Goal: Complete application form: Complete application form

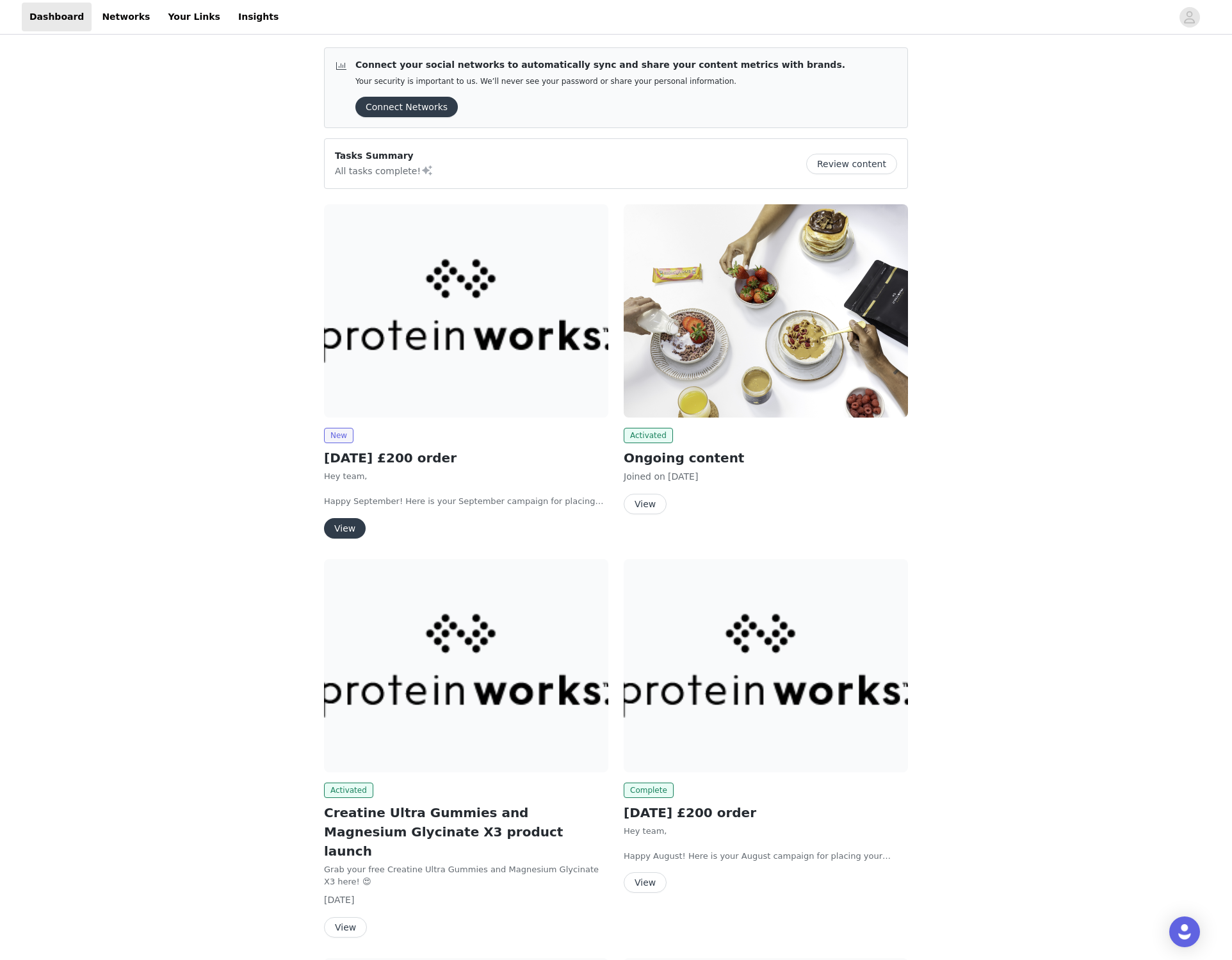
click at [349, 530] on button "View" at bounding box center [345, 529] width 41 height 21
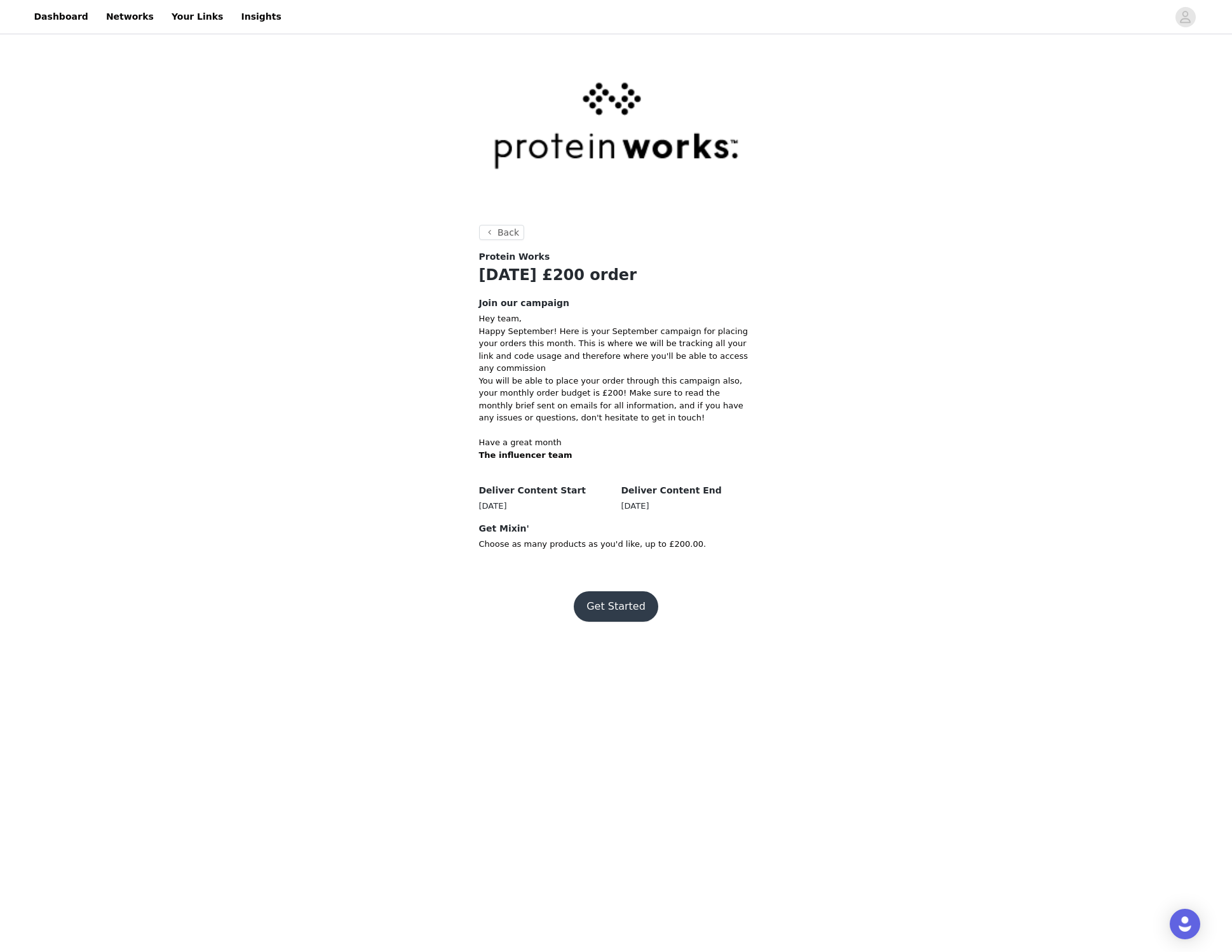
click at [620, 605] on button "Get Started" at bounding box center [616, 606] width 84 height 31
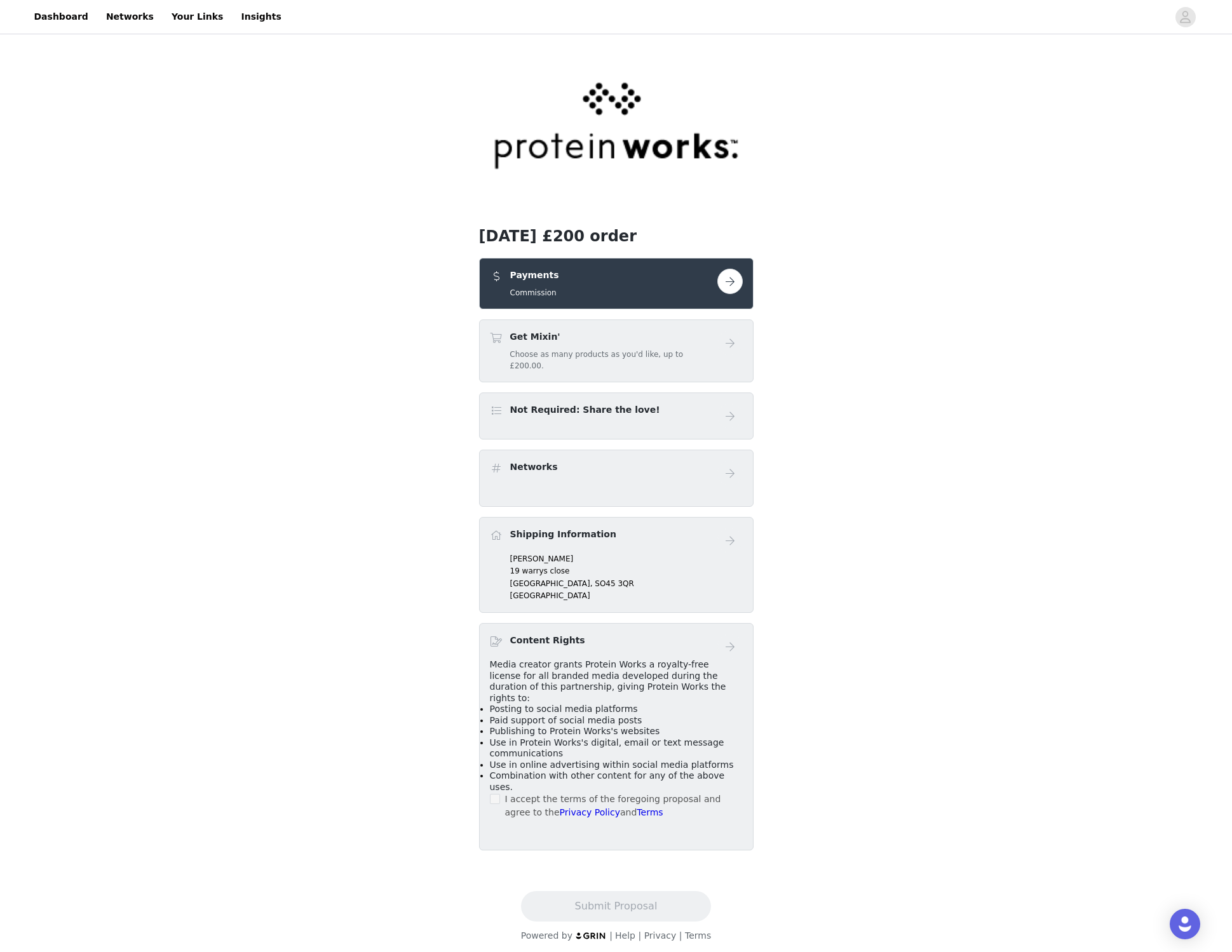
click at [725, 279] on button "button" at bounding box center [730, 281] width 25 height 25
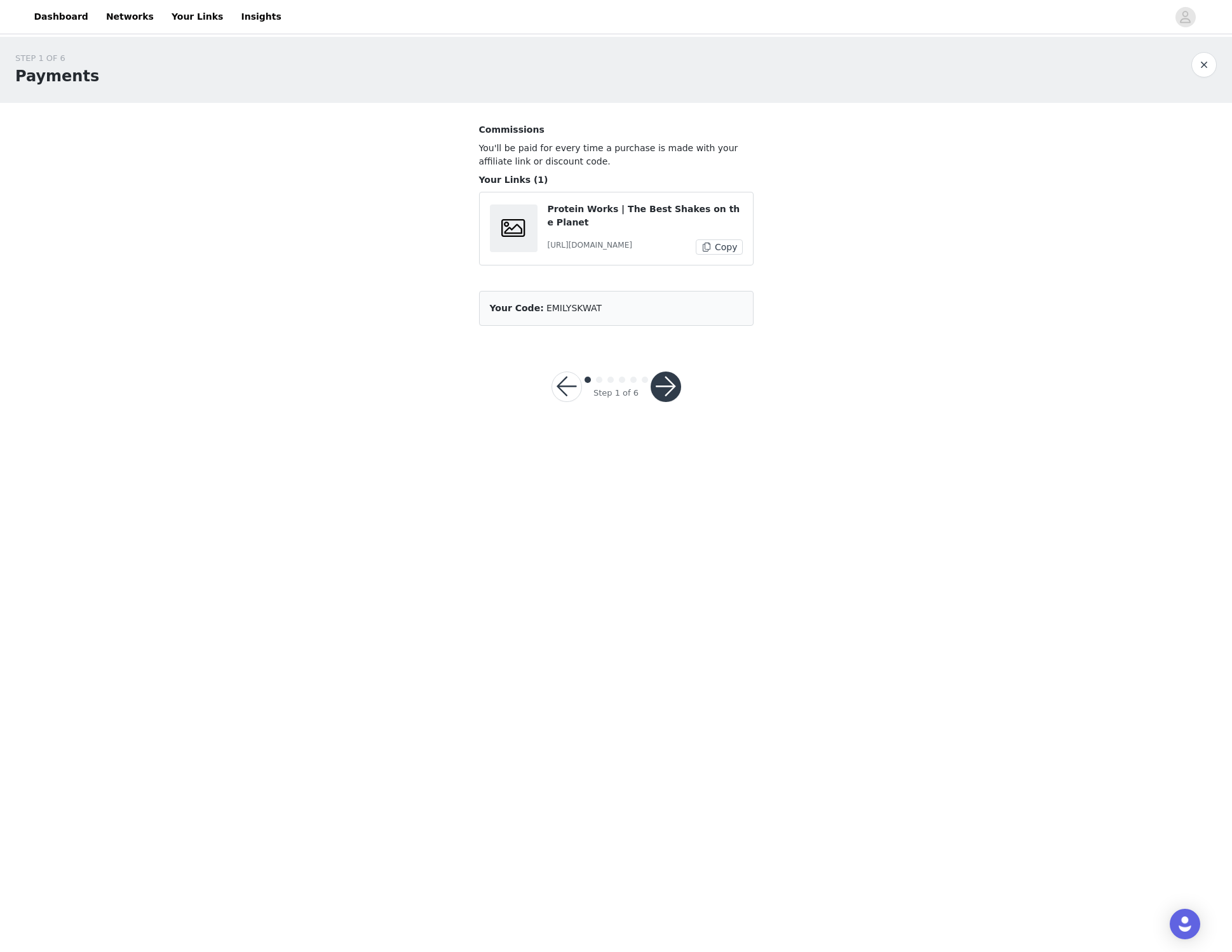
click at [662, 399] on button "button" at bounding box center [666, 387] width 31 height 31
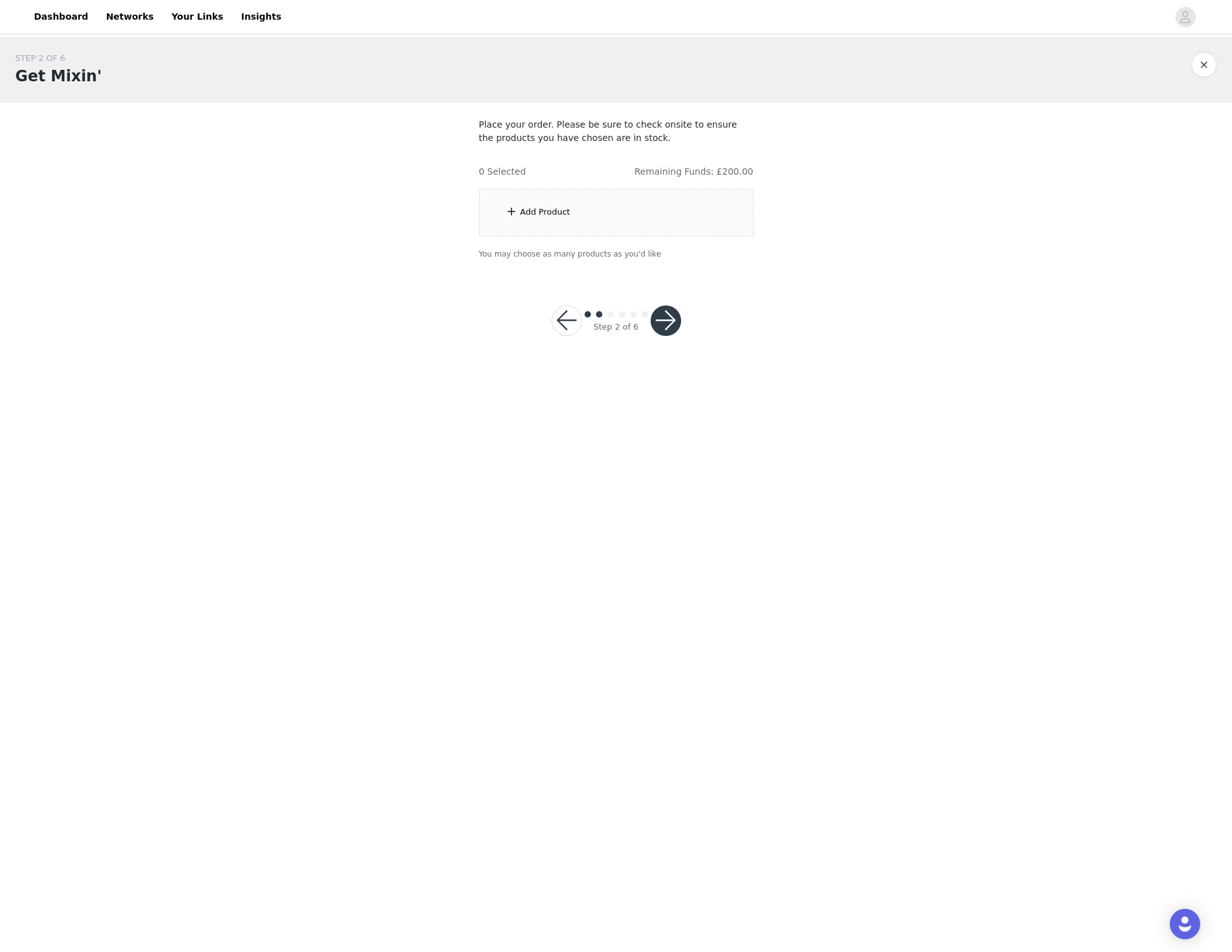
click at [502, 220] on div "Add Product" at bounding box center [616, 213] width 275 height 48
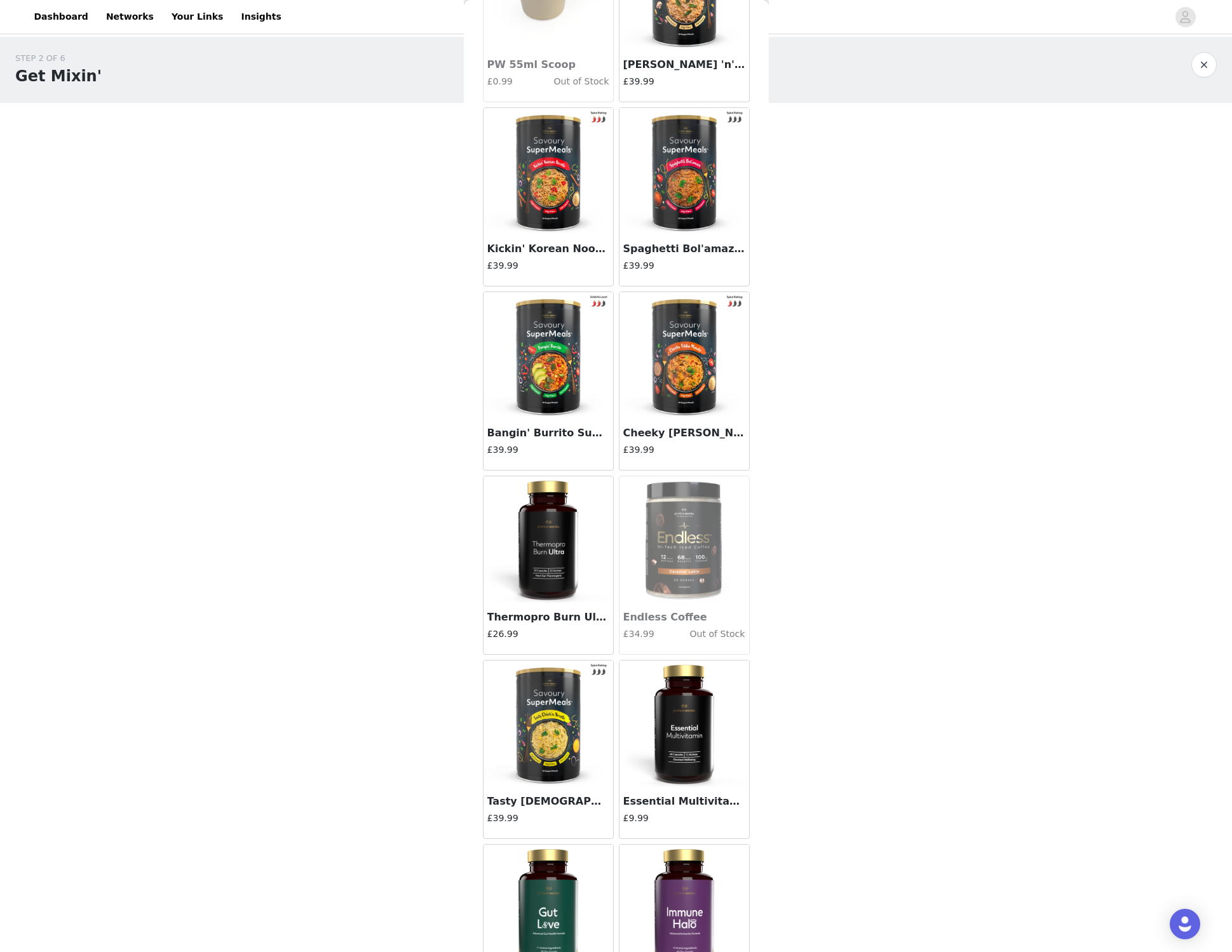
scroll to position [991, 0]
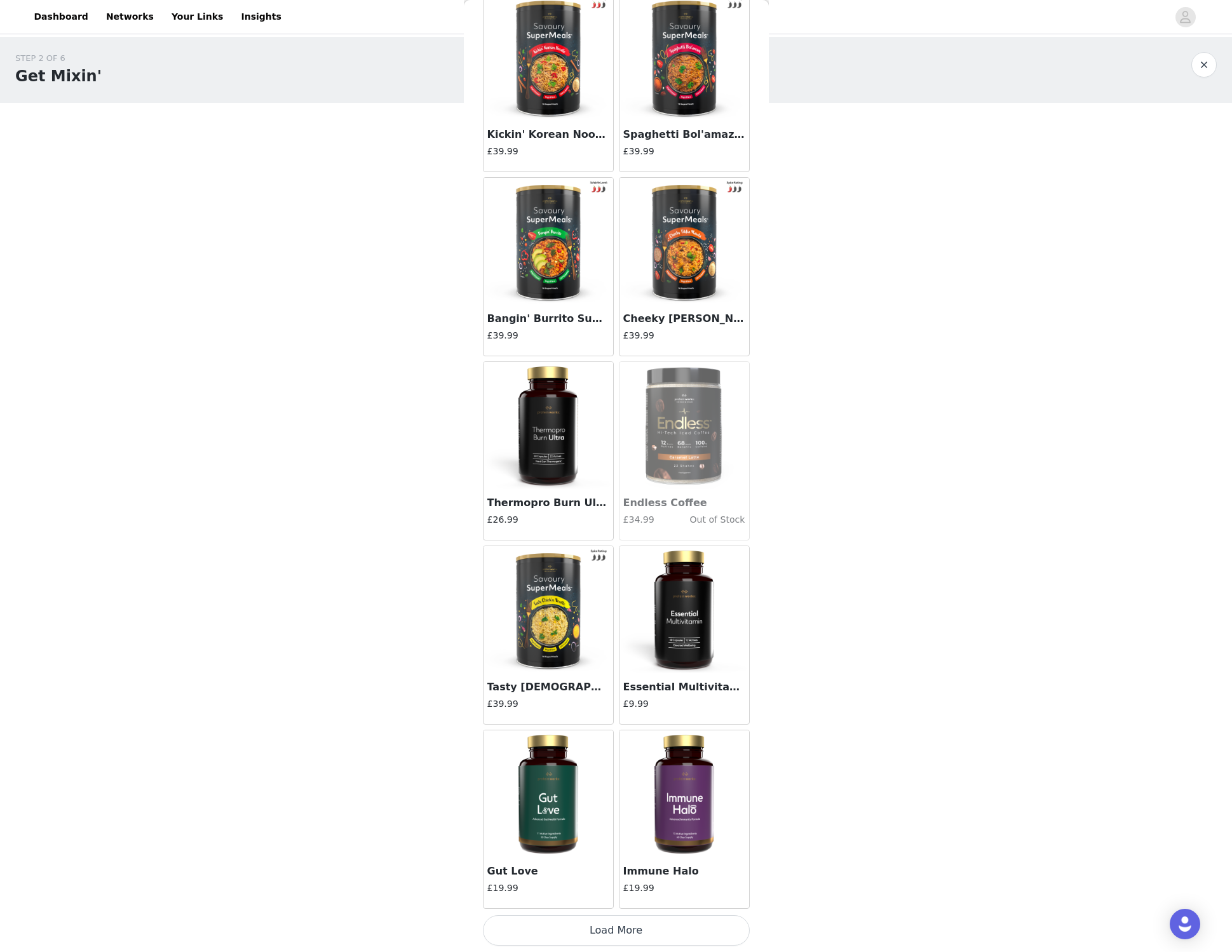
click at [627, 925] on button "Load More" at bounding box center [616, 931] width 267 height 31
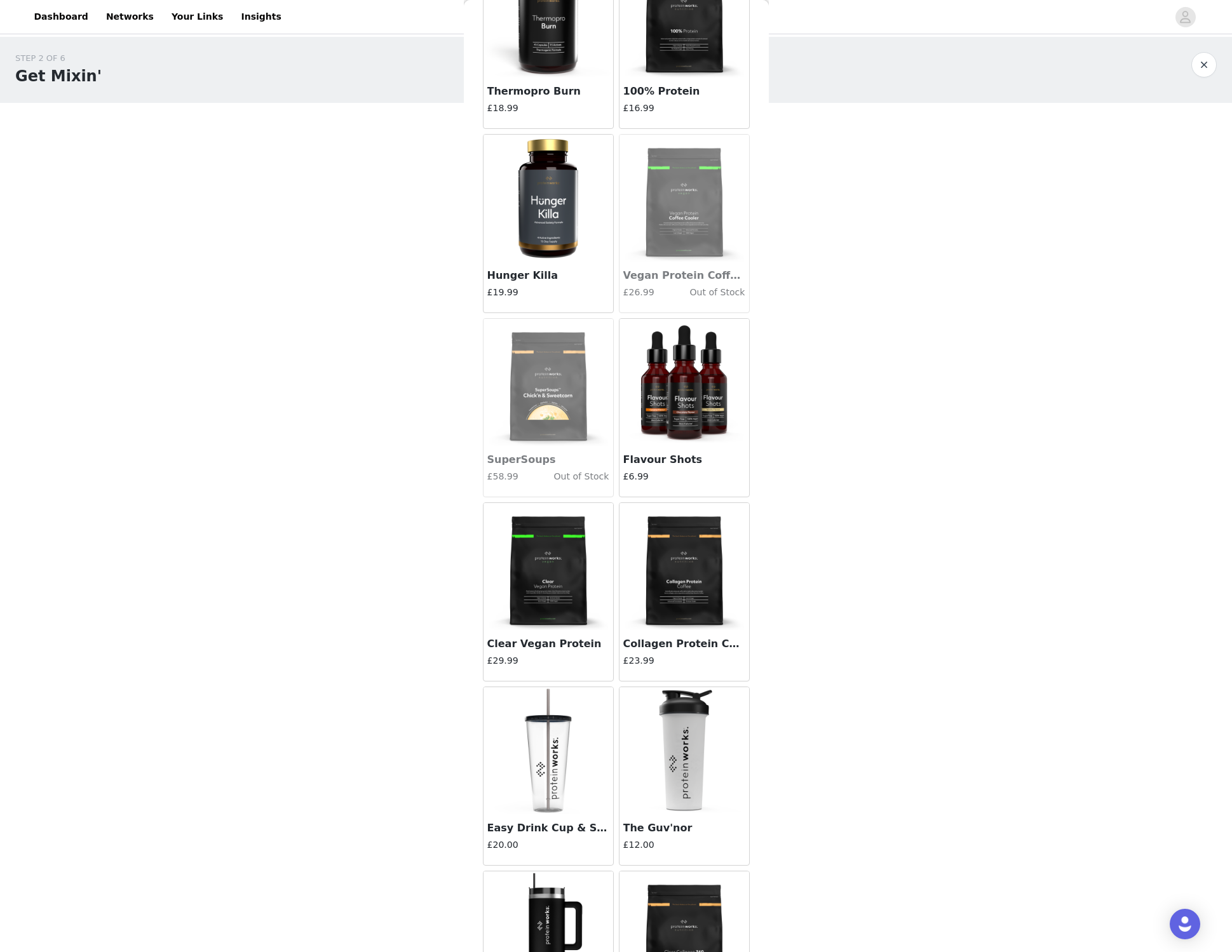
scroll to position [2834, 0]
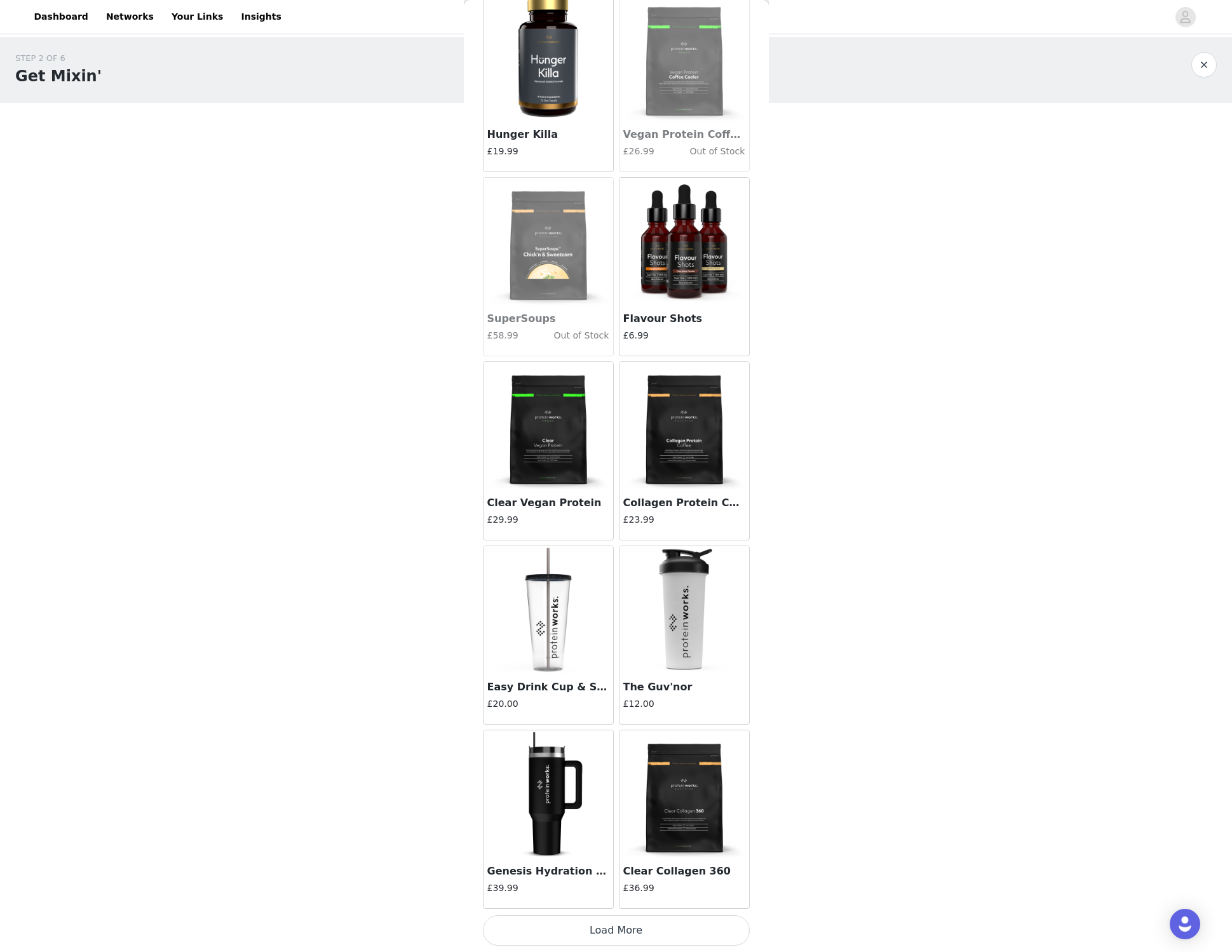
click at [660, 925] on button "Load More" at bounding box center [616, 931] width 267 height 31
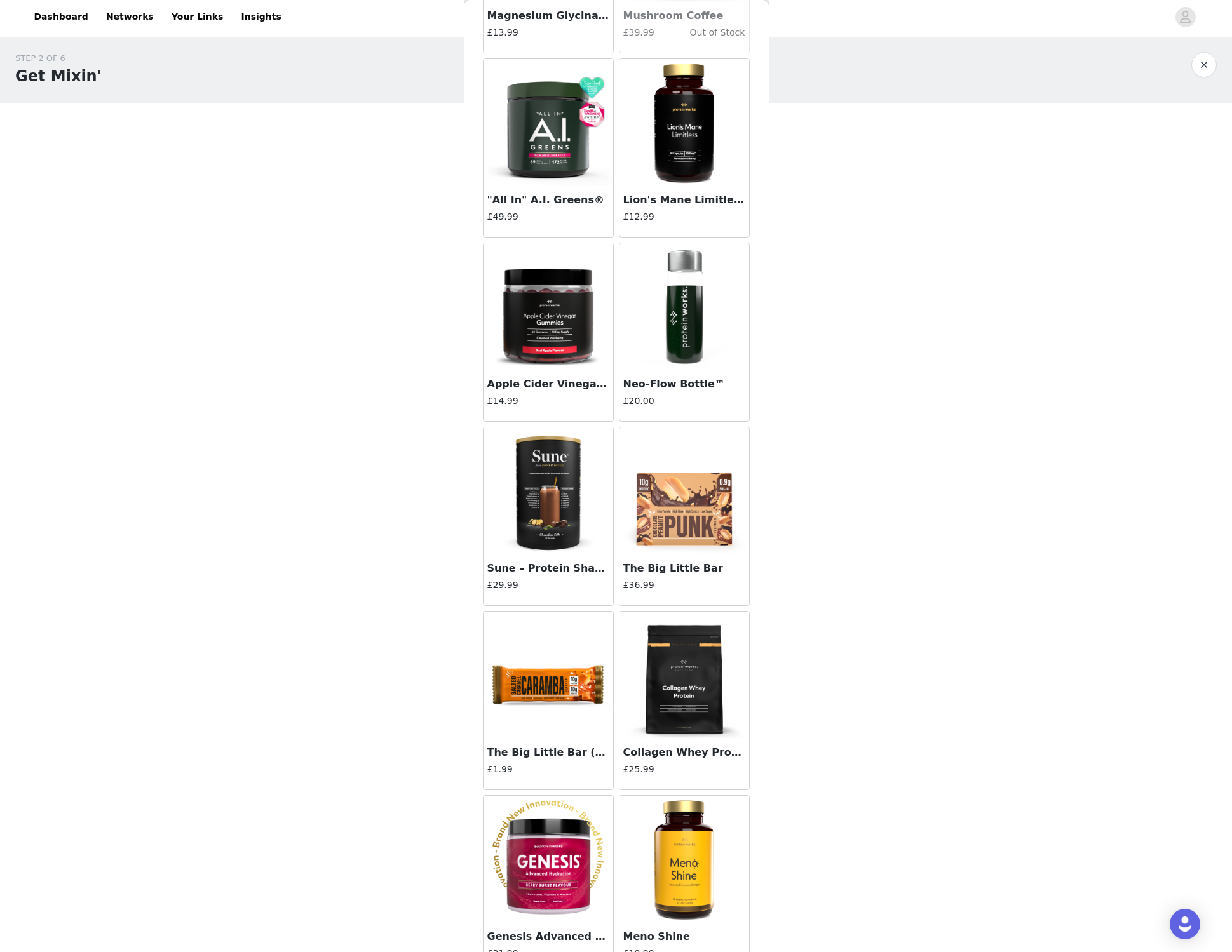
scroll to position [4051, 0]
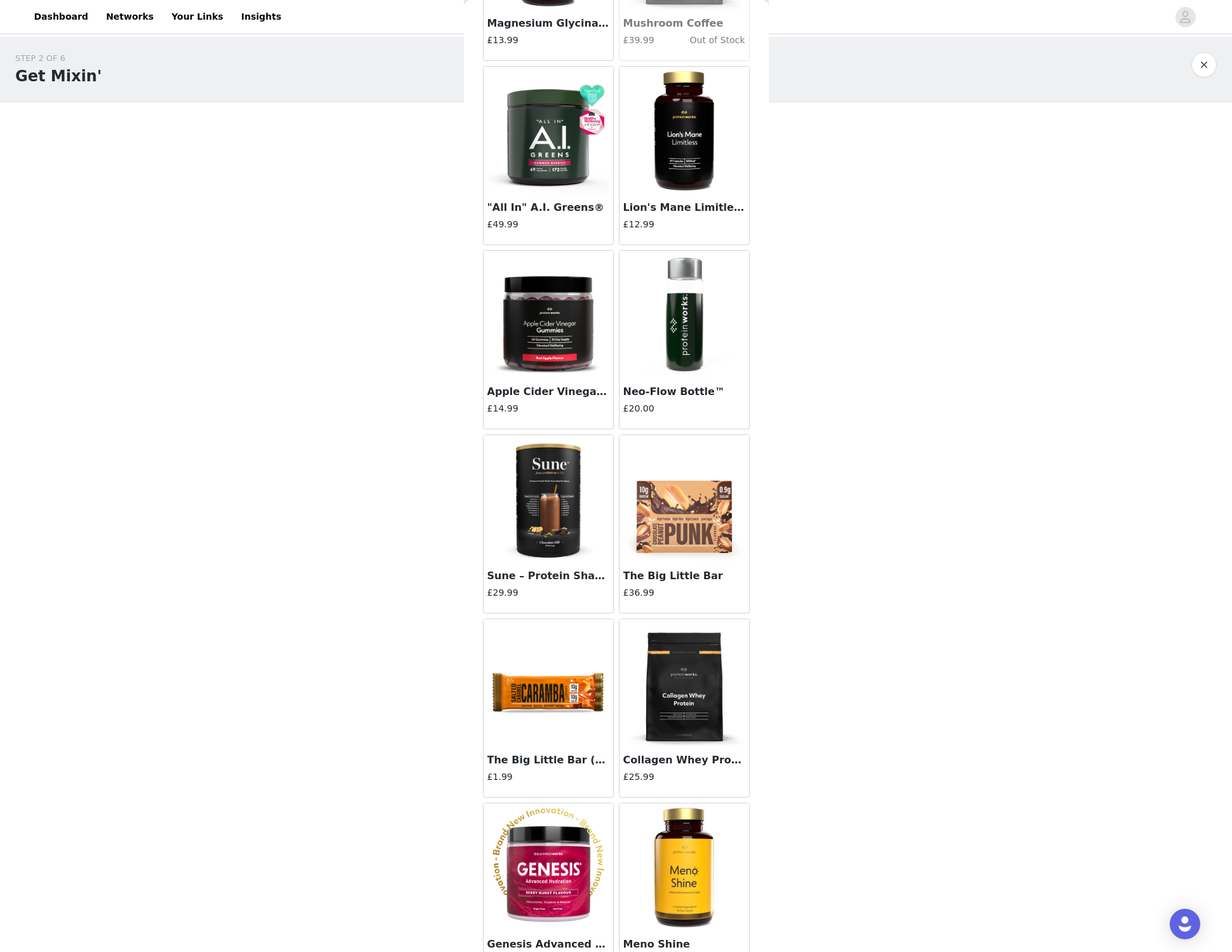
click at [676, 524] on img at bounding box center [684, 498] width 127 height 127
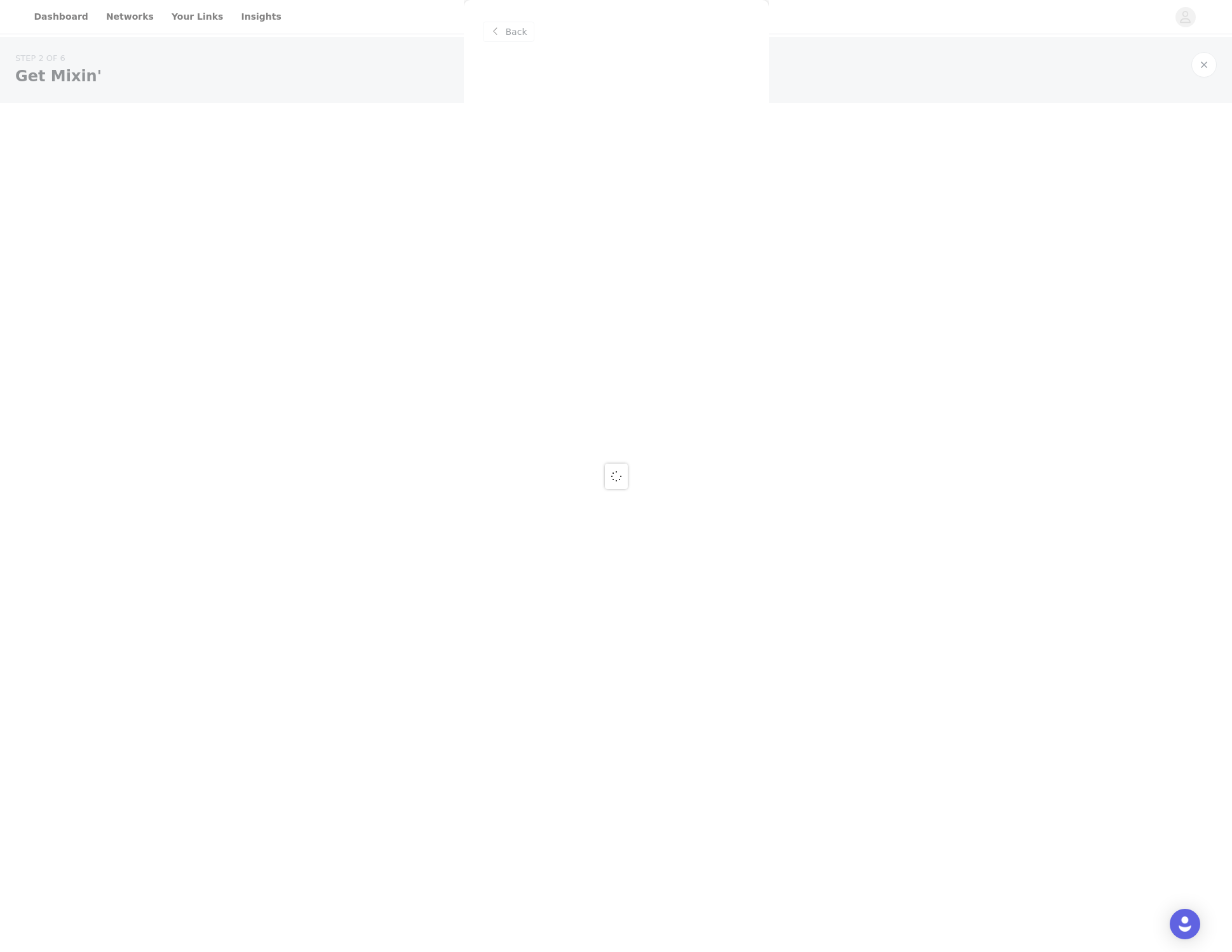
scroll to position [0, 0]
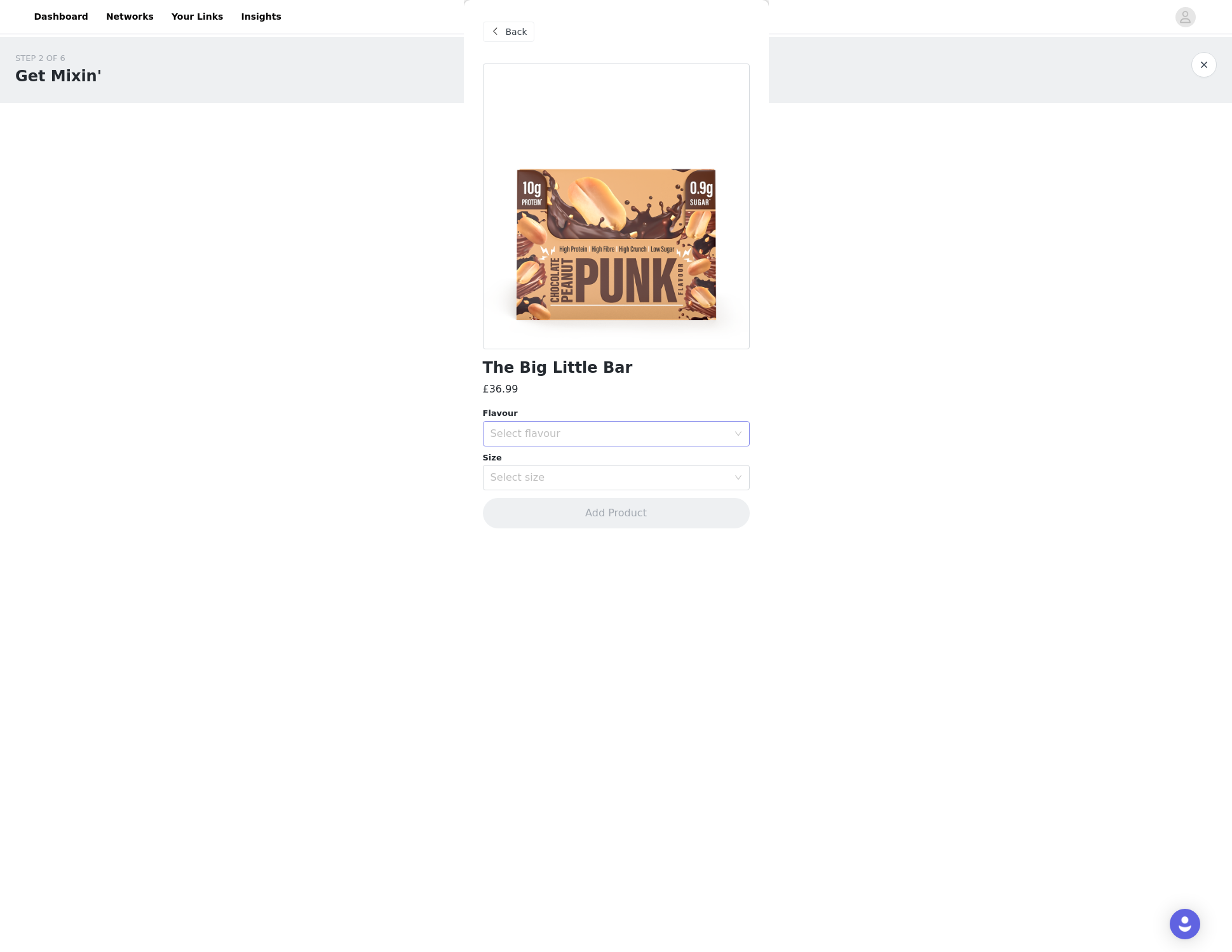
click at [542, 433] on div "Select flavour" at bounding box center [610, 434] width 238 height 13
click at [545, 465] on li "Chocolate Peanut Punk" at bounding box center [616, 462] width 267 height 20
click at [534, 488] on div "Select size" at bounding box center [612, 477] width 243 height 24
click at [531, 502] on li "20 Pack" at bounding box center [616, 506] width 267 height 20
click at [529, 513] on button "Add Product" at bounding box center [616, 513] width 267 height 31
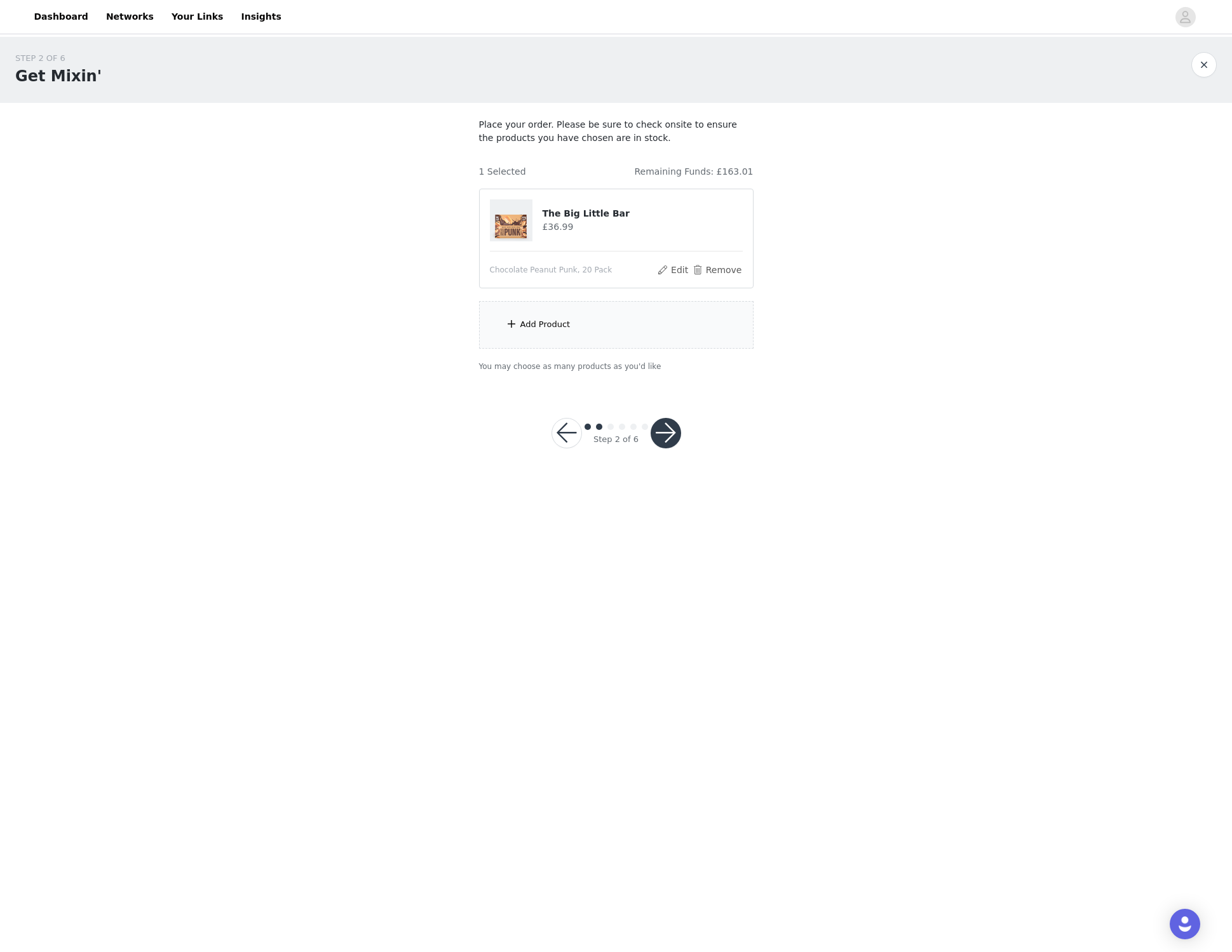
click at [540, 317] on div "Add Product" at bounding box center [616, 324] width 275 height 48
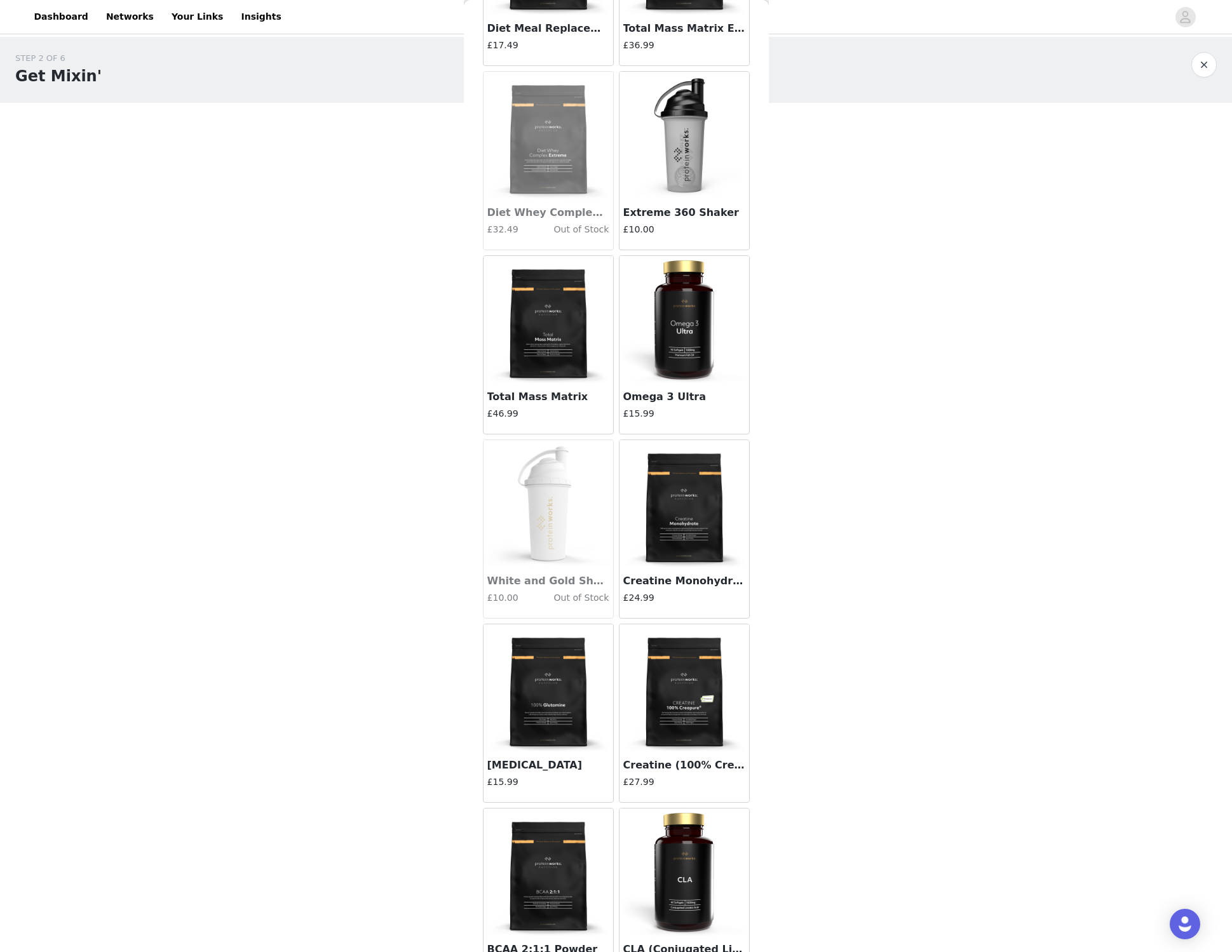
scroll to position [6518, 0]
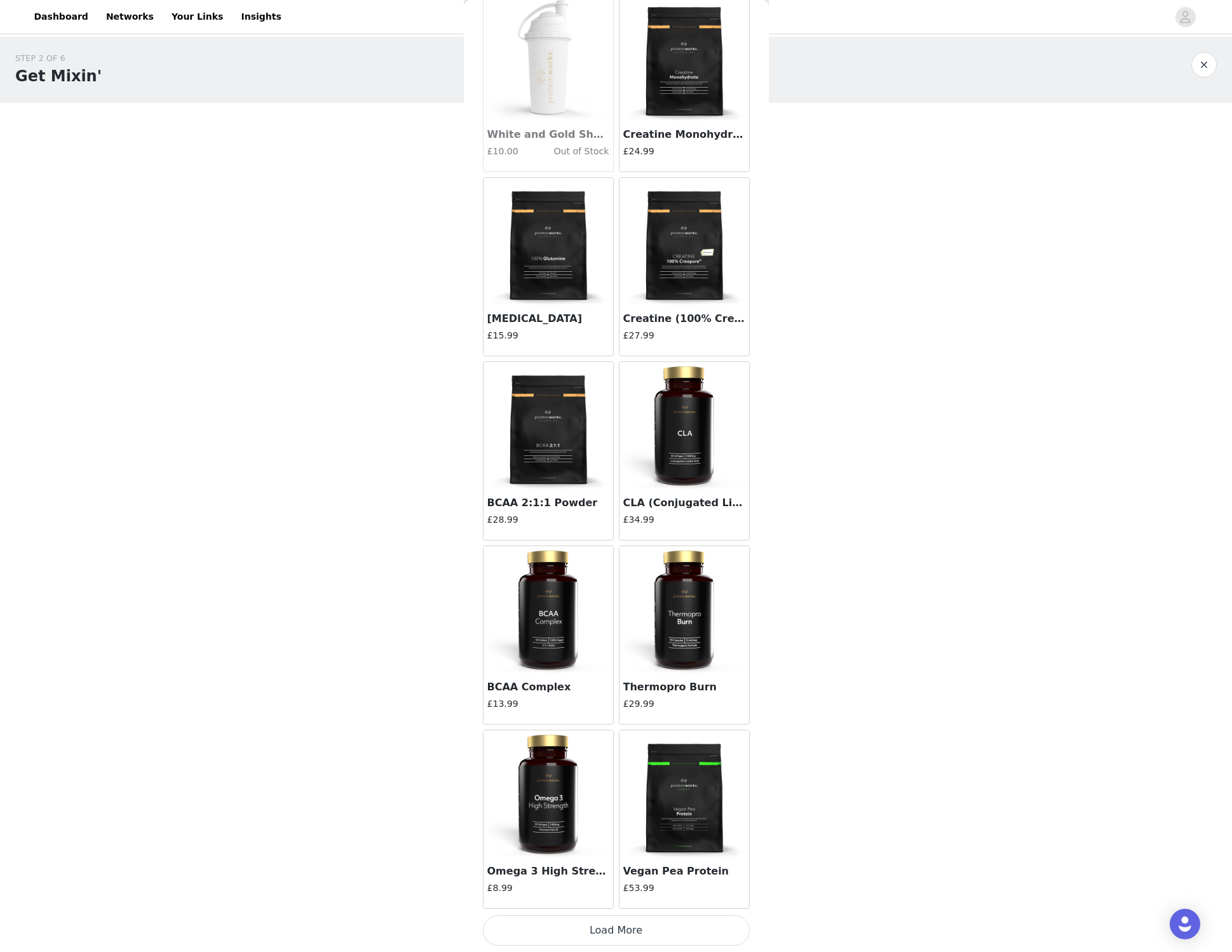
click at [591, 931] on button "Load More" at bounding box center [616, 931] width 267 height 31
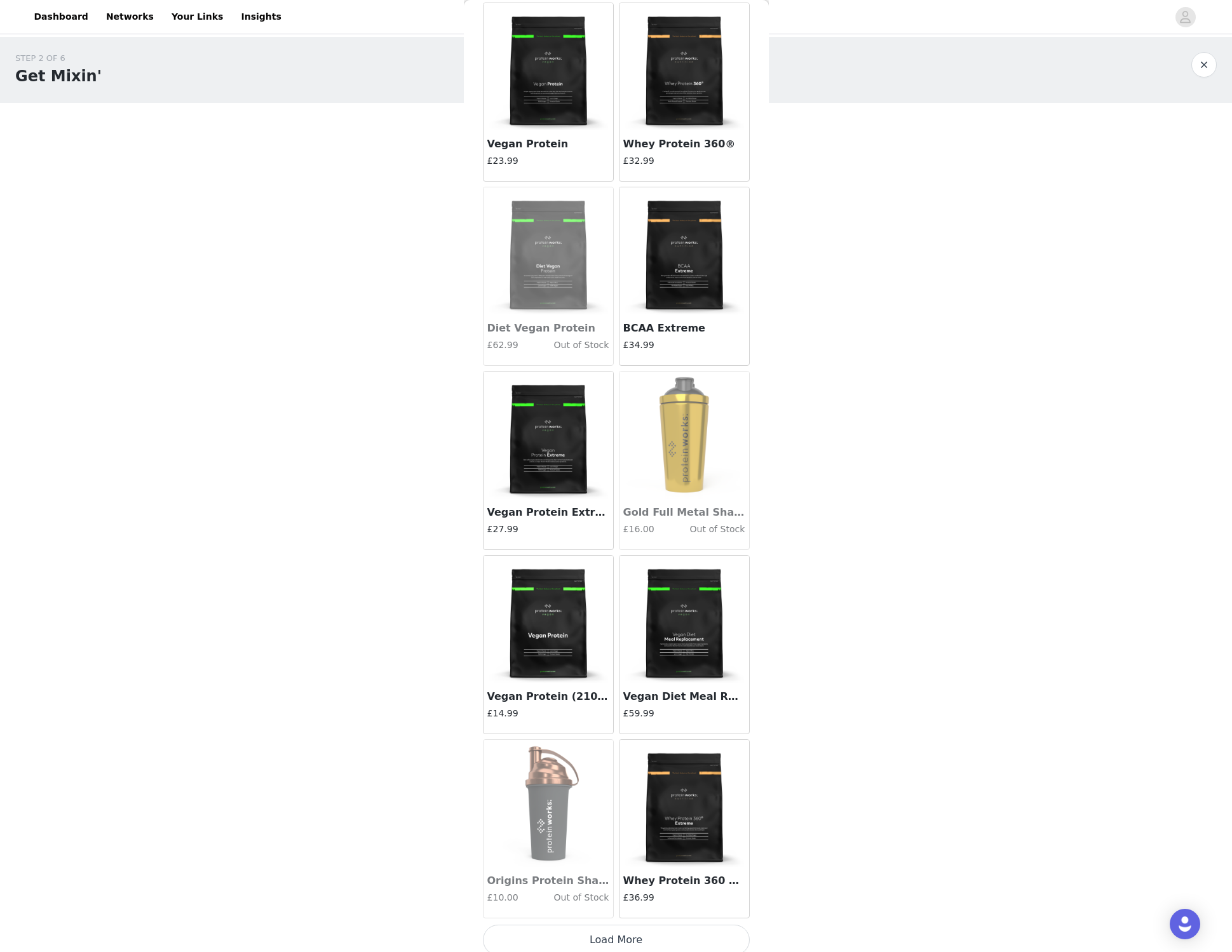
scroll to position [8361, 0]
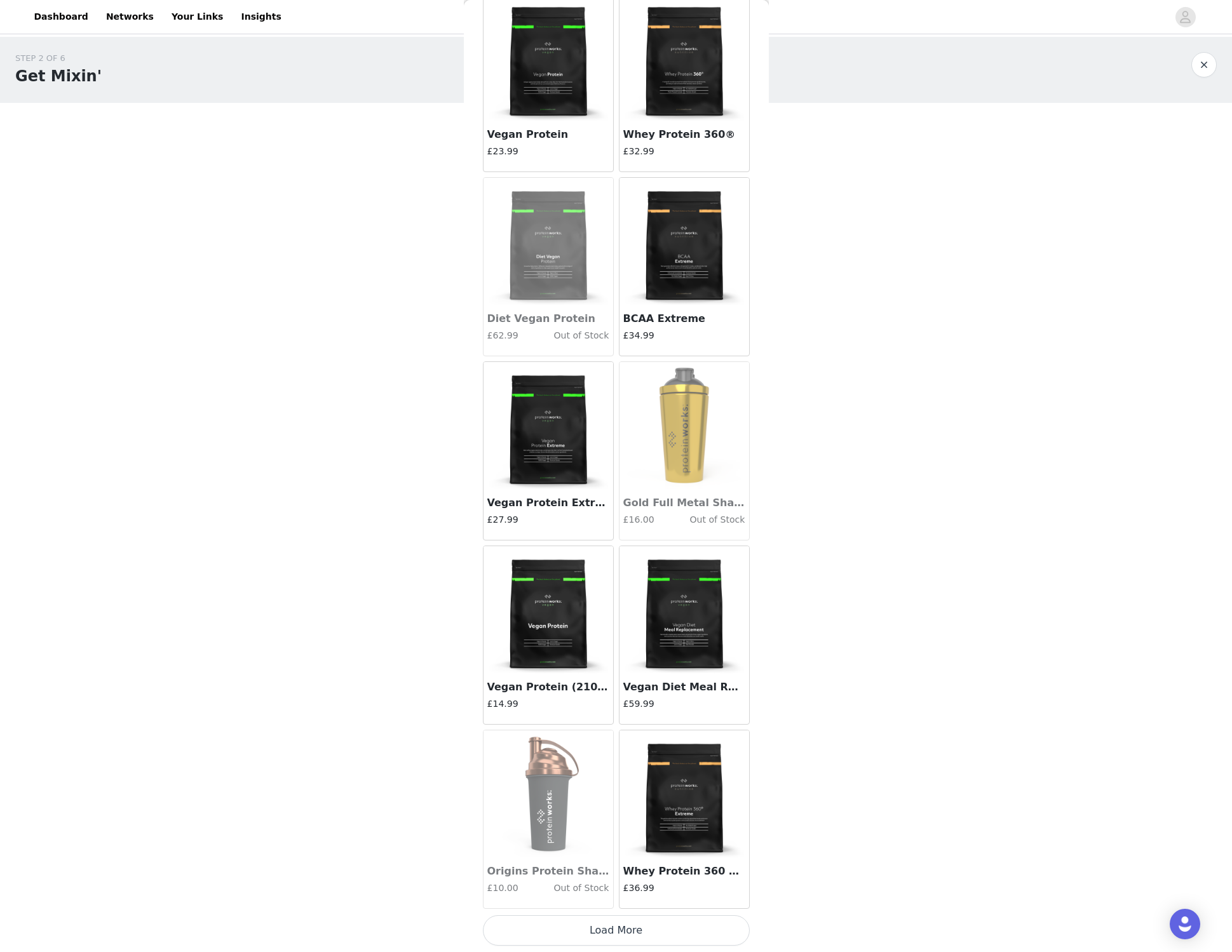
click at [647, 929] on button "Load More" at bounding box center [616, 931] width 267 height 31
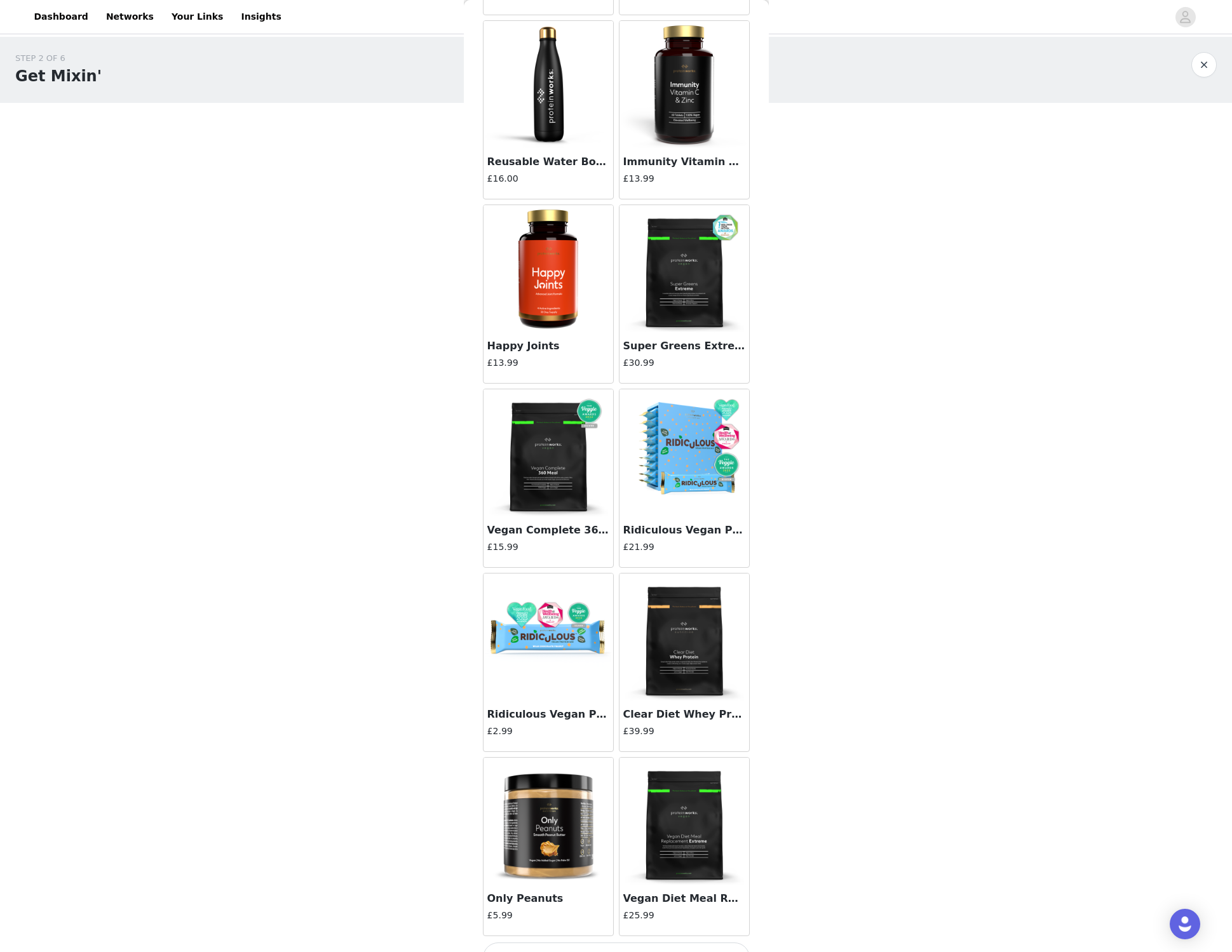
scroll to position [10203, 0]
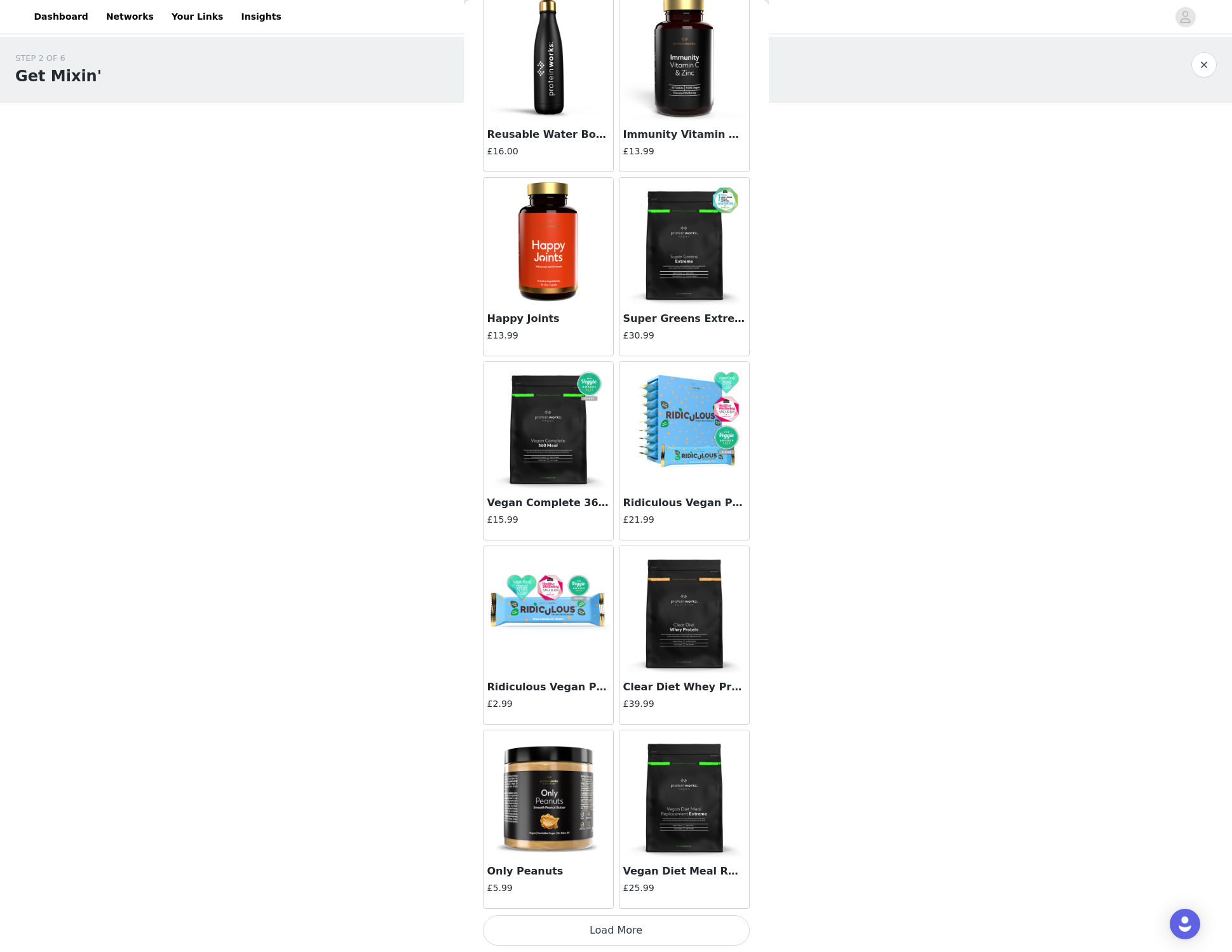
click at [659, 921] on button "Load More" at bounding box center [616, 931] width 267 height 31
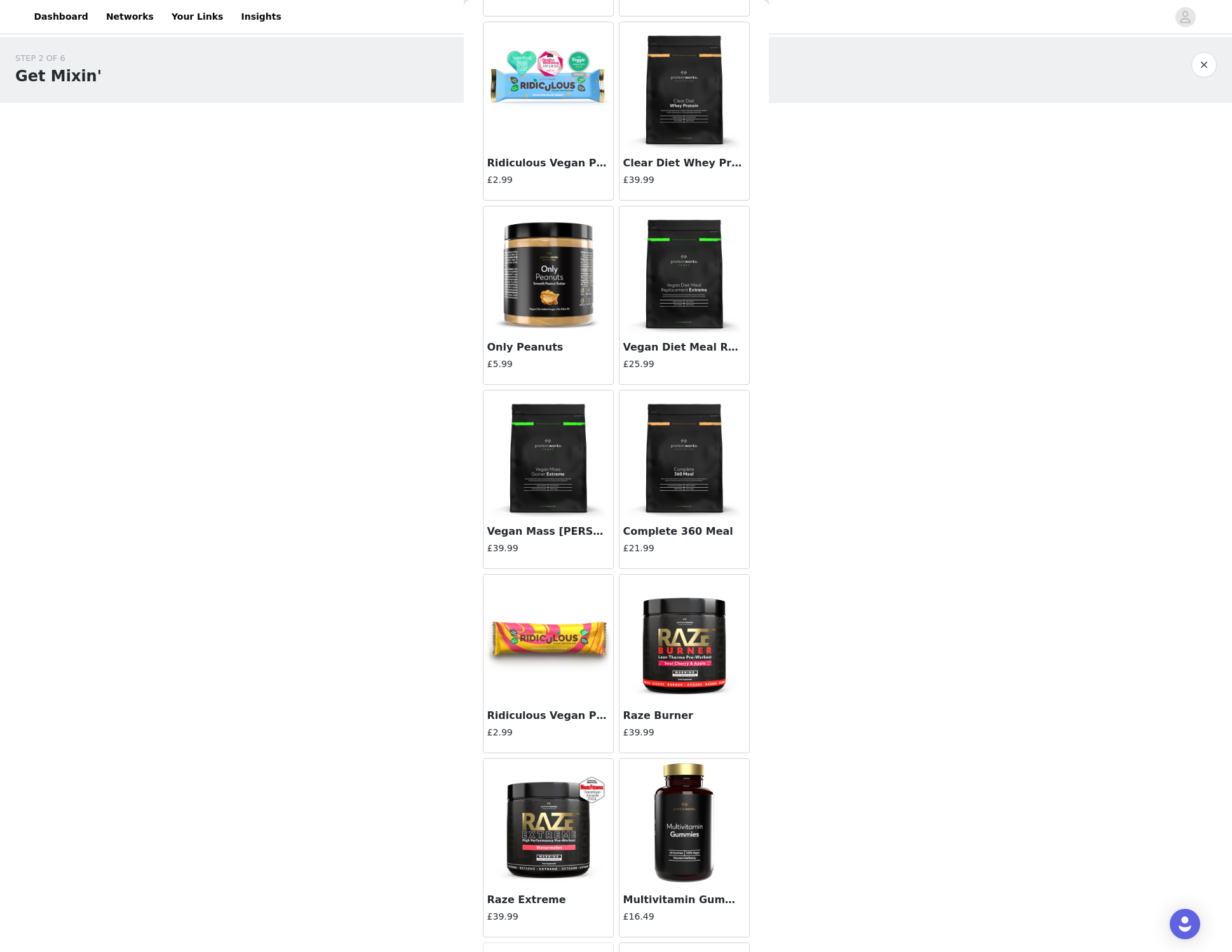
scroll to position [10939, 0]
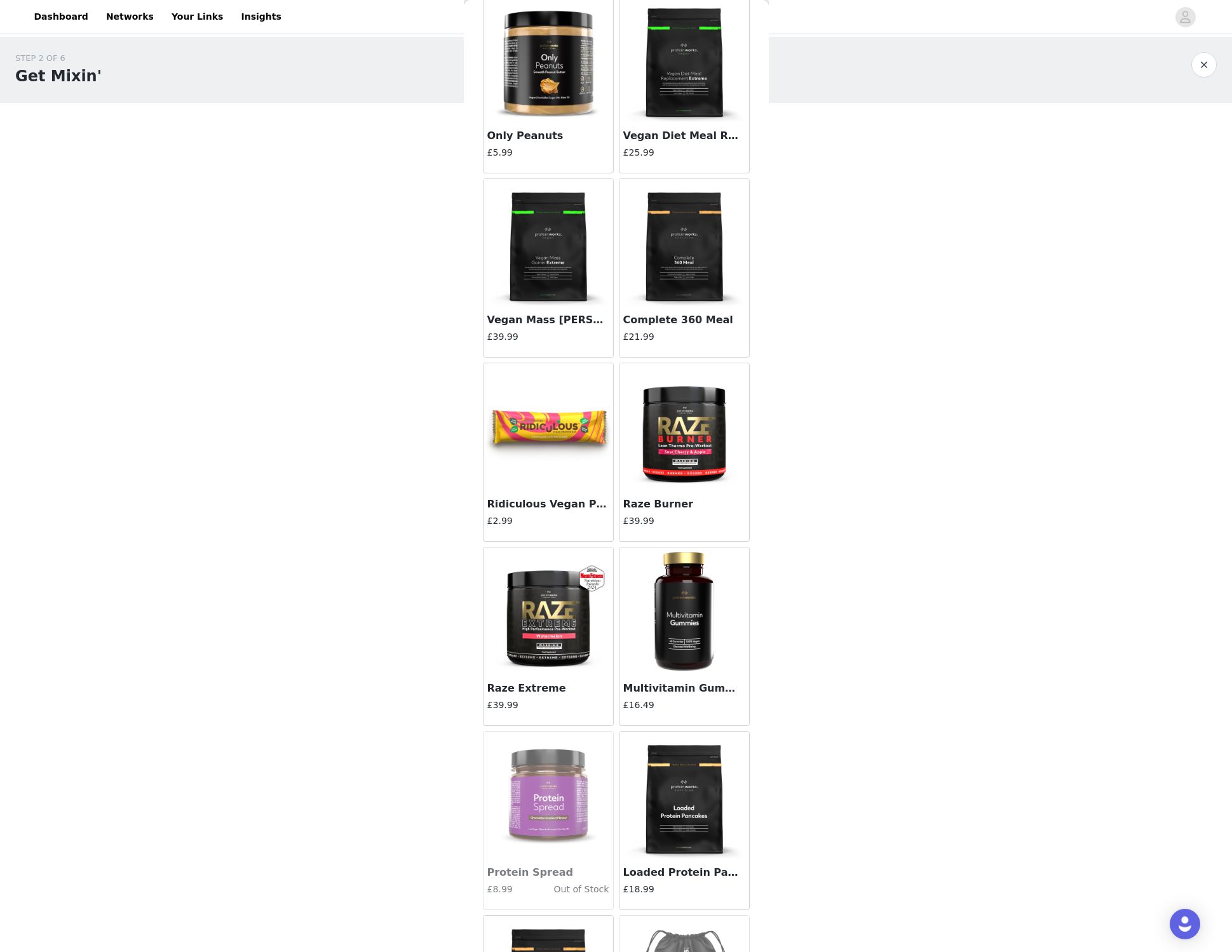
click at [542, 628] on img at bounding box center [548, 610] width 127 height 127
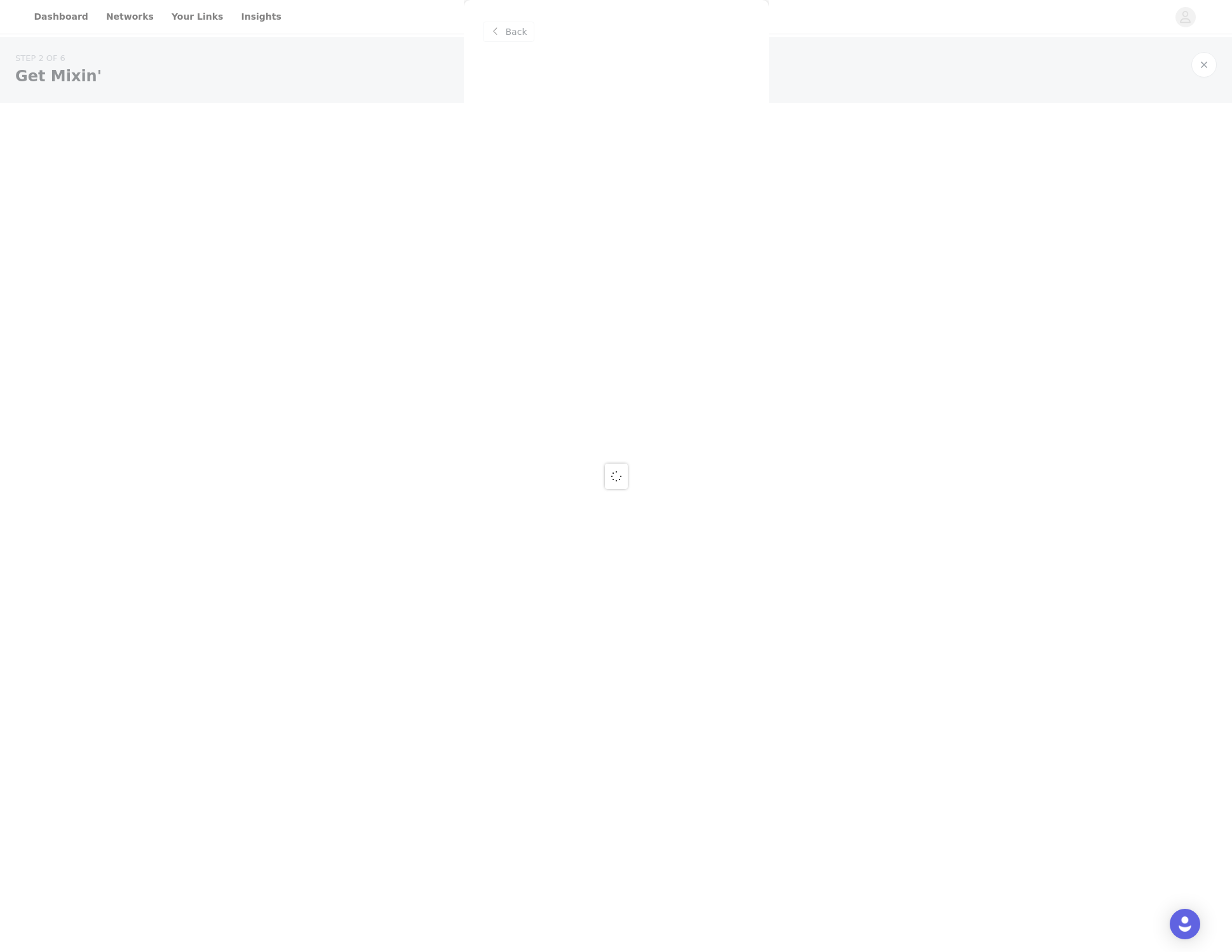
scroll to position [0, 0]
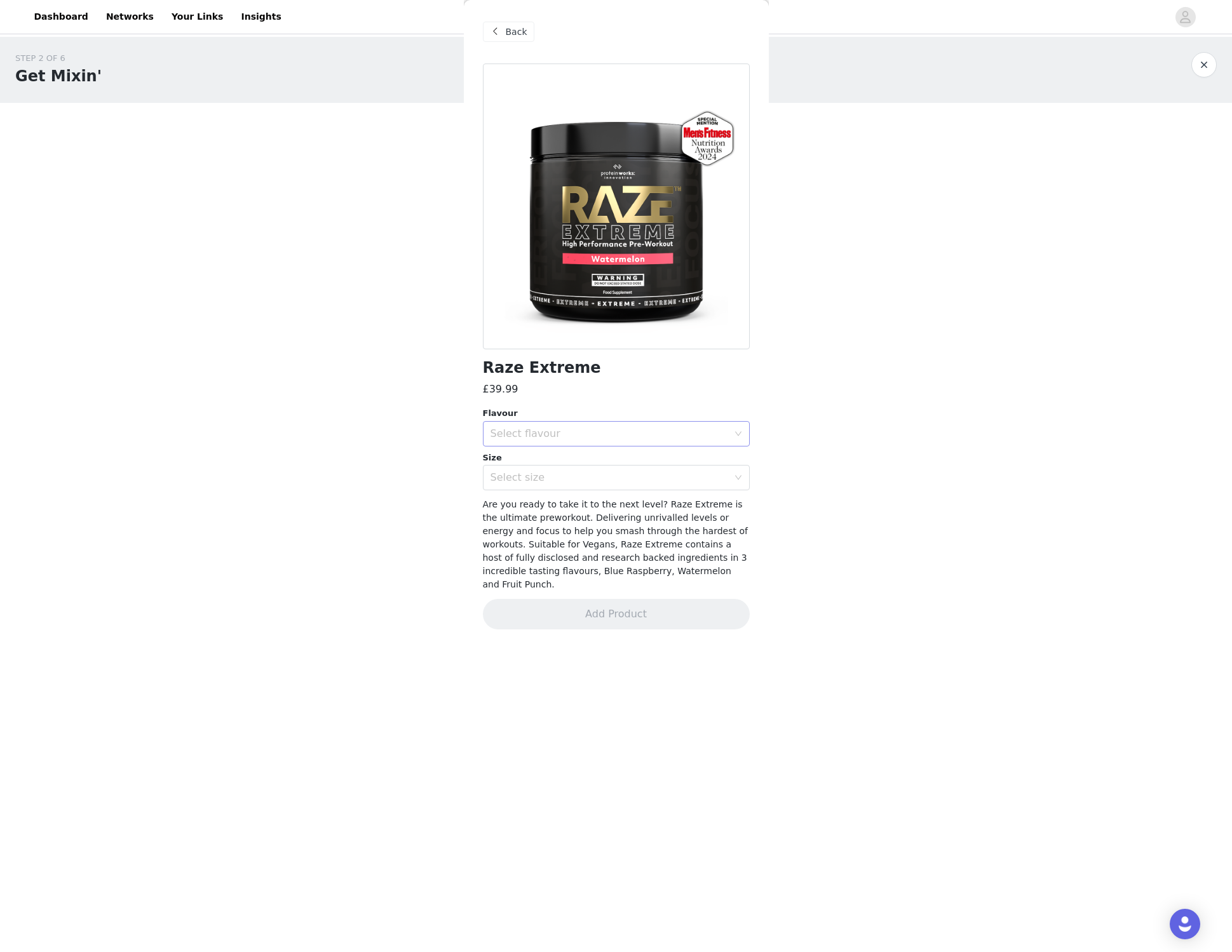
click at [659, 435] on div "Select flavour" at bounding box center [610, 434] width 238 height 13
click at [581, 502] on li "Watermelon" at bounding box center [616, 502] width 267 height 20
click at [526, 469] on div "Select size" at bounding box center [612, 477] width 243 height 24
click at [529, 505] on li "30 Servings" at bounding box center [616, 506] width 267 height 20
click at [600, 602] on button "Add Product" at bounding box center [616, 614] width 267 height 31
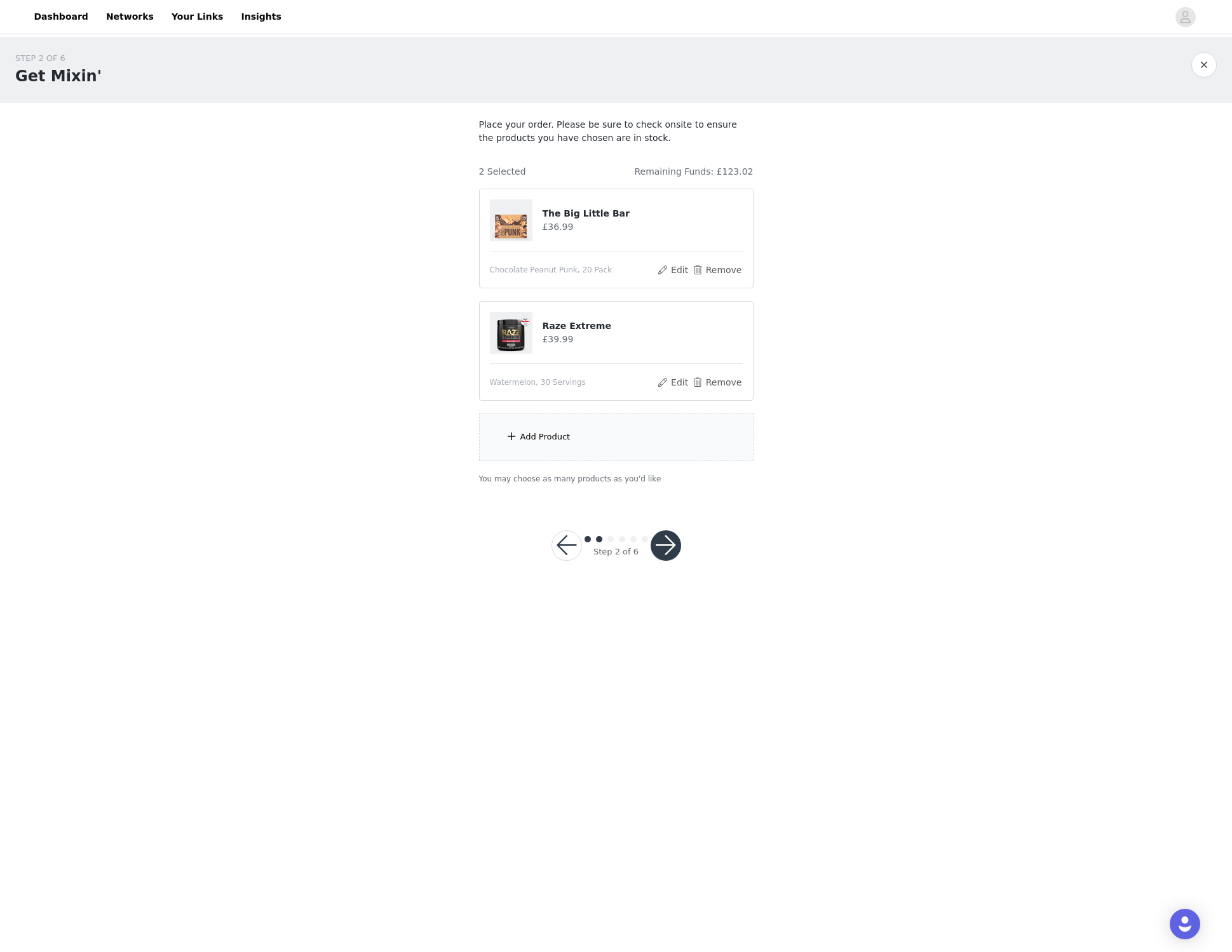
click at [525, 446] on div "Add Product" at bounding box center [616, 437] width 275 height 48
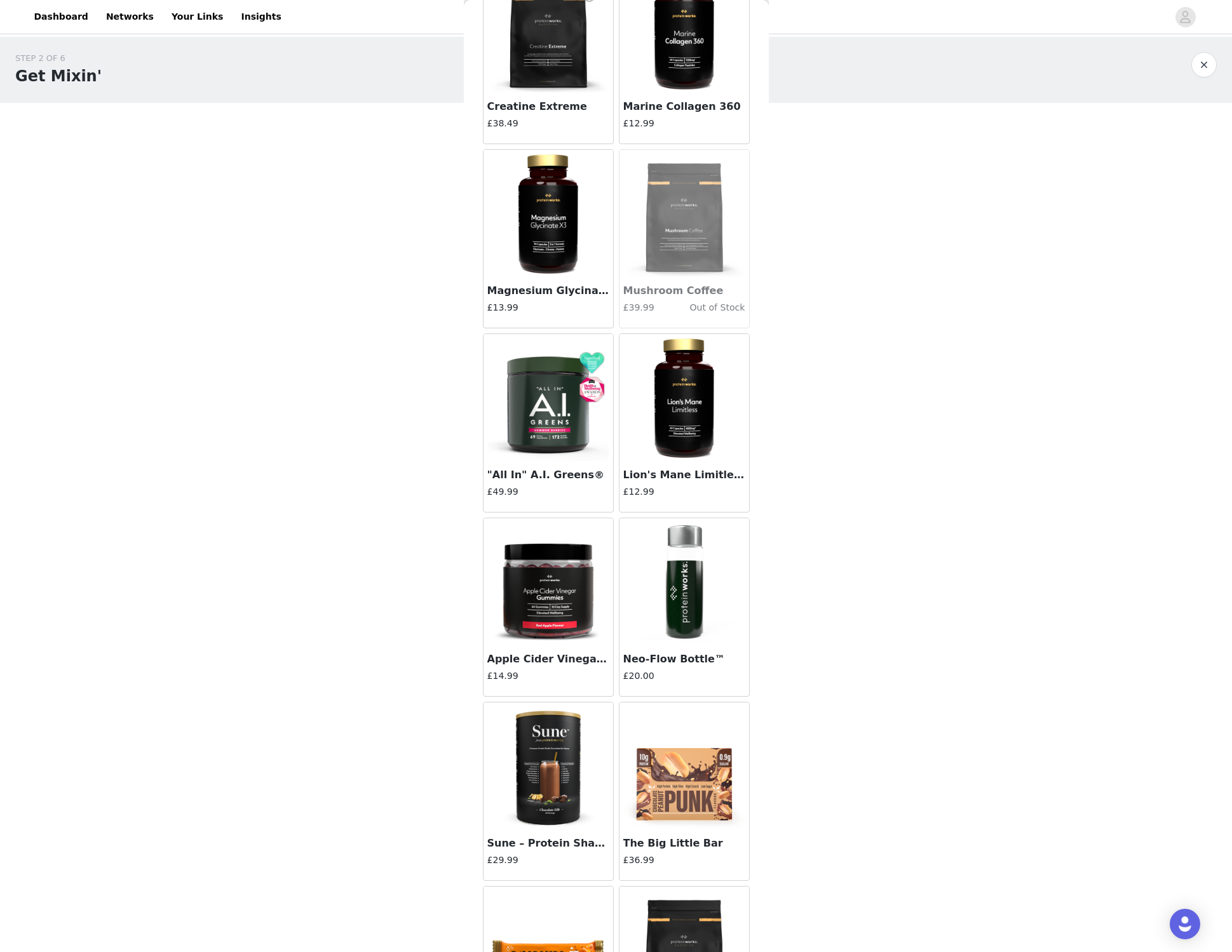
scroll to position [4116, 0]
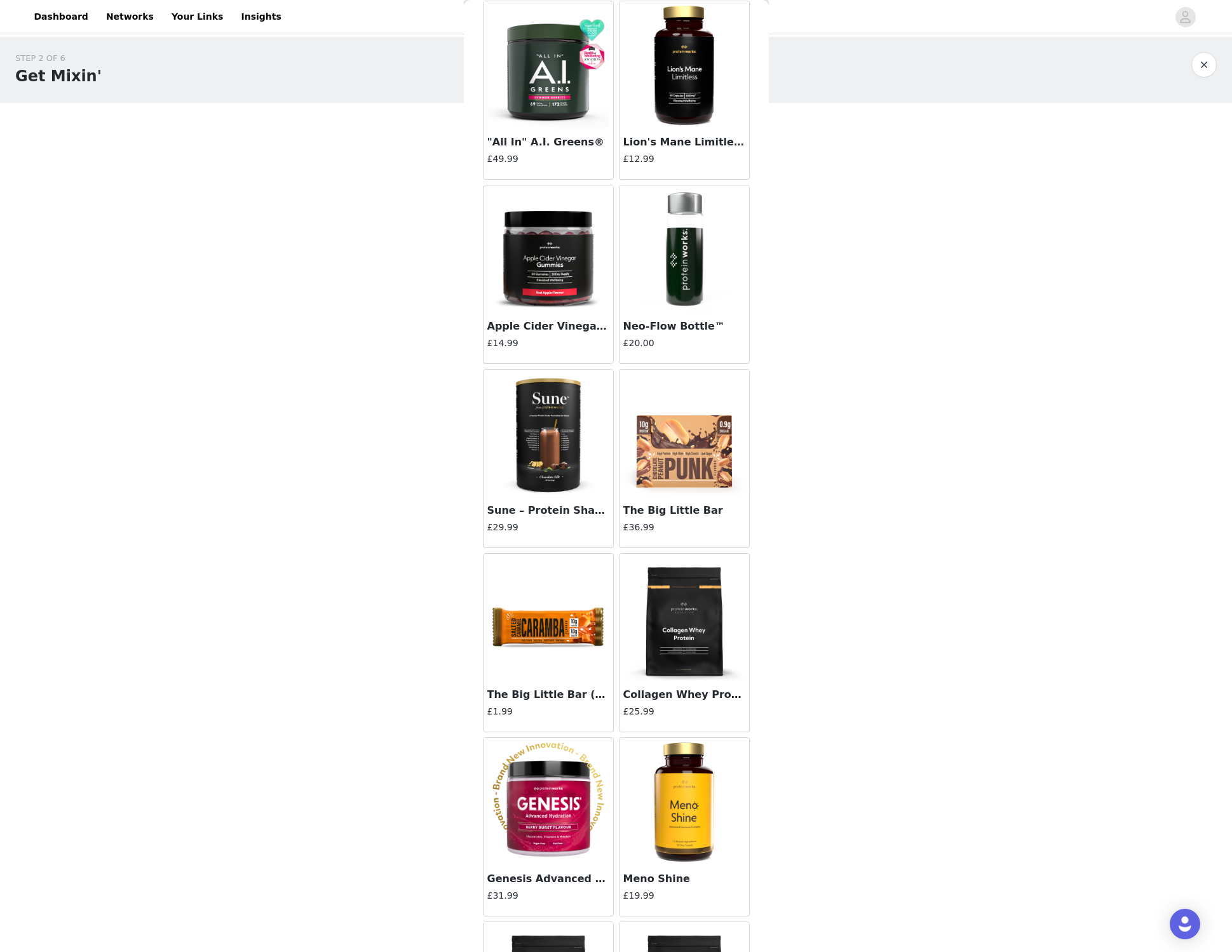
click at [662, 409] on img at bounding box center [684, 433] width 127 height 127
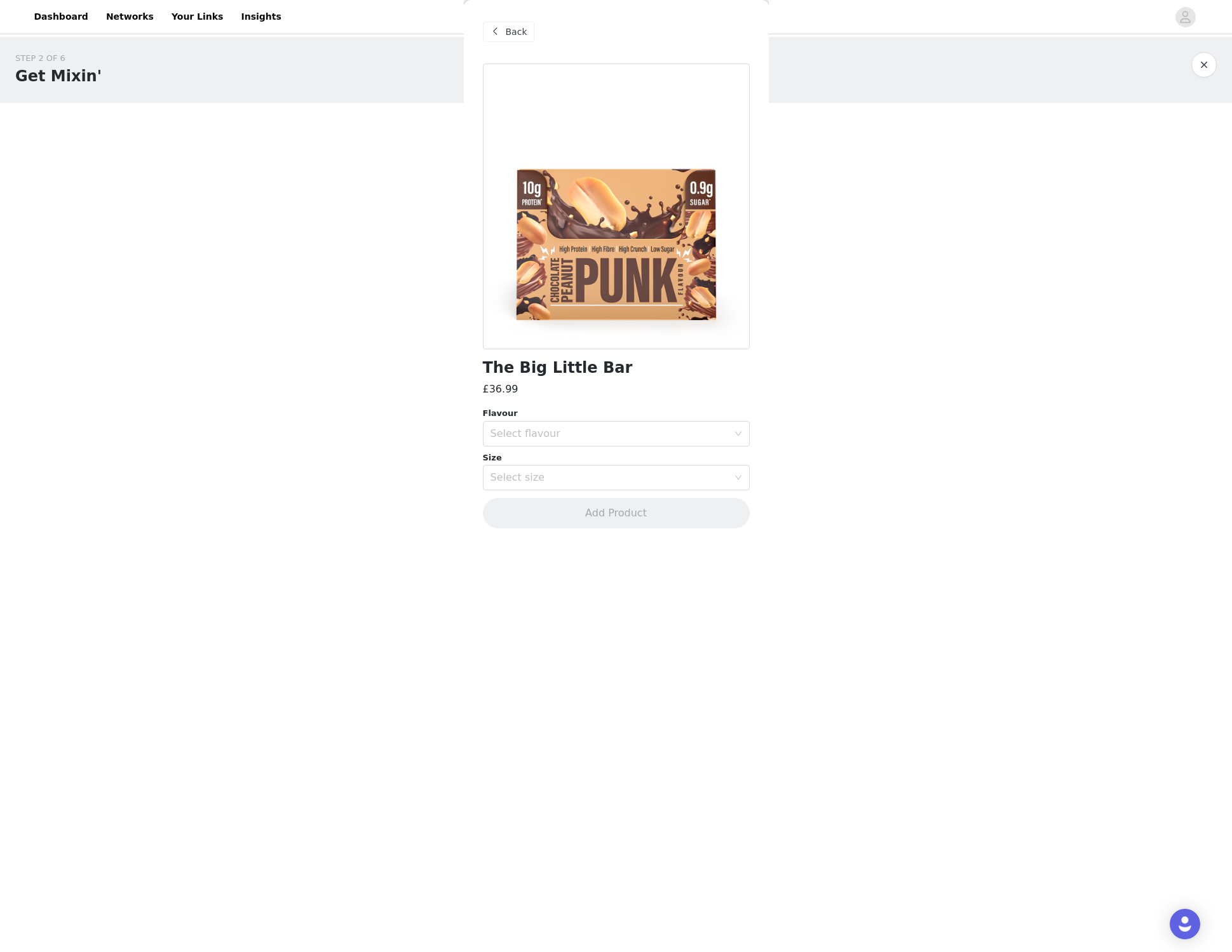
scroll to position [0, 0]
click at [625, 438] on div "Select flavour" at bounding box center [610, 434] width 238 height 13
click at [596, 496] on li "Cookies 'n' Cream Cosmic" at bounding box center [616, 502] width 267 height 20
click at [550, 471] on div "Select size" at bounding box center [612, 477] width 243 height 24
click at [536, 503] on li "20 Pack" at bounding box center [616, 506] width 267 height 20
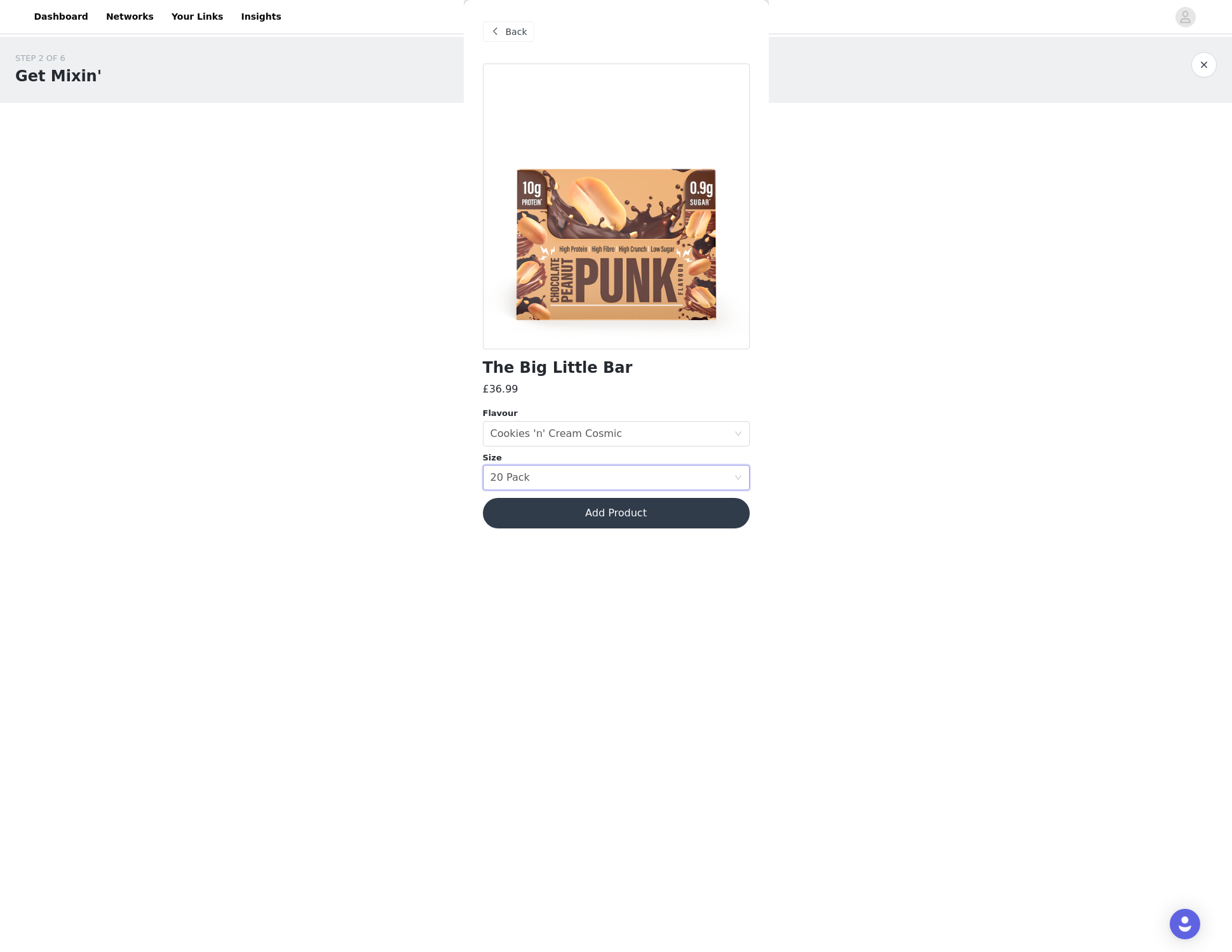
click at [540, 520] on button "Add Product" at bounding box center [616, 513] width 267 height 31
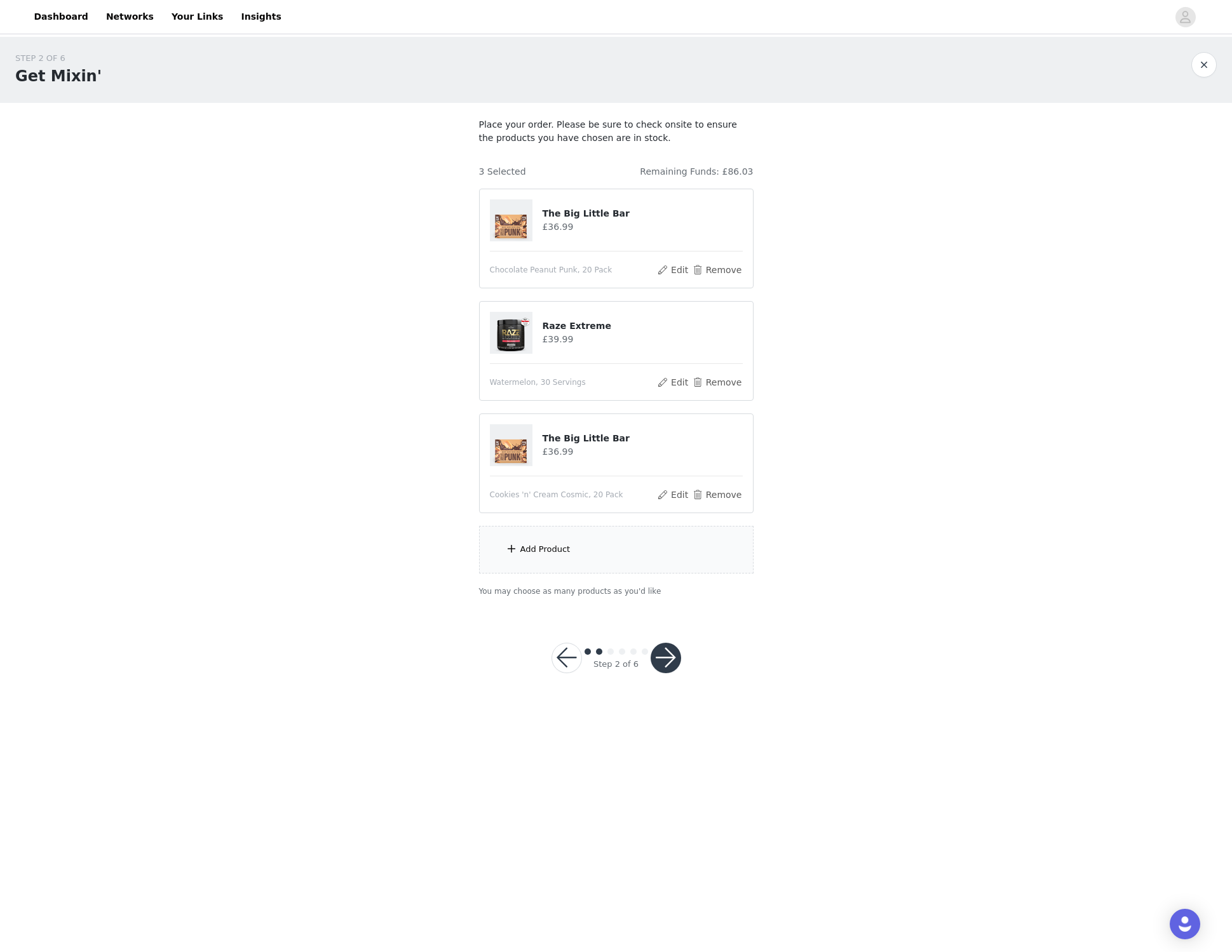
click at [551, 554] on div "Add Product" at bounding box center [546, 550] width 50 height 13
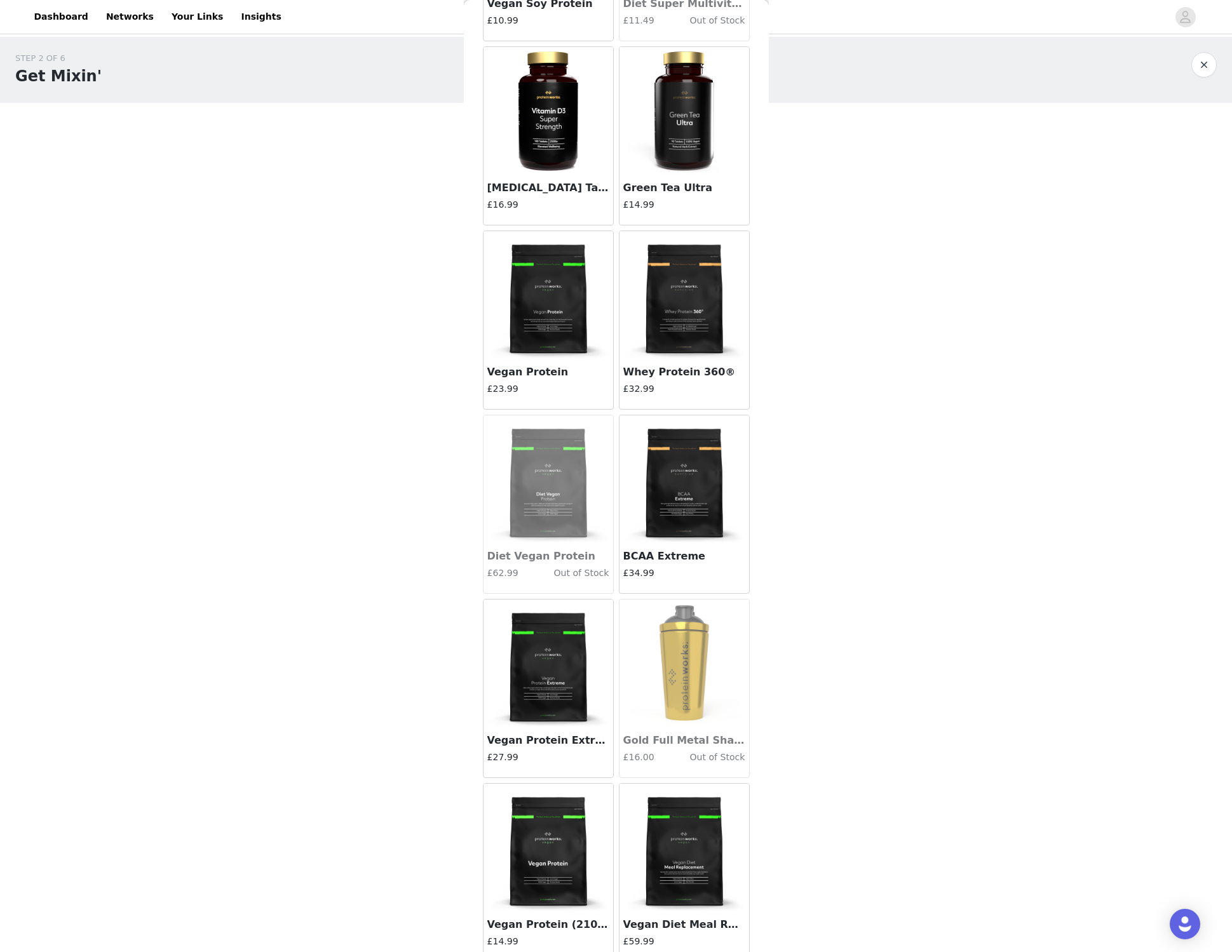
scroll to position [8240, 0]
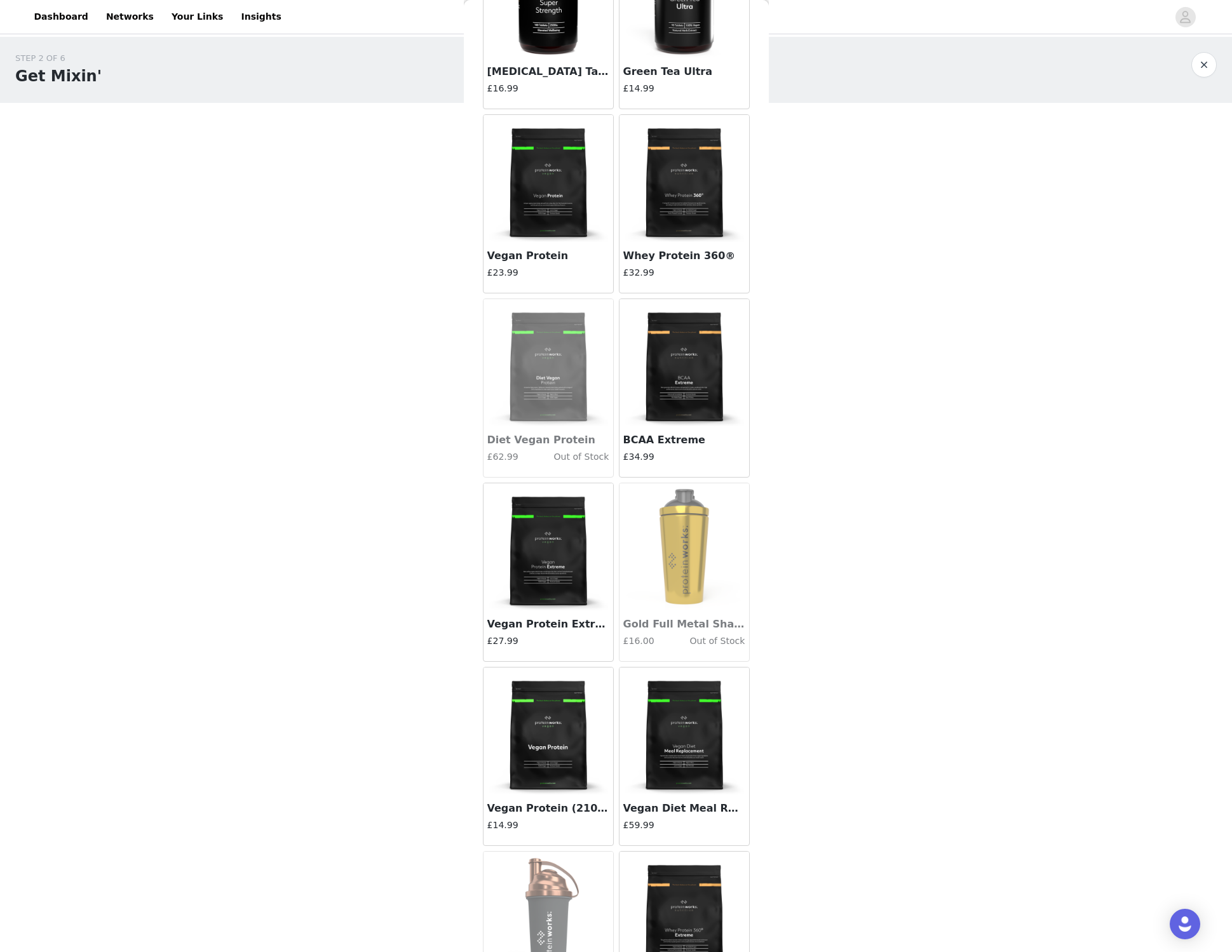
click at [666, 200] on img at bounding box center [684, 178] width 127 height 127
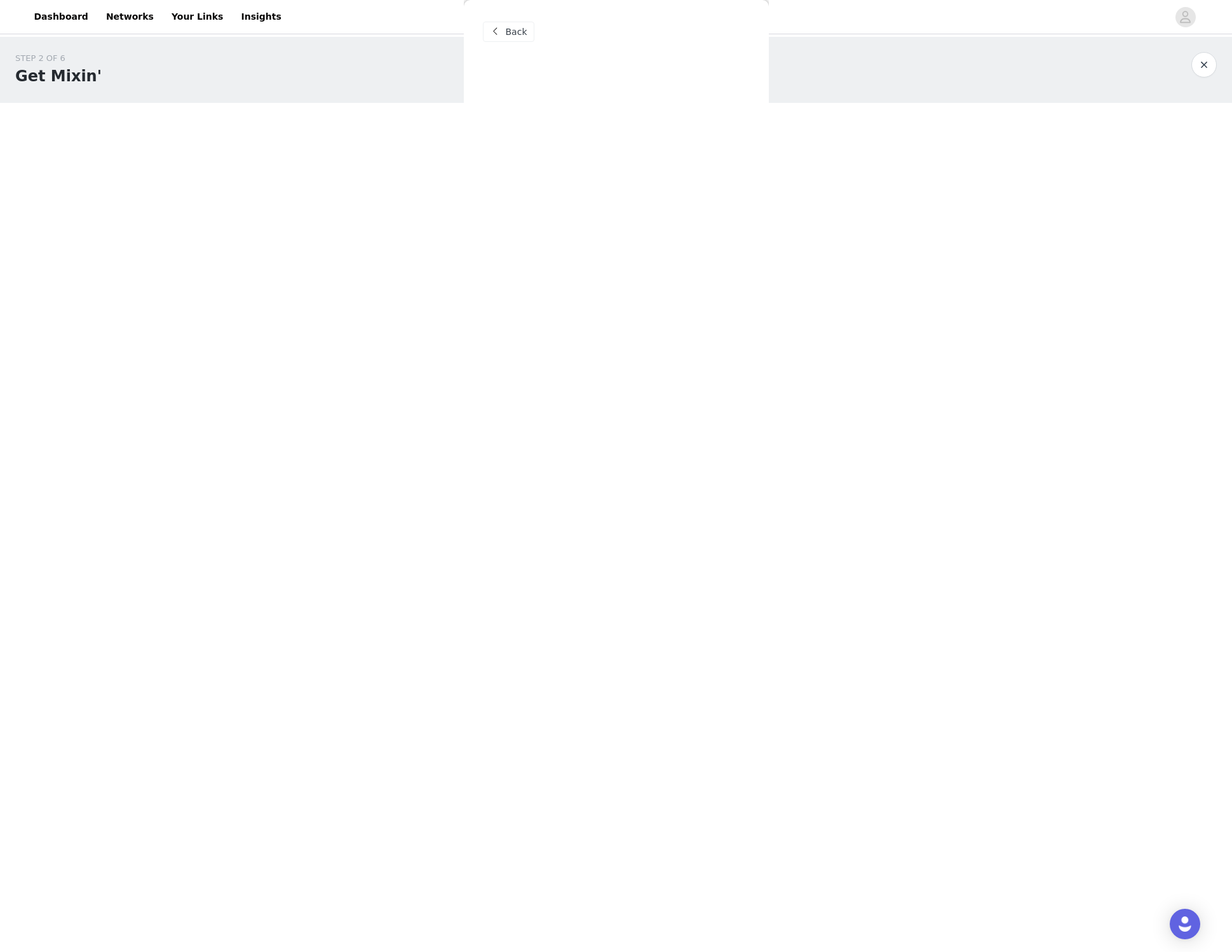
scroll to position [0, 0]
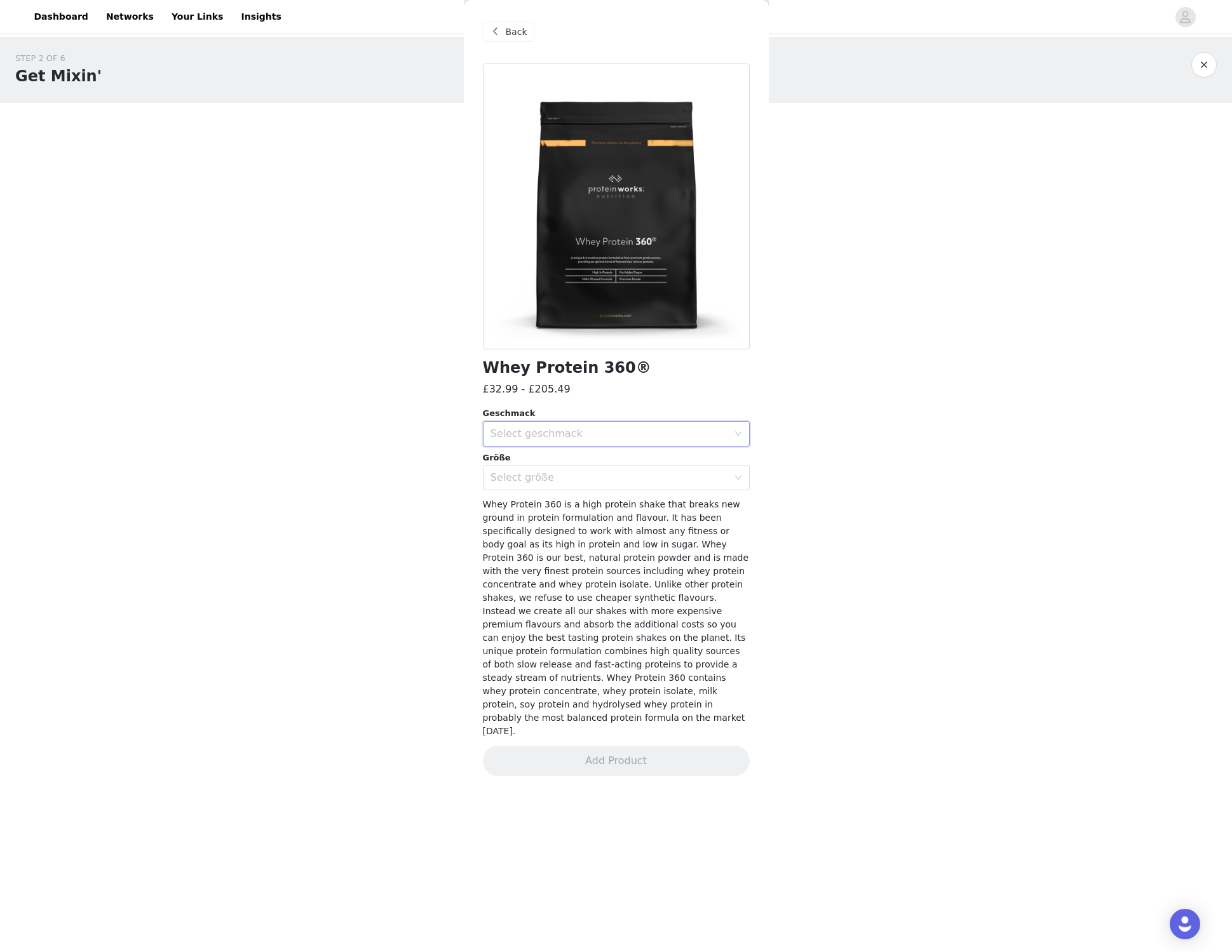
click at [567, 424] on div "Select geschmack" at bounding box center [612, 434] width 243 height 24
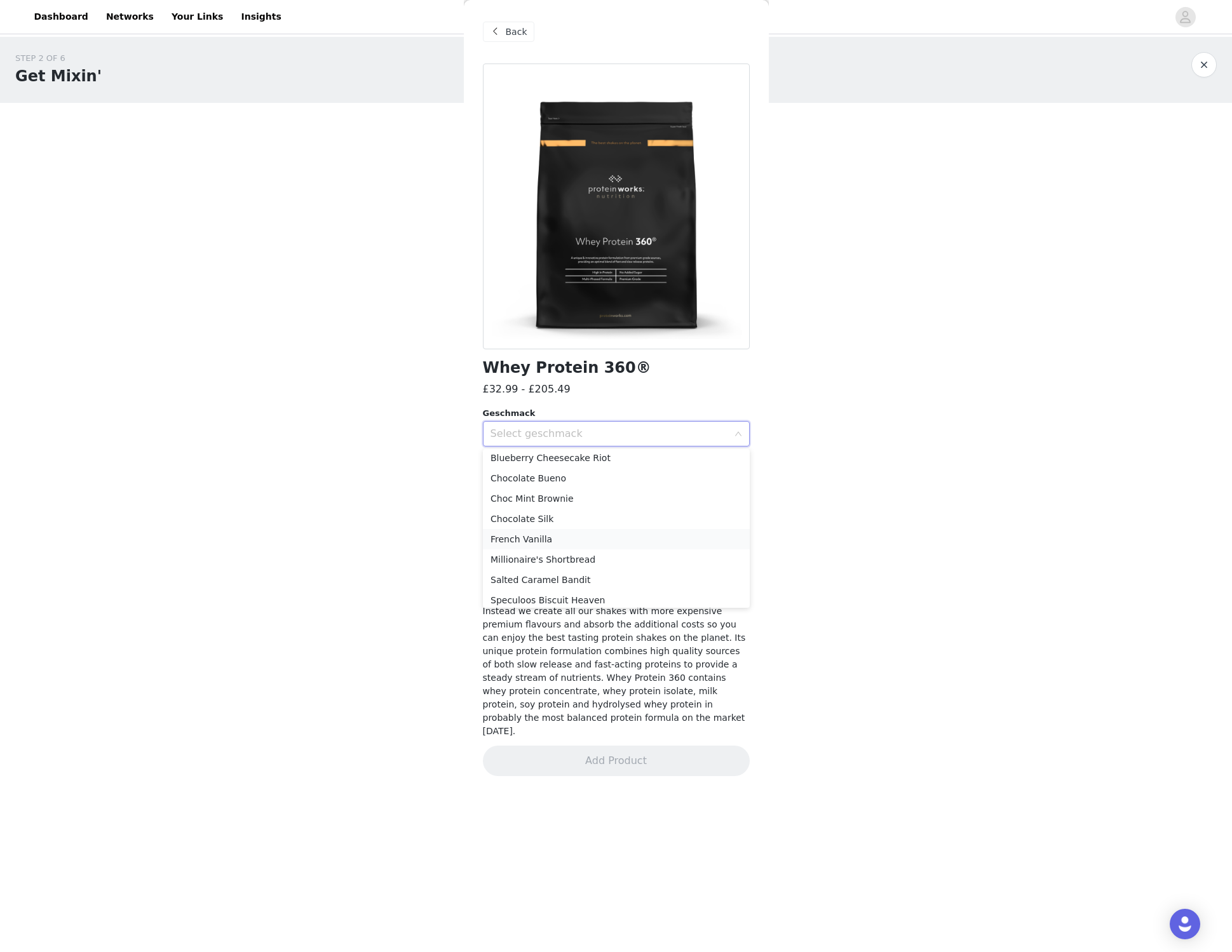
scroll to position [50, 0]
click at [570, 569] on li "Speculoos Biscuit Heaven" at bounding box center [616, 575] width 267 height 20
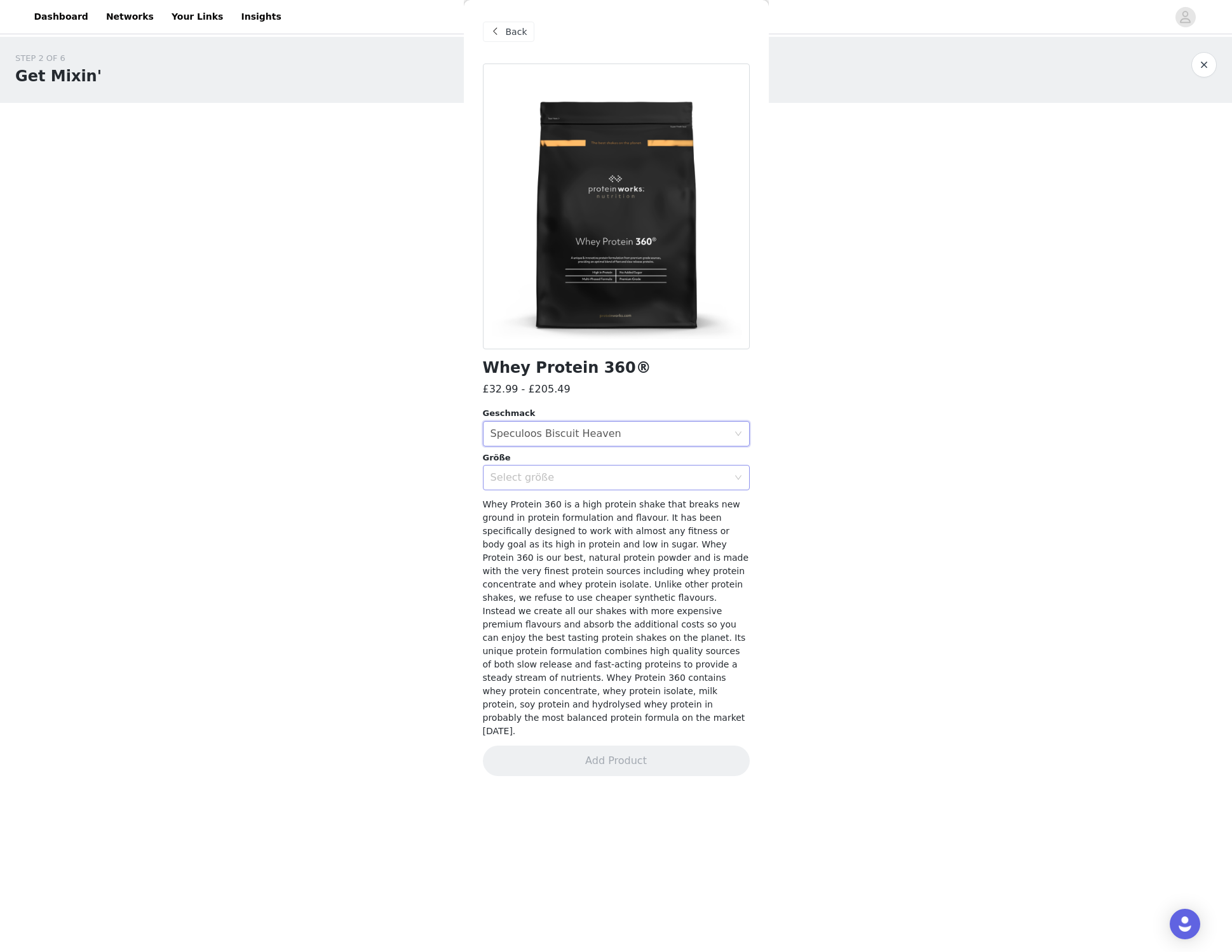
click at [541, 476] on div "Select größe" at bounding box center [610, 478] width 238 height 13
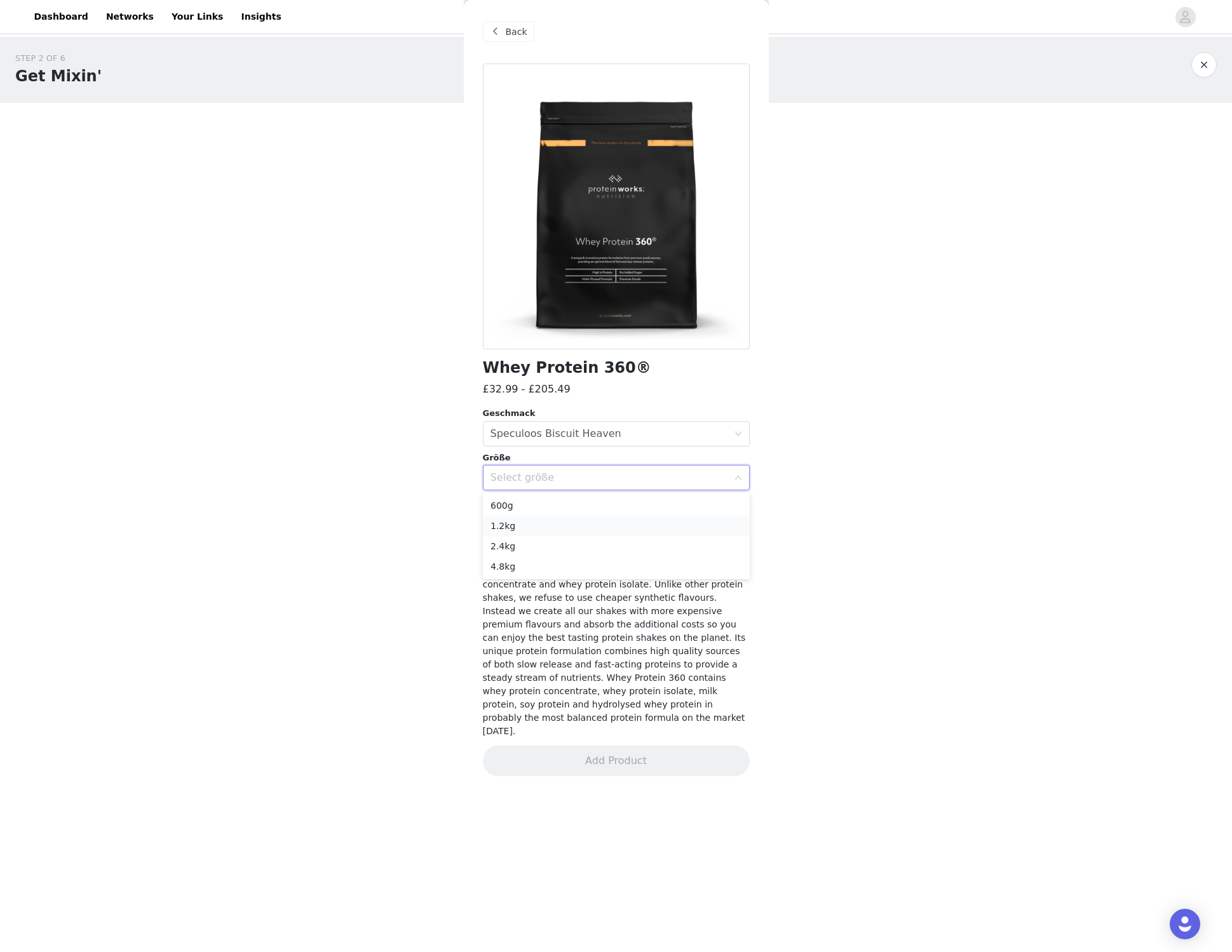
click at [564, 525] on li "1.2kg" at bounding box center [616, 526] width 267 height 20
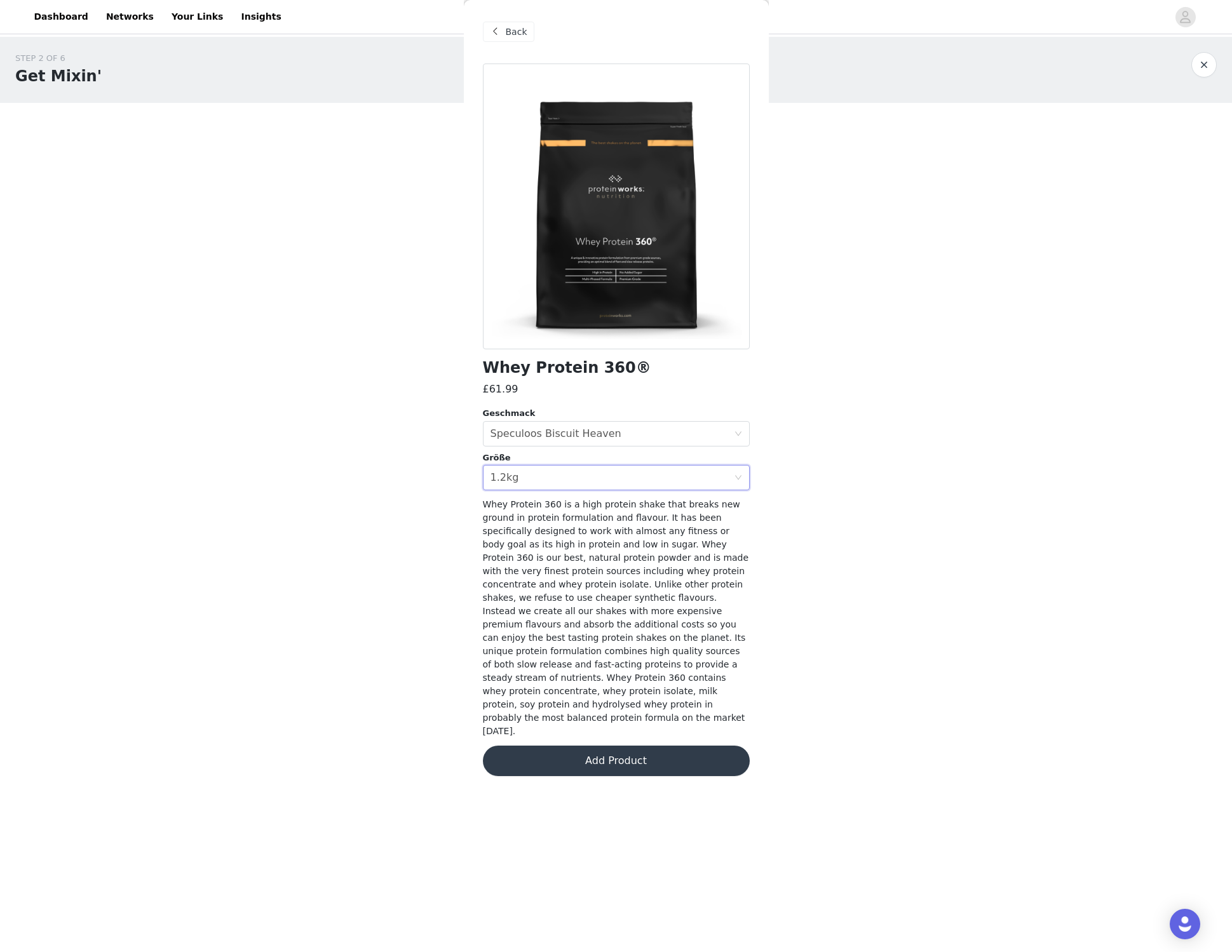
click at [610, 746] on button "Add Product" at bounding box center [616, 761] width 267 height 31
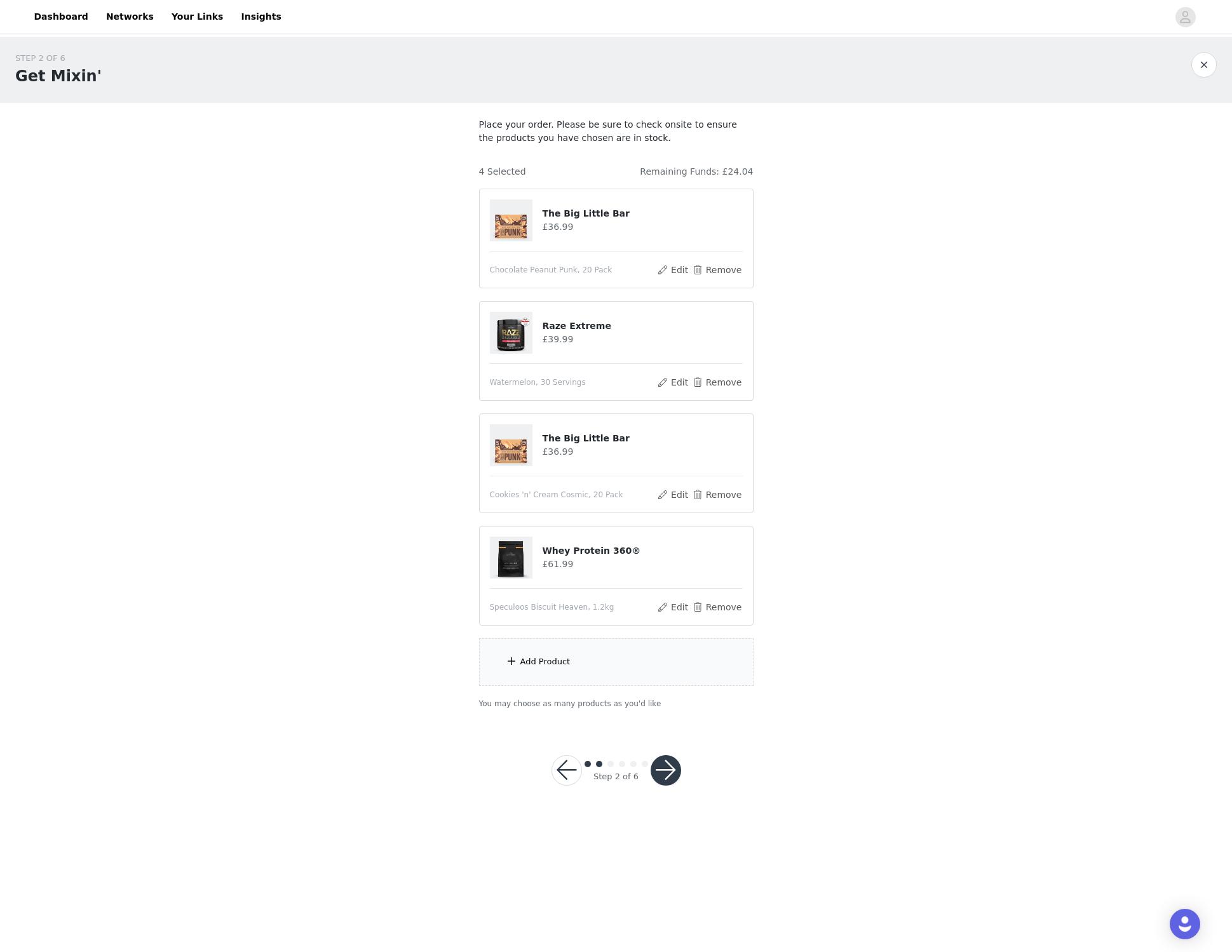
click at [564, 672] on div "Add Product" at bounding box center [616, 662] width 275 height 48
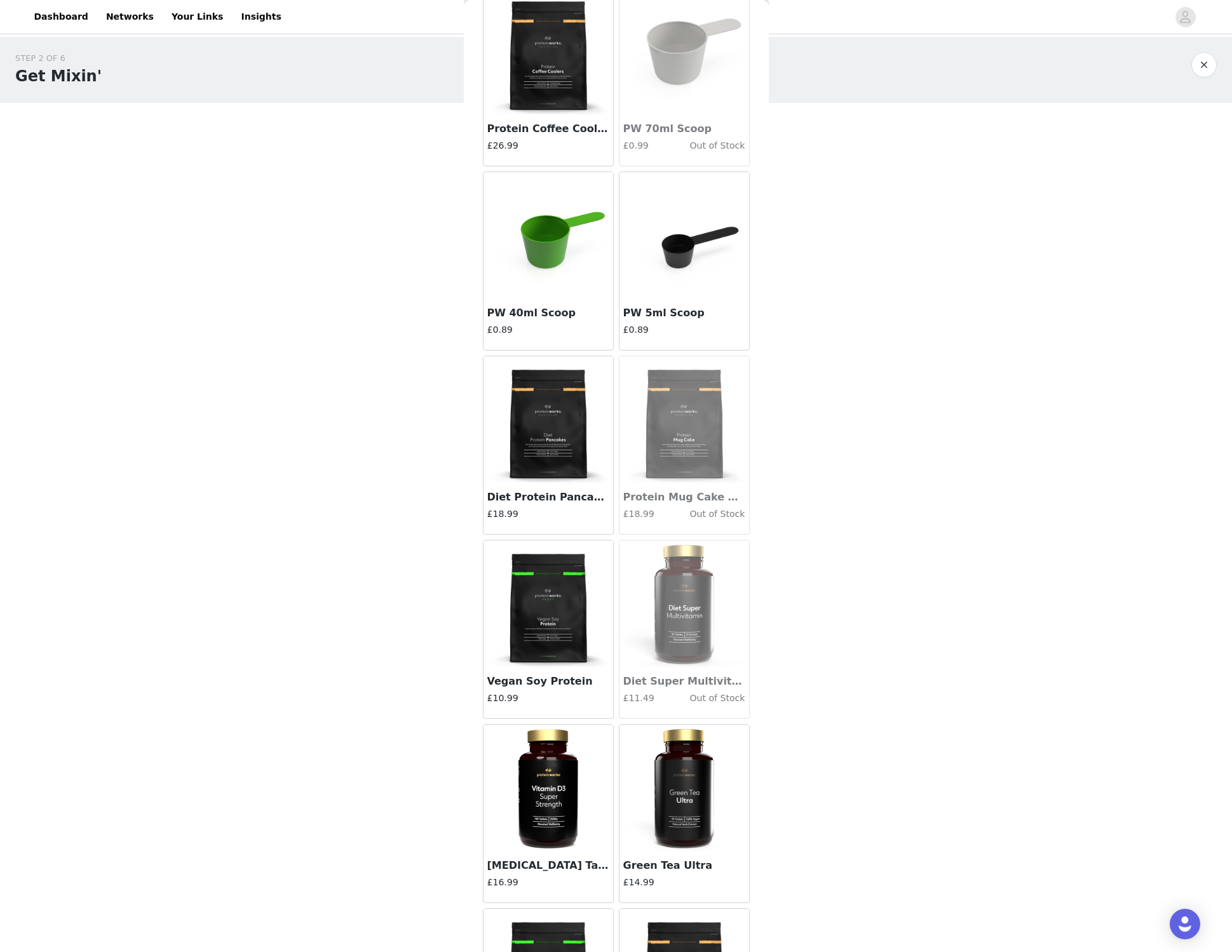
scroll to position [7516, 0]
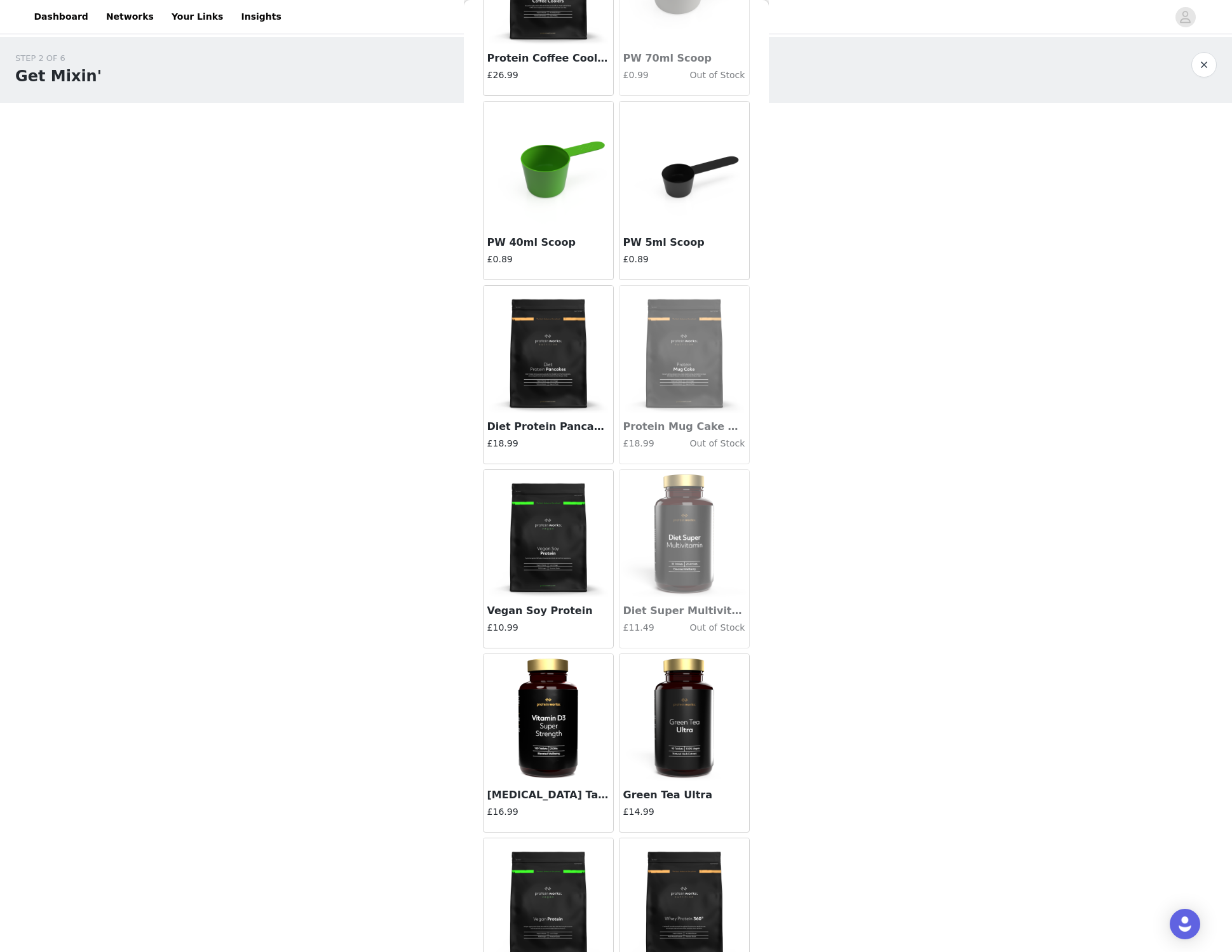
click at [546, 327] on img at bounding box center [548, 349] width 127 height 127
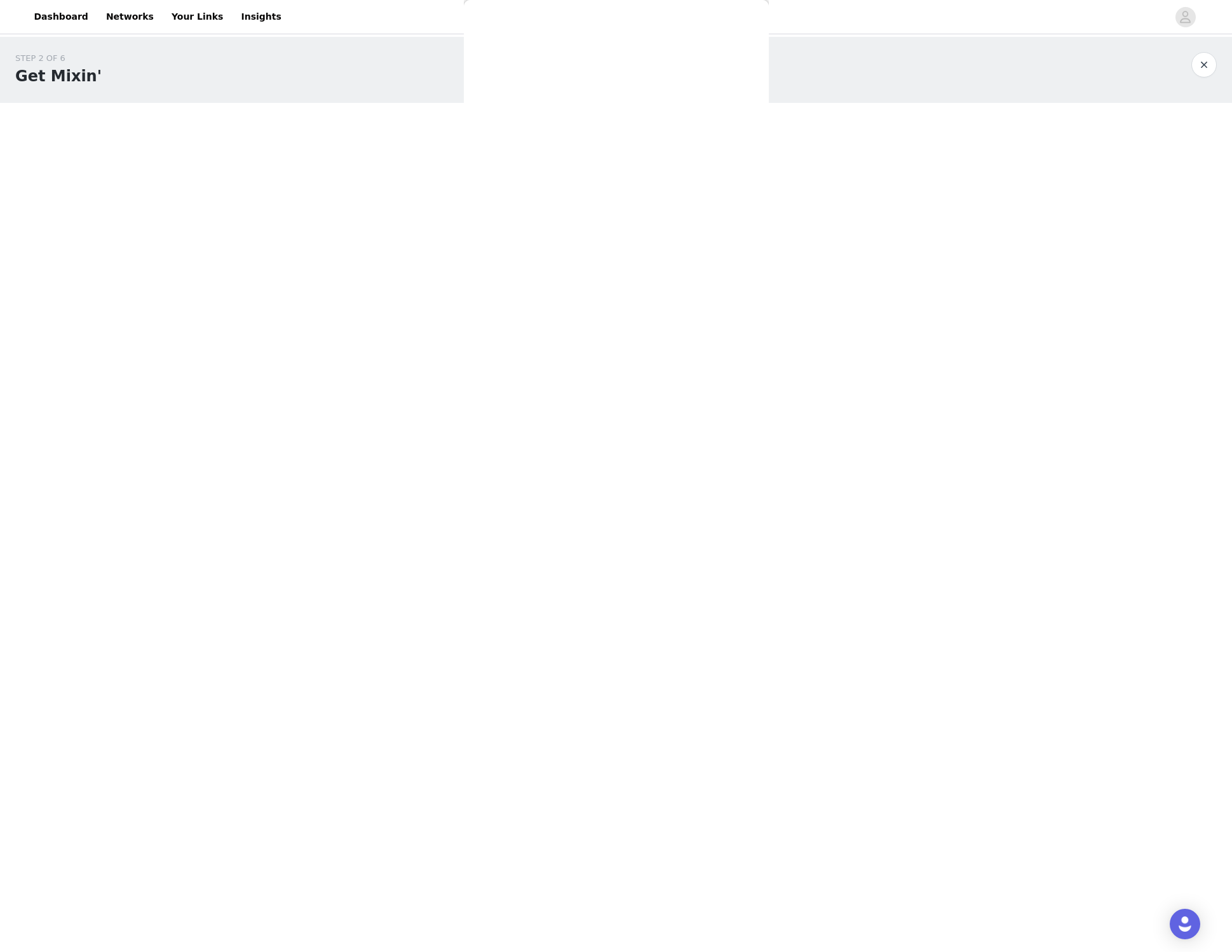
scroll to position [0, 0]
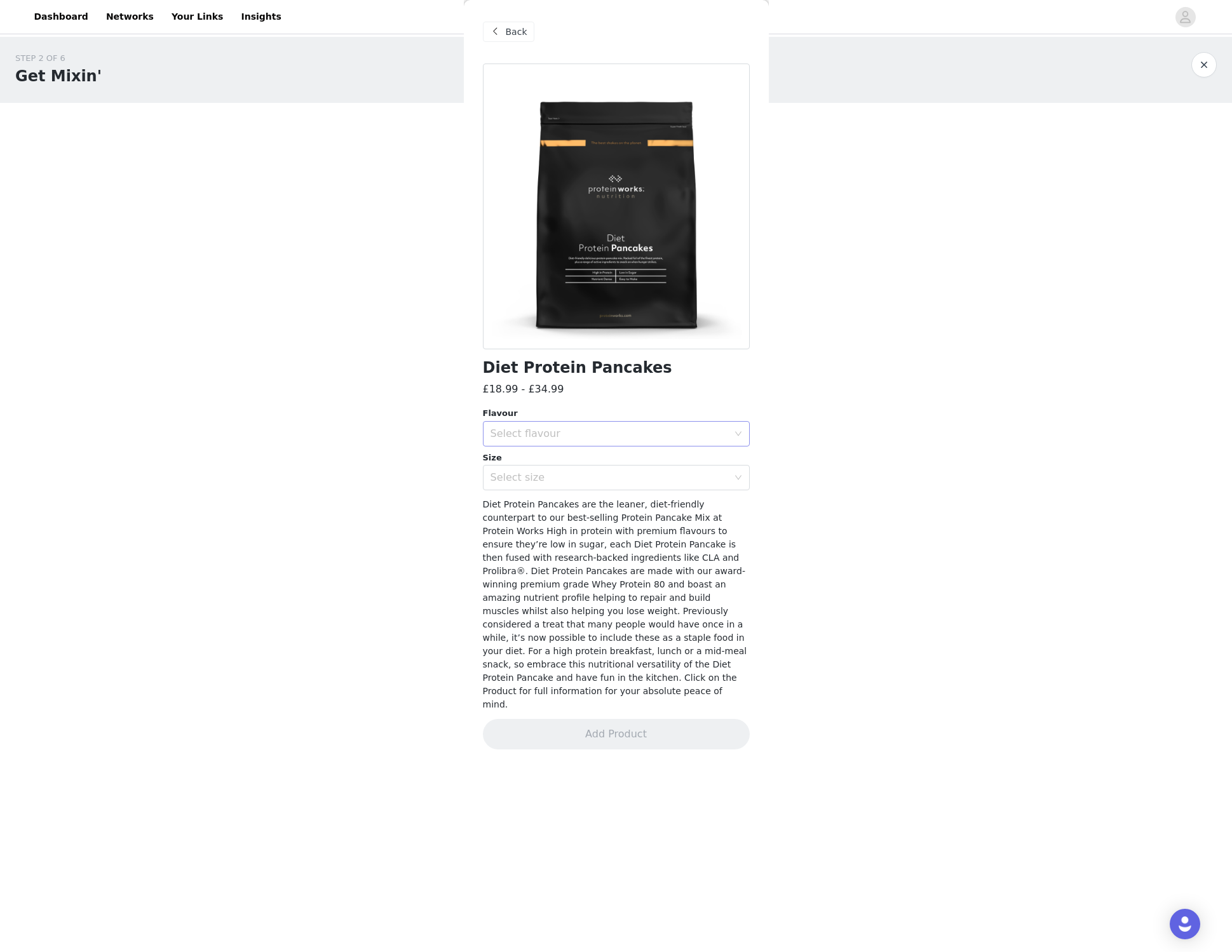
click at [547, 428] on div "Select flavour" at bounding box center [610, 434] width 238 height 13
click at [548, 461] on li "Natural" at bounding box center [616, 462] width 267 height 20
click at [514, 490] on div "Select size" at bounding box center [616, 478] width 267 height 25
click at [104, 113] on div "STEP 2 OF 6 Get Mixin' Place your order. Please be sure to check onsite to ensu…" at bounding box center [616, 381] width 1232 height 688
click at [518, 34] on span "Back" at bounding box center [516, 31] width 21 height 13
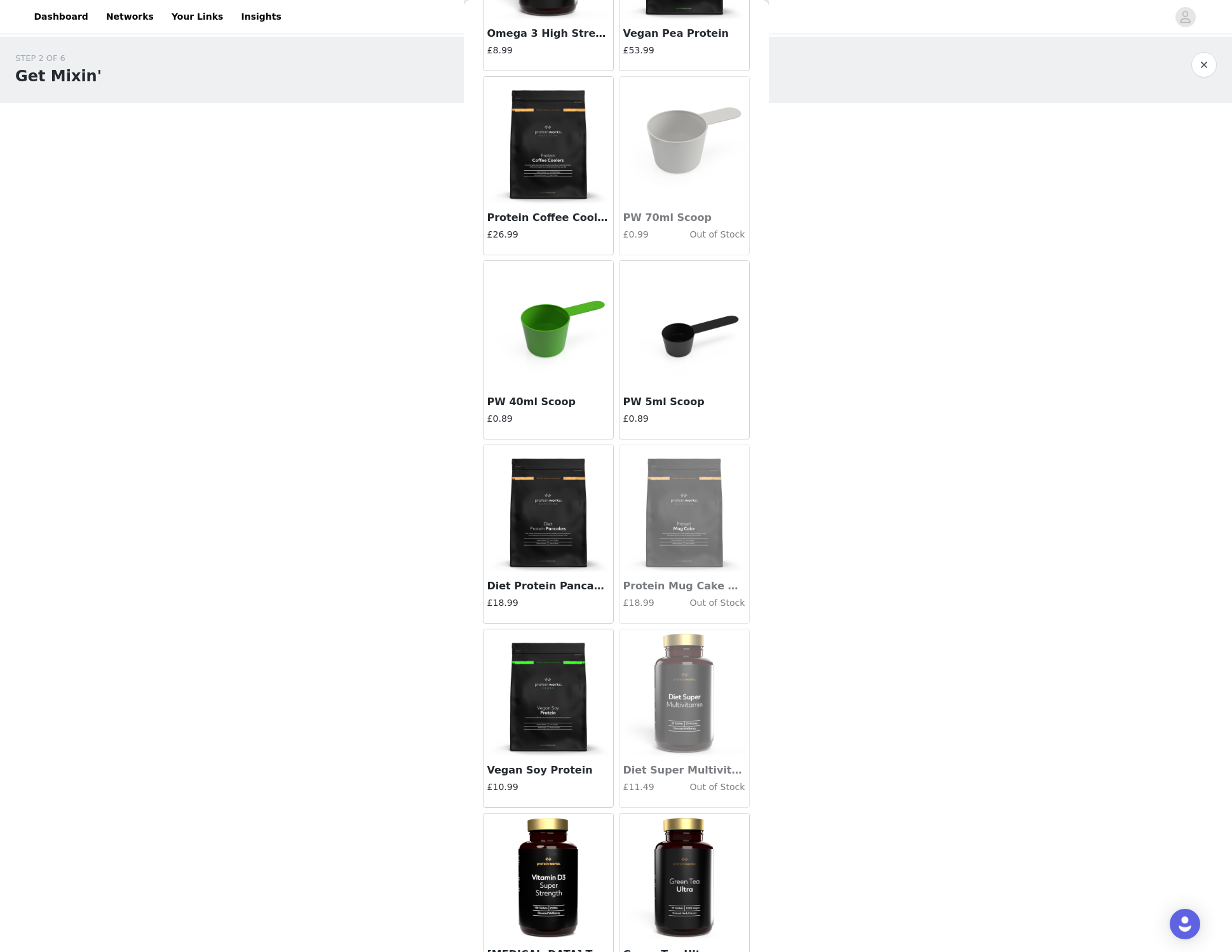
scroll to position [7365, 0]
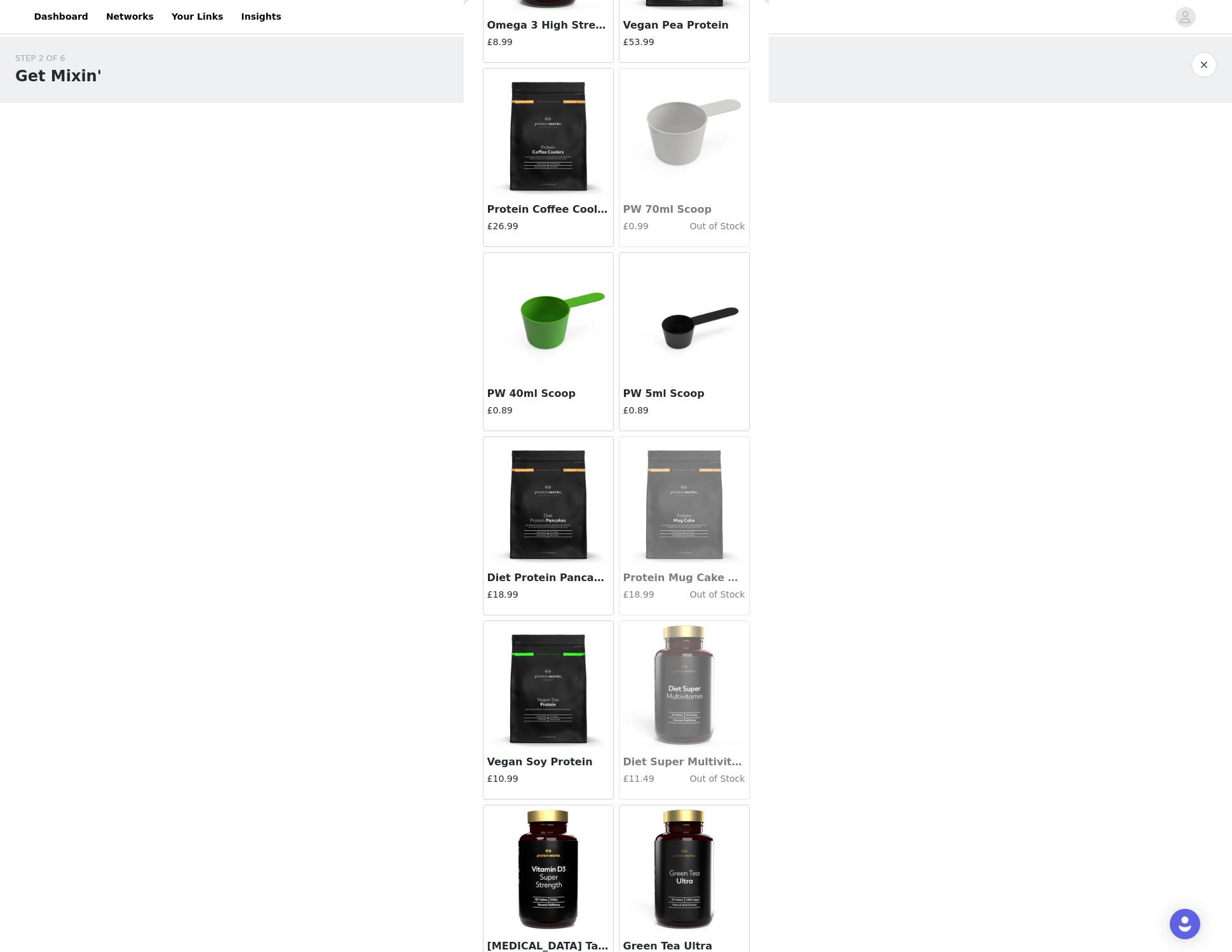
click at [547, 554] on img at bounding box center [548, 500] width 127 height 127
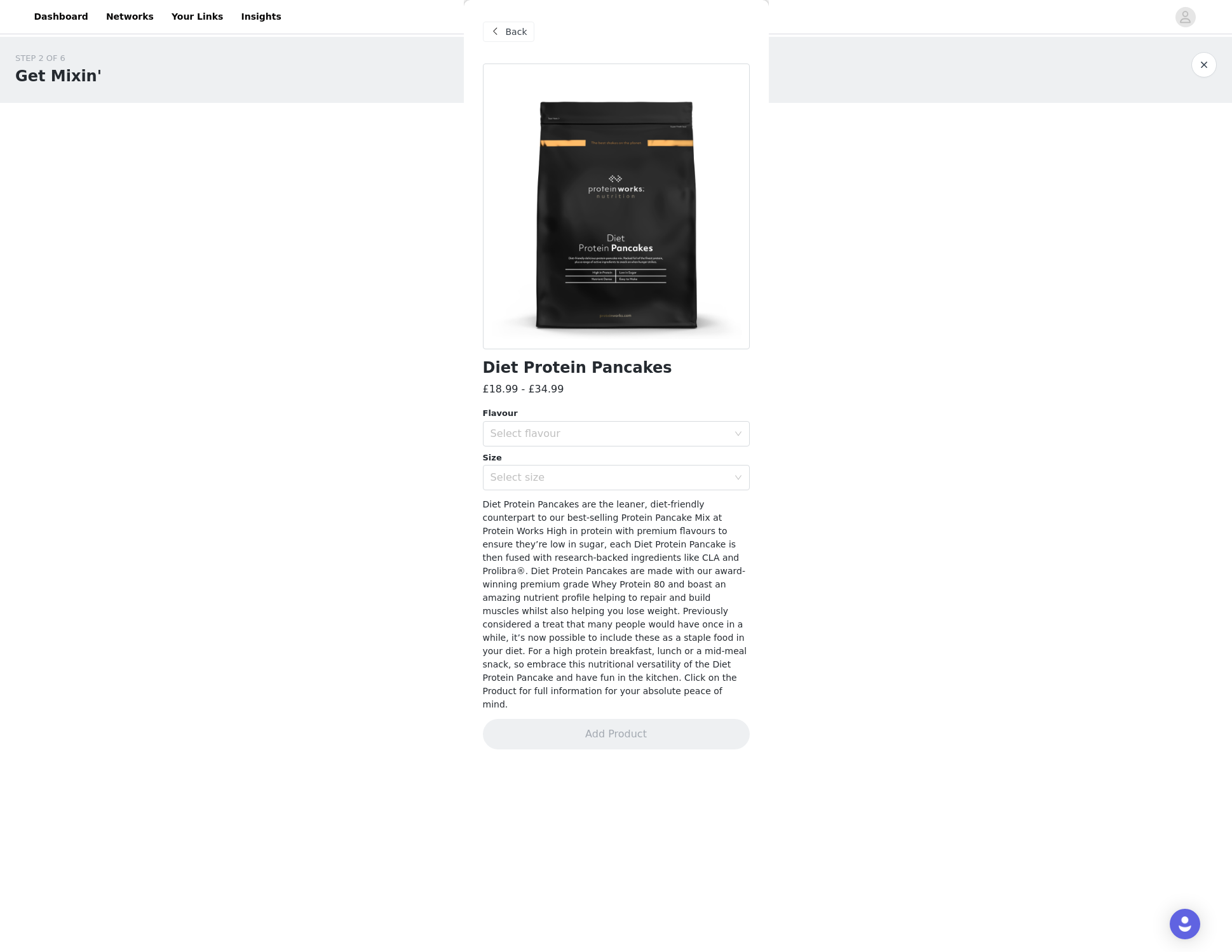
scroll to position [0, 0]
click at [494, 32] on span at bounding box center [495, 31] width 15 height 15
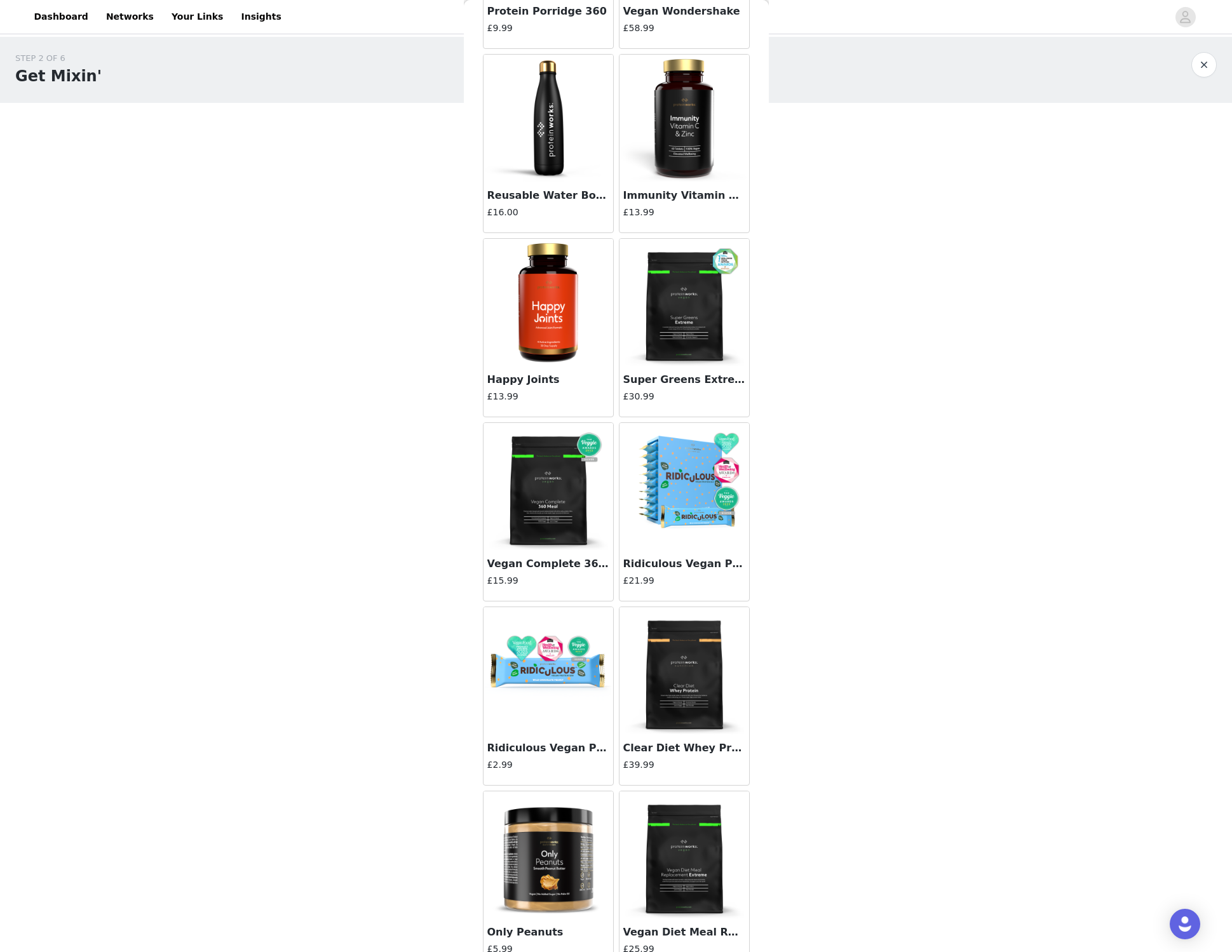
scroll to position [11084, 0]
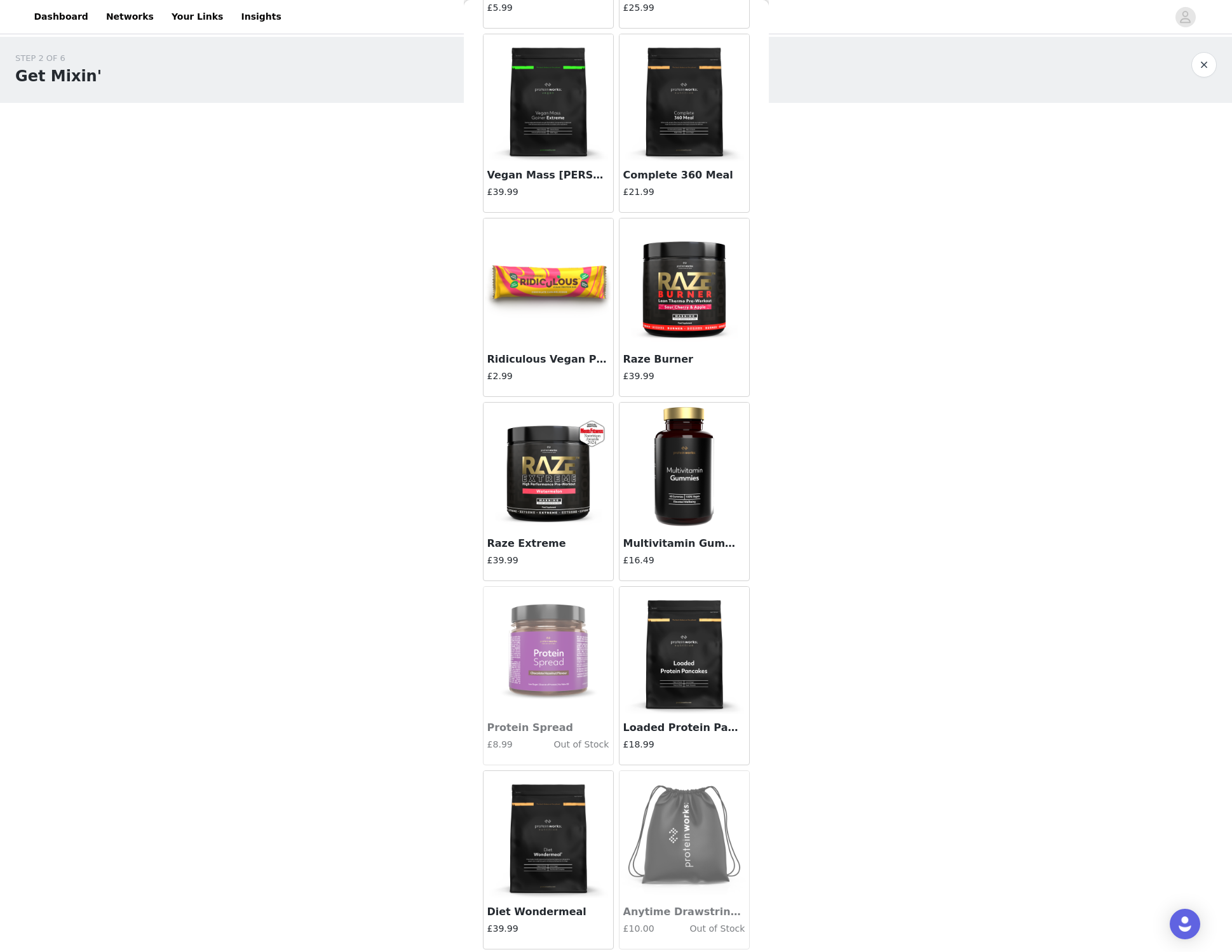
click at [692, 685] on img at bounding box center [684, 650] width 127 height 127
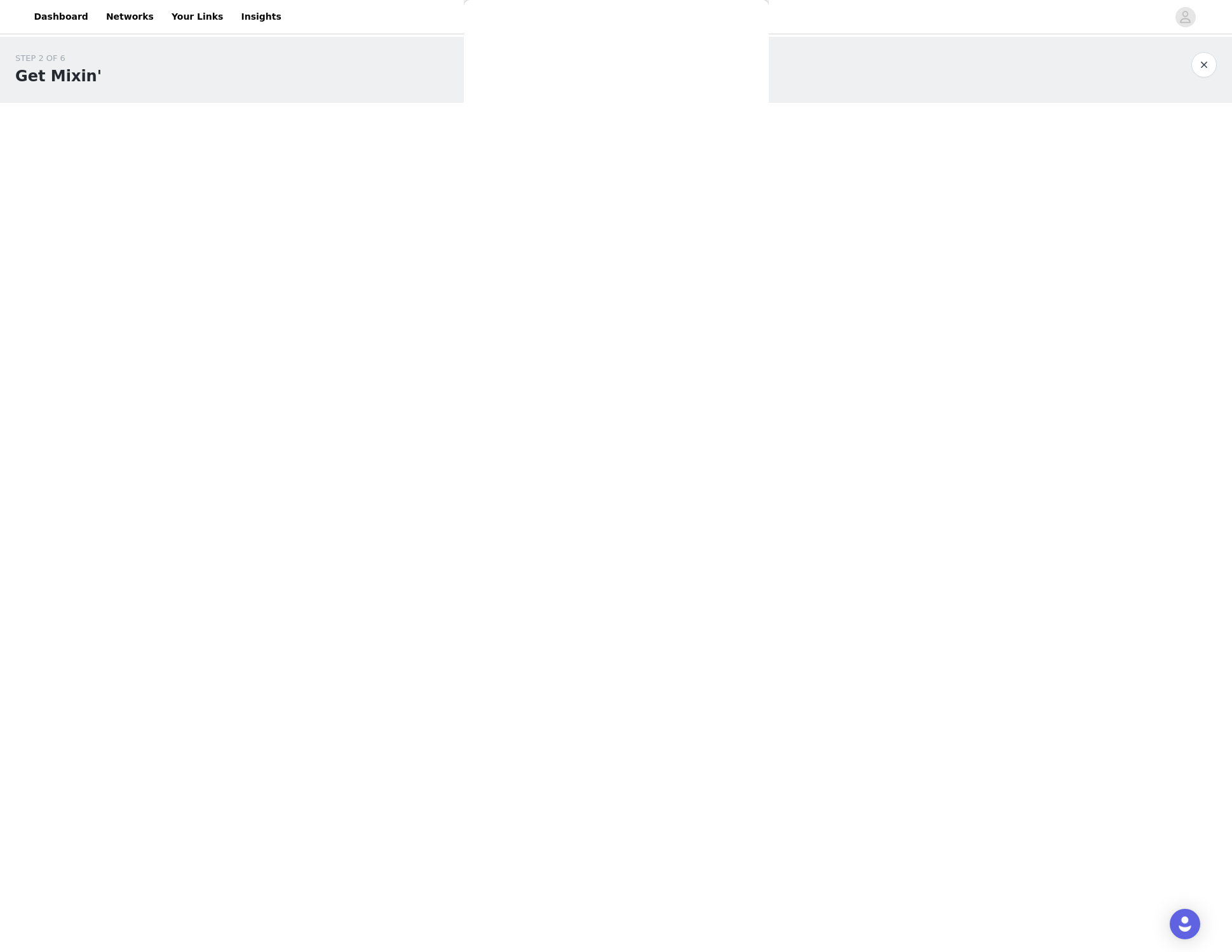
scroll to position [0, 0]
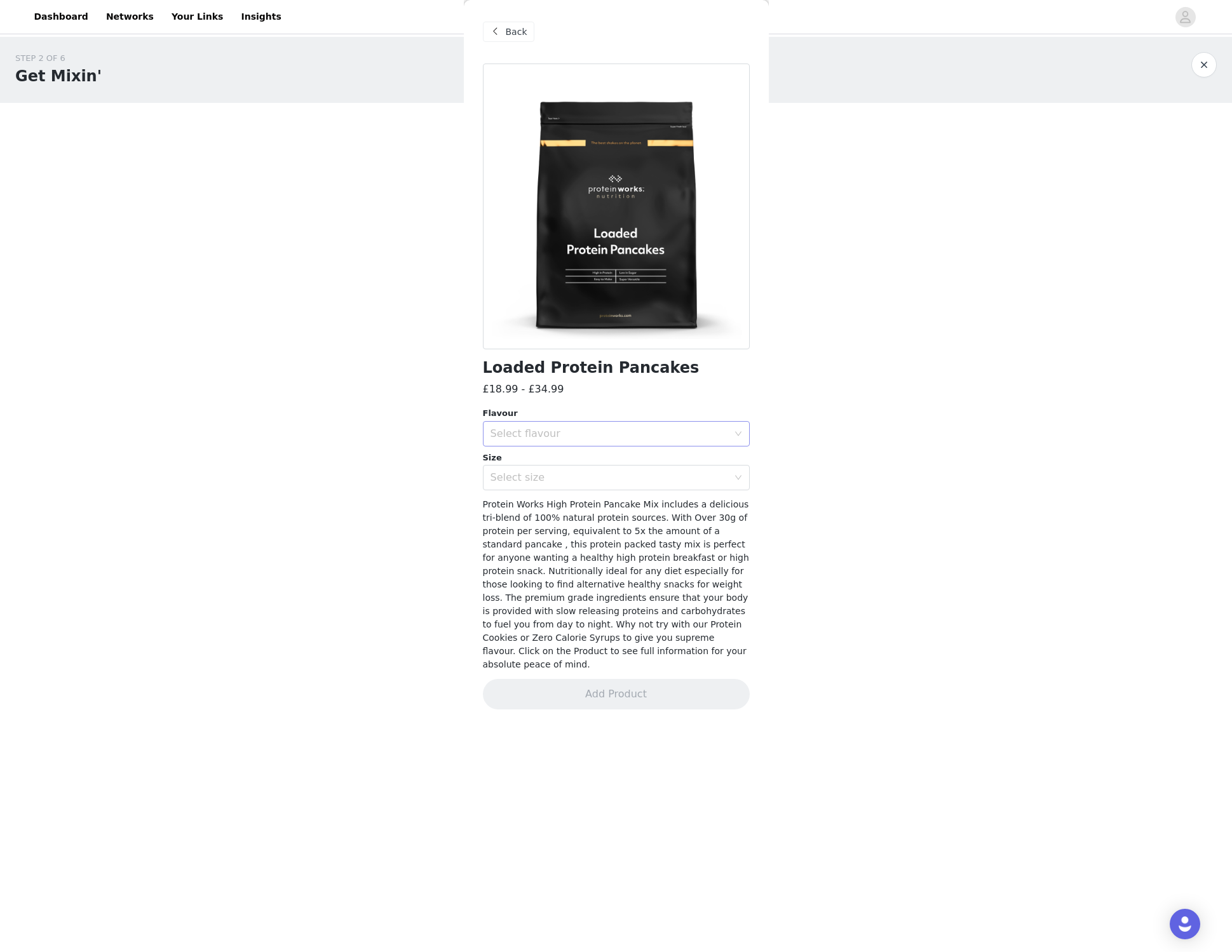
click at [565, 435] on div "Select flavour" at bounding box center [610, 434] width 238 height 13
click at [579, 476] on li "Cookies 'n' Cream" at bounding box center [616, 482] width 267 height 20
click at [519, 482] on div "Select size" at bounding box center [610, 478] width 238 height 13
click at [553, 506] on li "500g" at bounding box center [616, 506] width 267 height 20
click at [604, 687] on button "Add Product" at bounding box center [616, 694] width 267 height 31
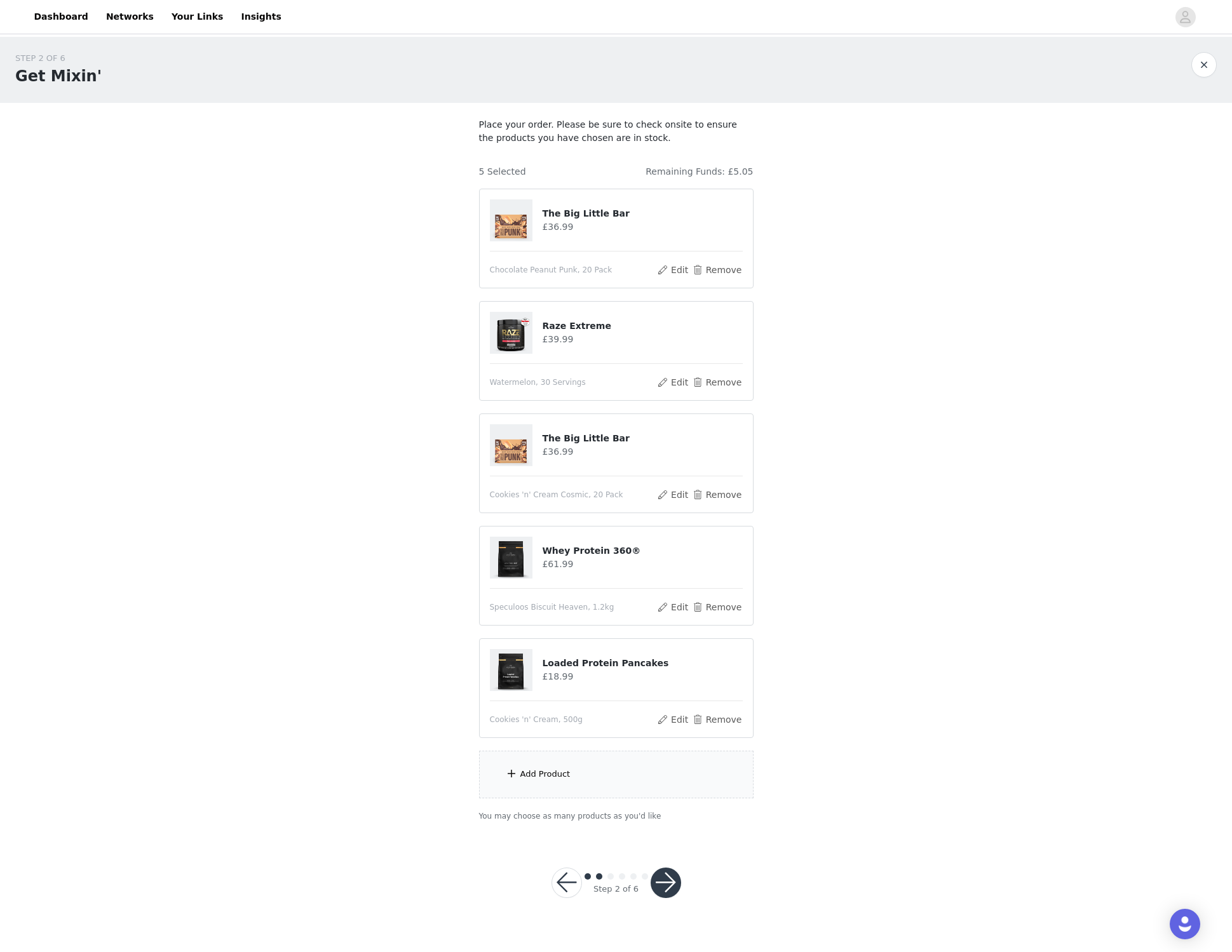
click at [549, 777] on div "Add Product" at bounding box center [546, 774] width 50 height 13
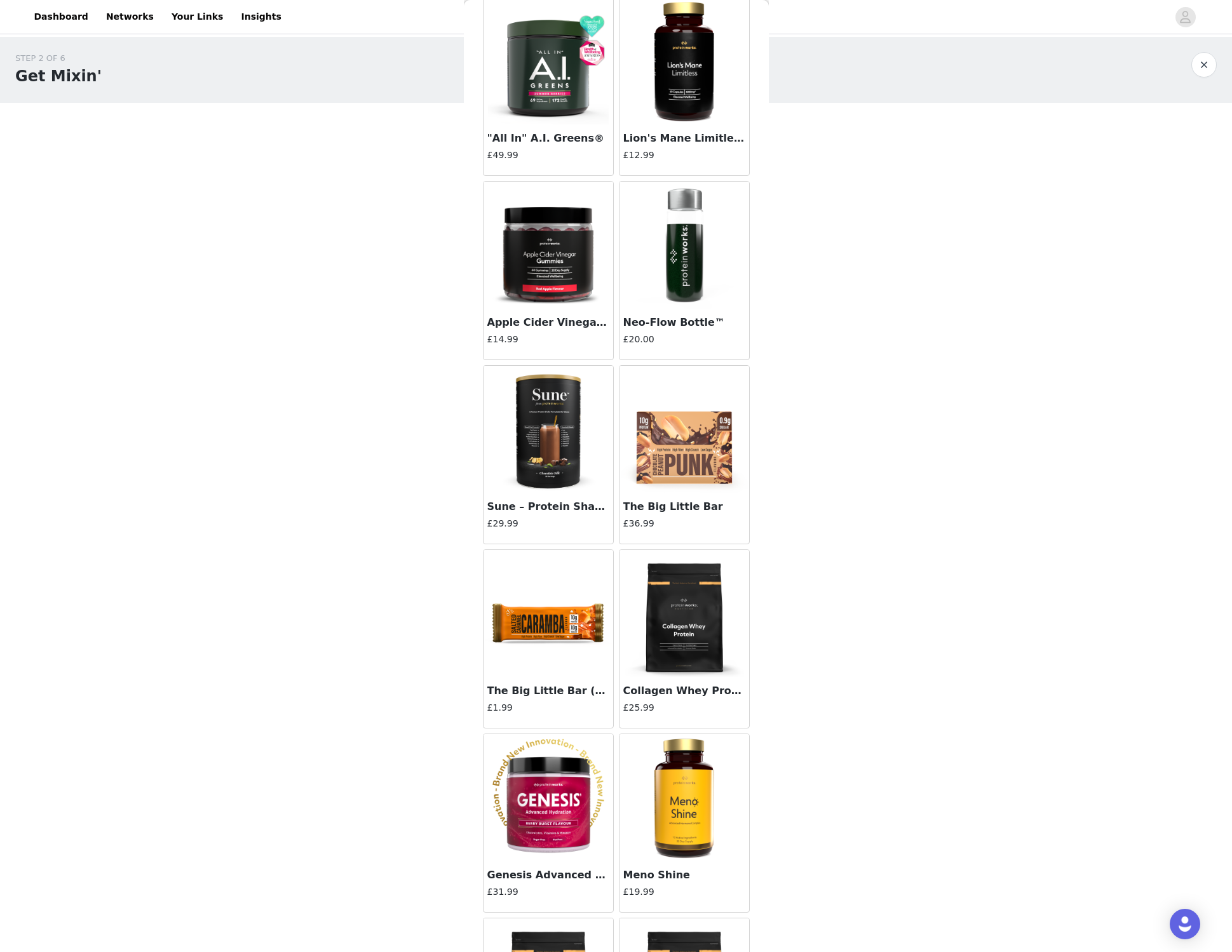
scroll to position [4332, 0]
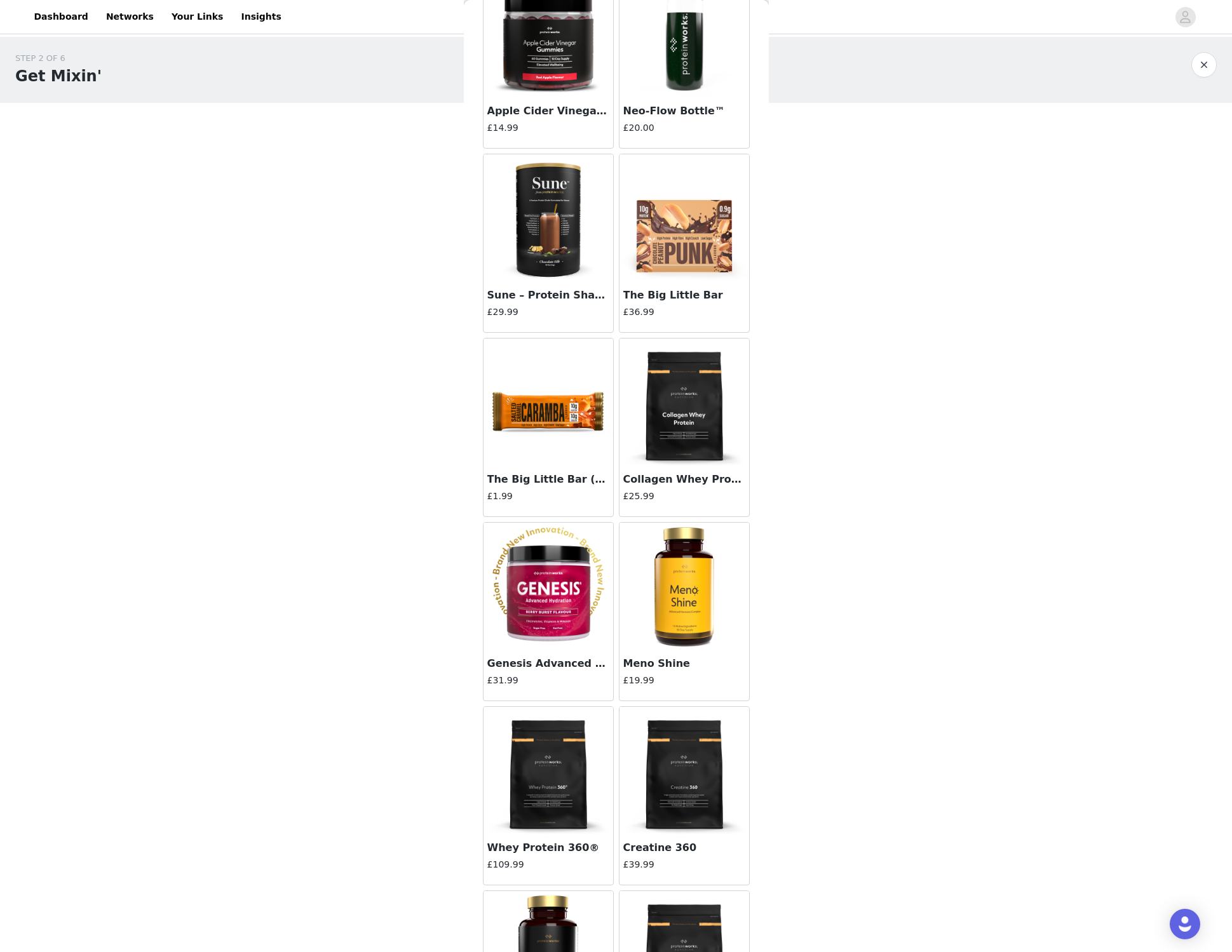
click at [536, 422] on img at bounding box center [548, 402] width 127 height 127
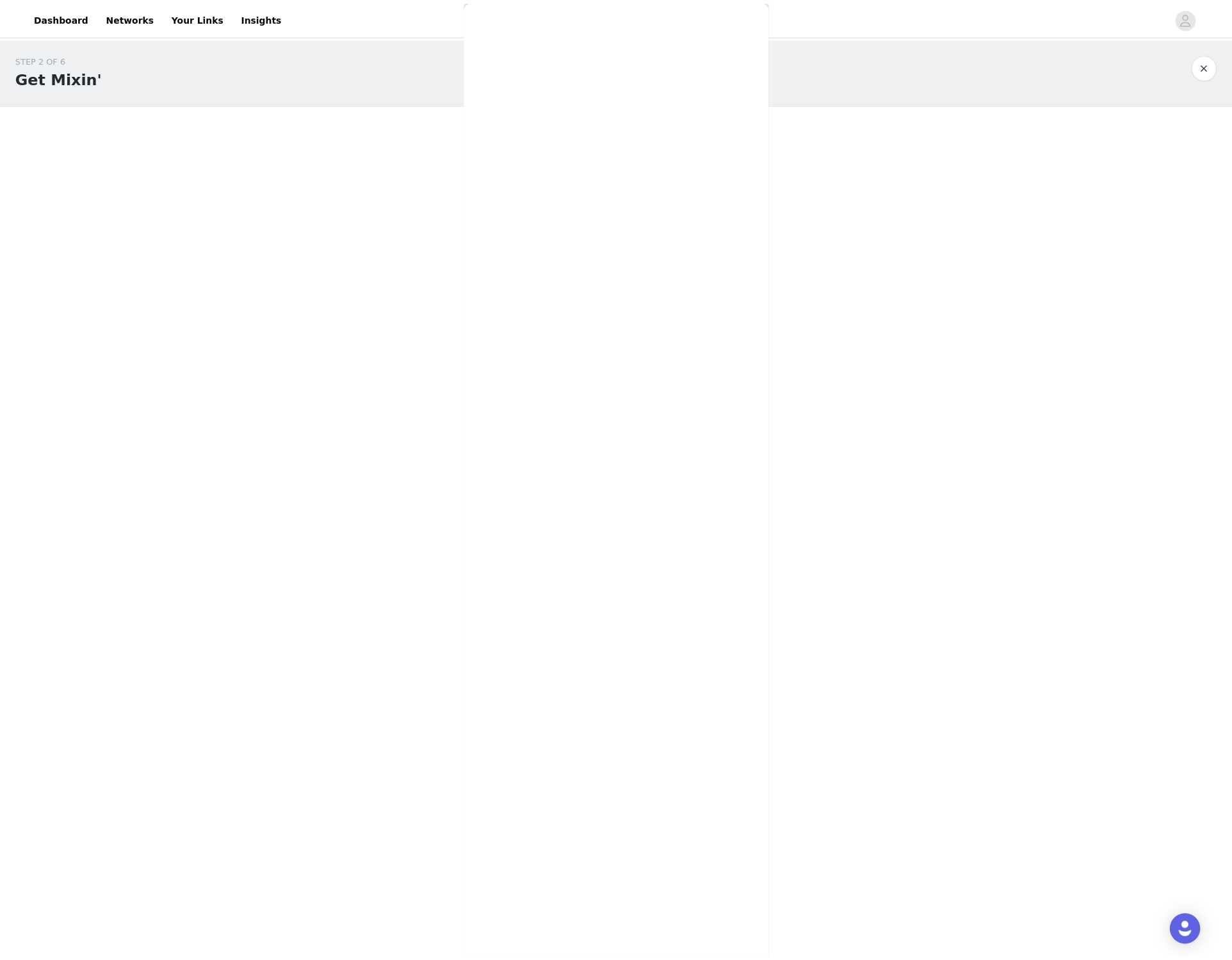
scroll to position [0, 0]
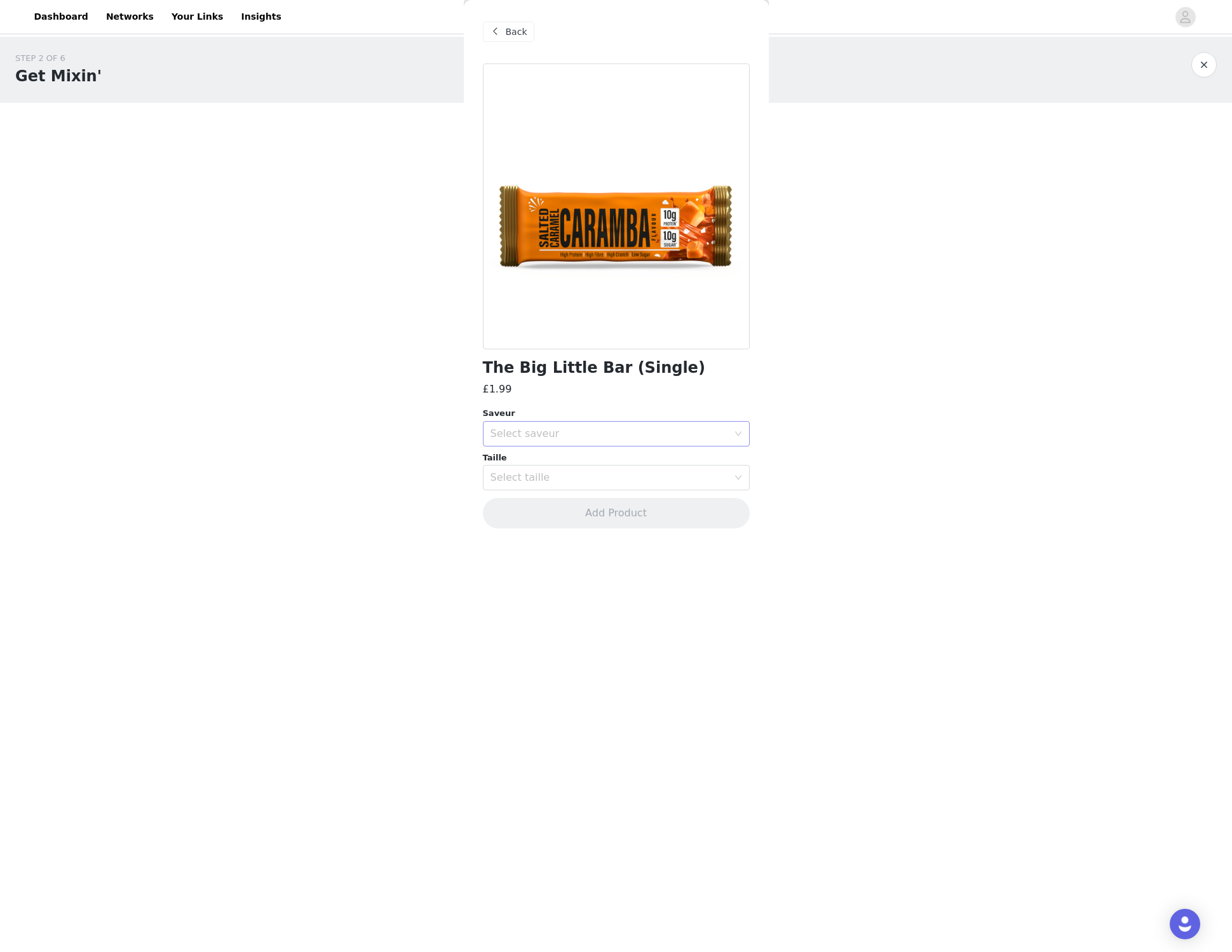
click at [581, 438] on div "Select saveur" at bounding box center [610, 434] width 238 height 13
click at [581, 481] on li "Salted Caramel Caramba" at bounding box center [616, 482] width 267 height 20
click at [559, 479] on div "Select taille" at bounding box center [610, 478] width 238 height 13
click at [551, 509] on li "33g" at bounding box center [616, 506] width 267 height 20
click at [591, 519] on button "Add Product" at bounding box center [616, 513] width 267 height 31
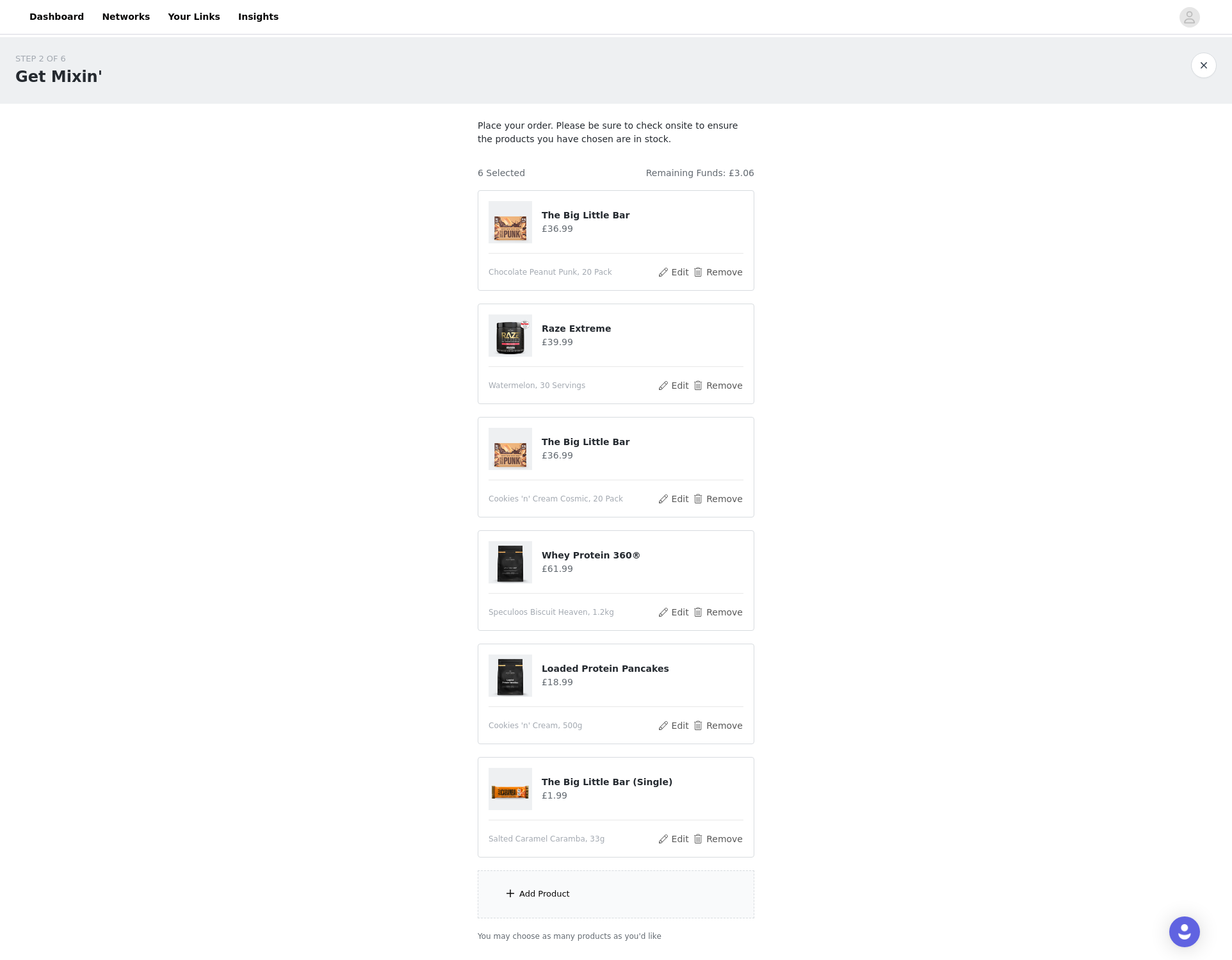
scroll to position [90, 0]
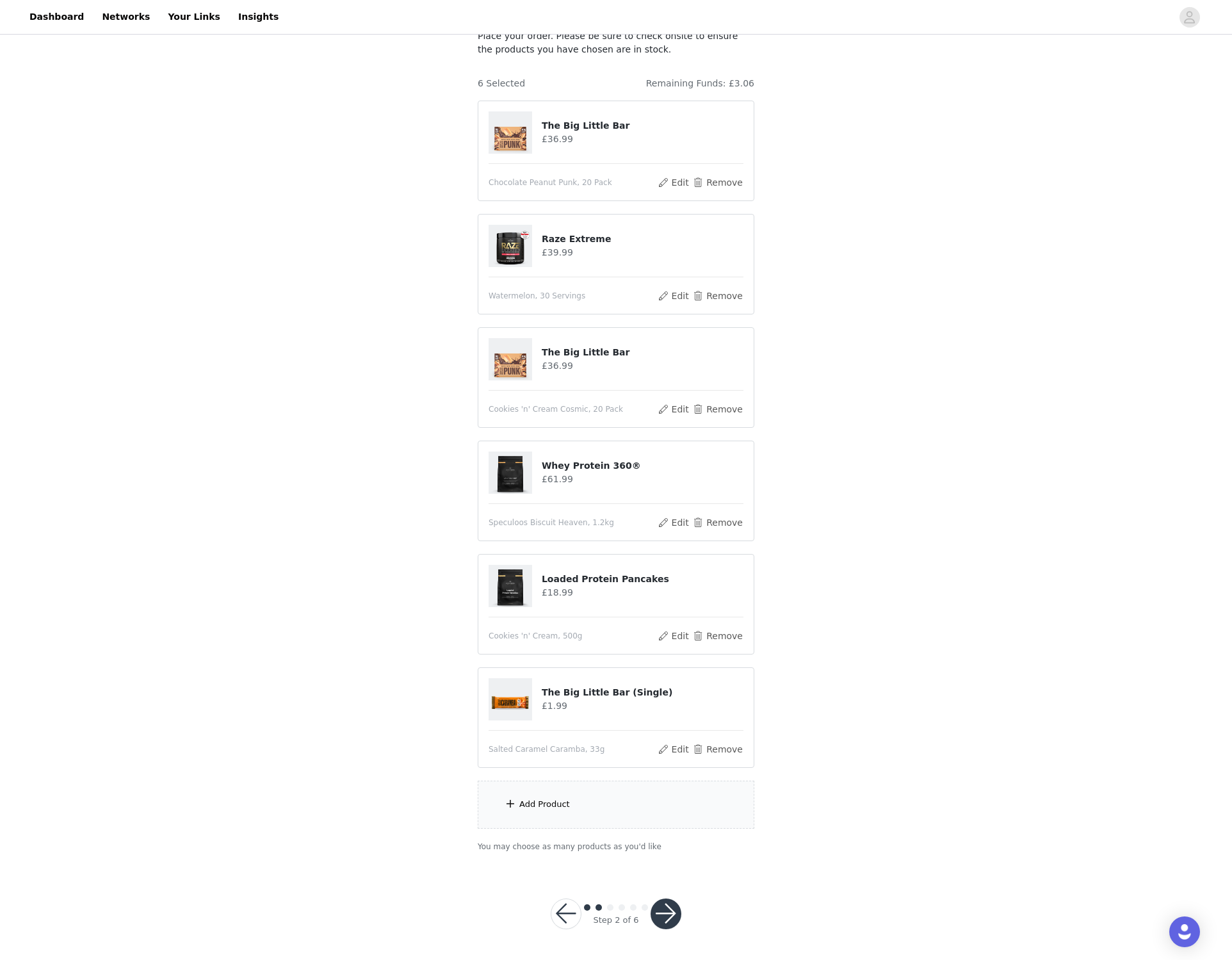
click at [566, 813] on div "Add Product" at bounding box center [616, 804] width 277 height 48
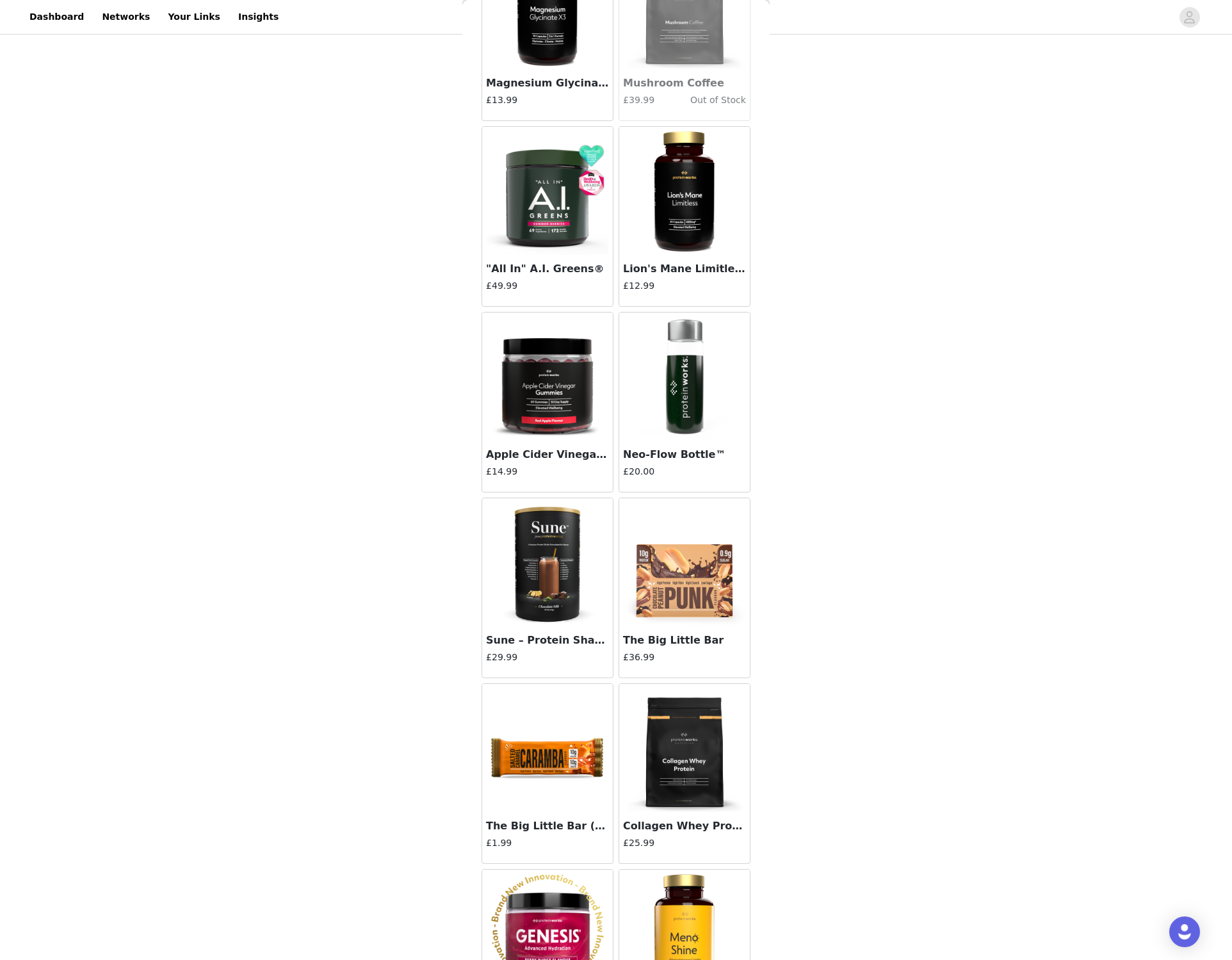
scroll to position [4224, 0]
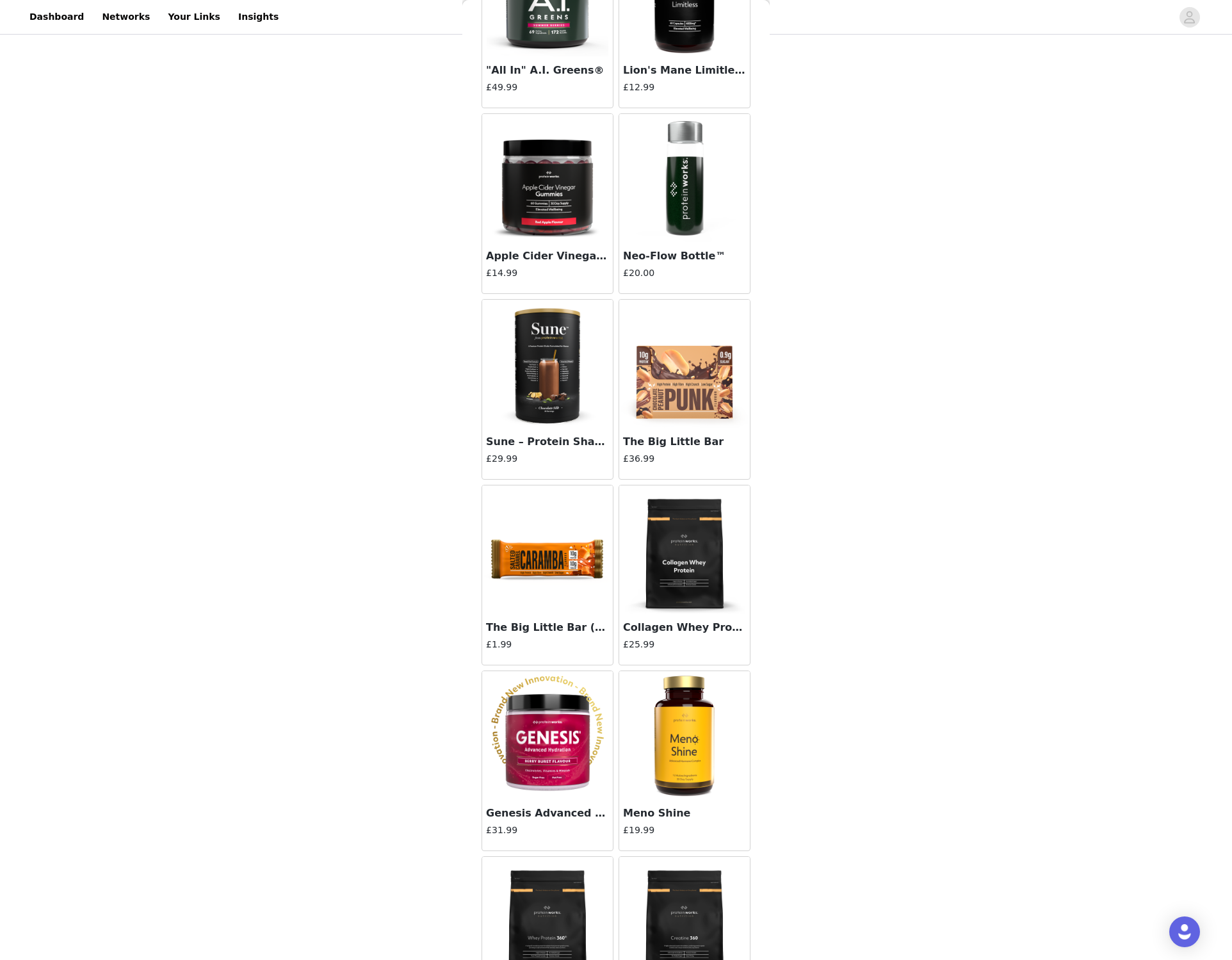
click at [551, 543] on img at bounding box center [547, 549] width 128 height 128
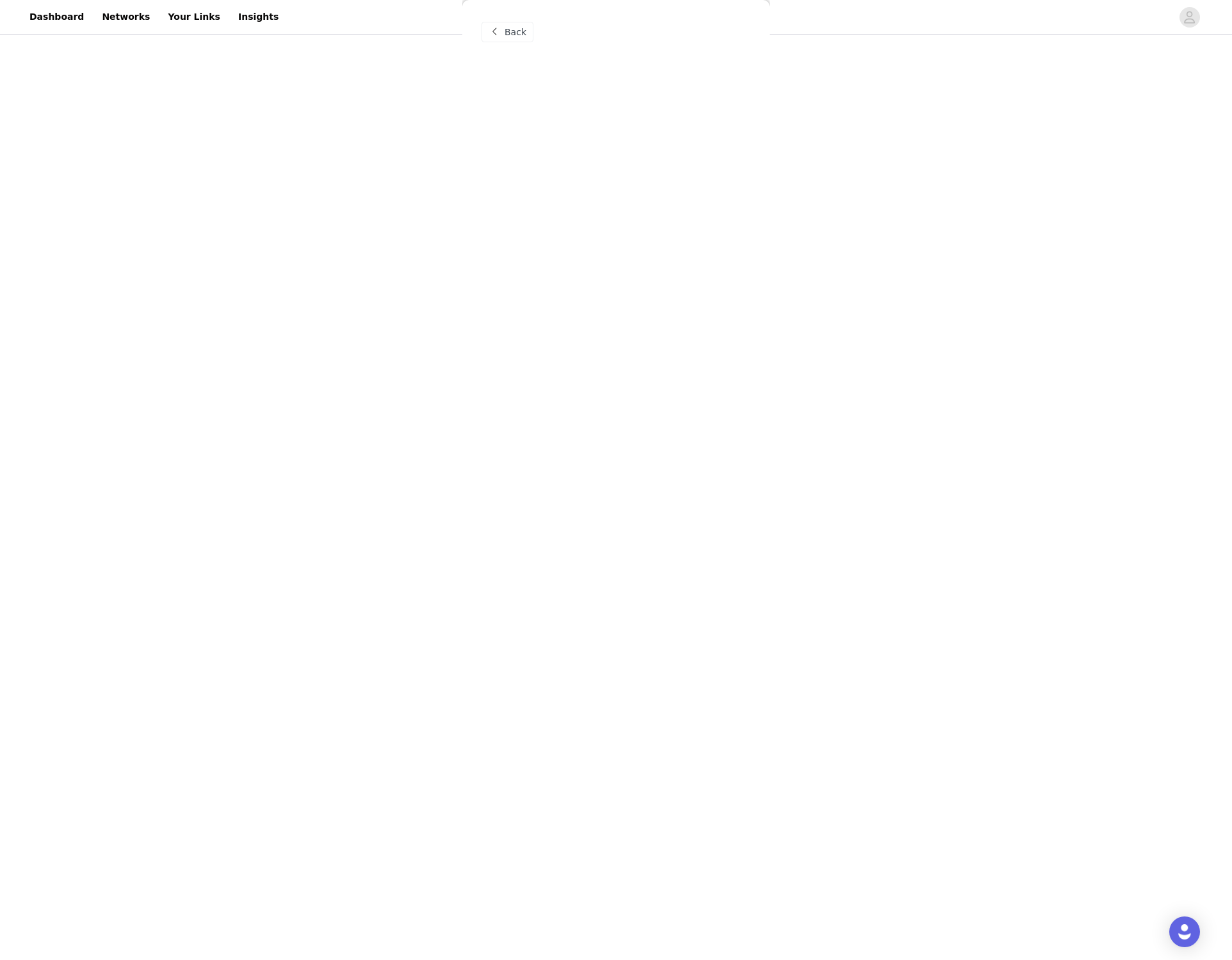
scroll to position [0, 0]
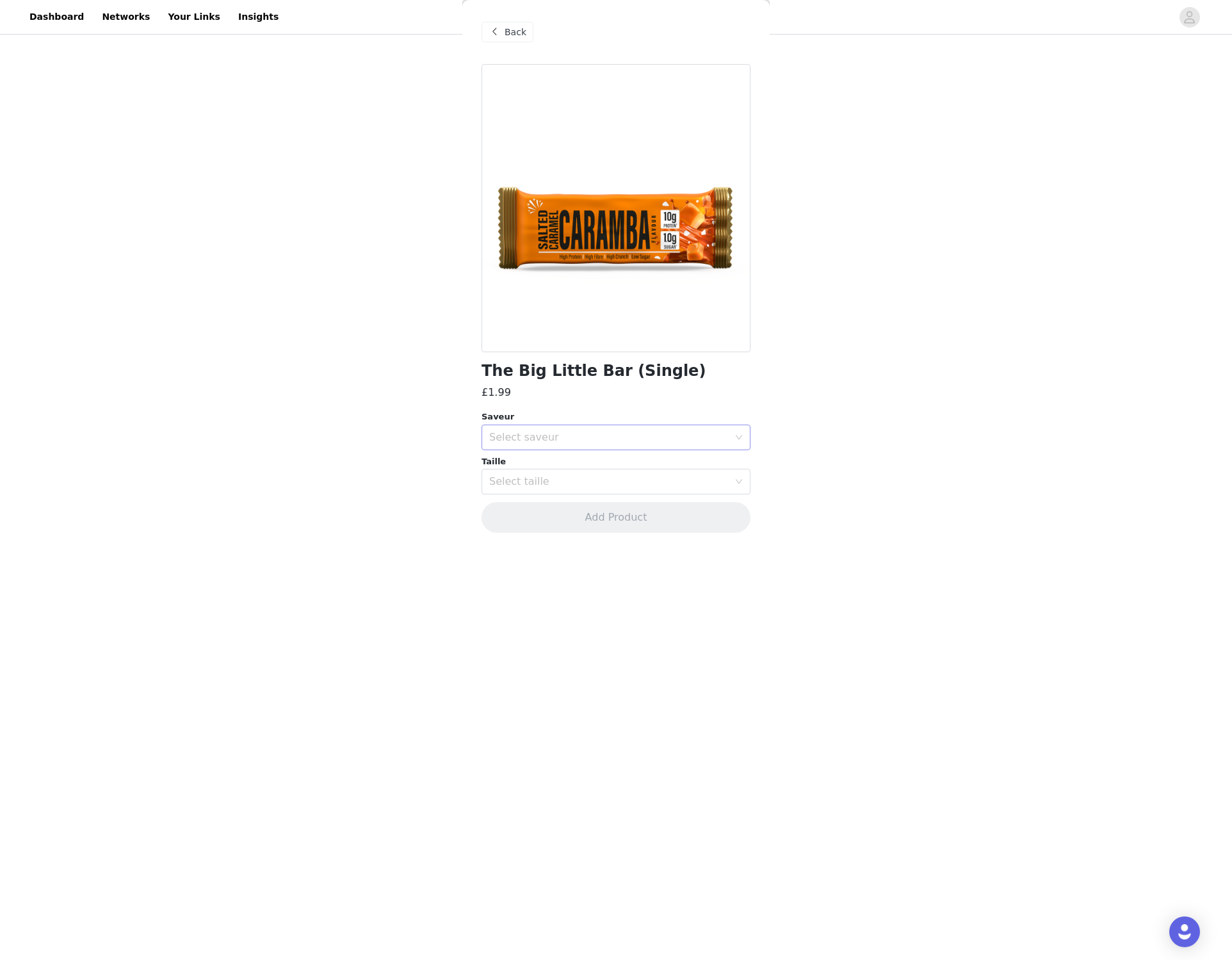
click at [614, 431] on div "Select saveur" at bounding box center [609, 438] width 240 height 13
click at [590, 471] on li "Chocolate Peanut Punk" at bounding box center [616, 466] width 269 height 21
click at [555, 476] on div "Select taille" at bounding box center [609, 482] width 240 height 13
click at [535, 509] on li "33g" at bounding box center [616, 510] width 269 height 21
click at [579, 516] on button "Add Product" at bounding box center [616, 518] width 269 height 31
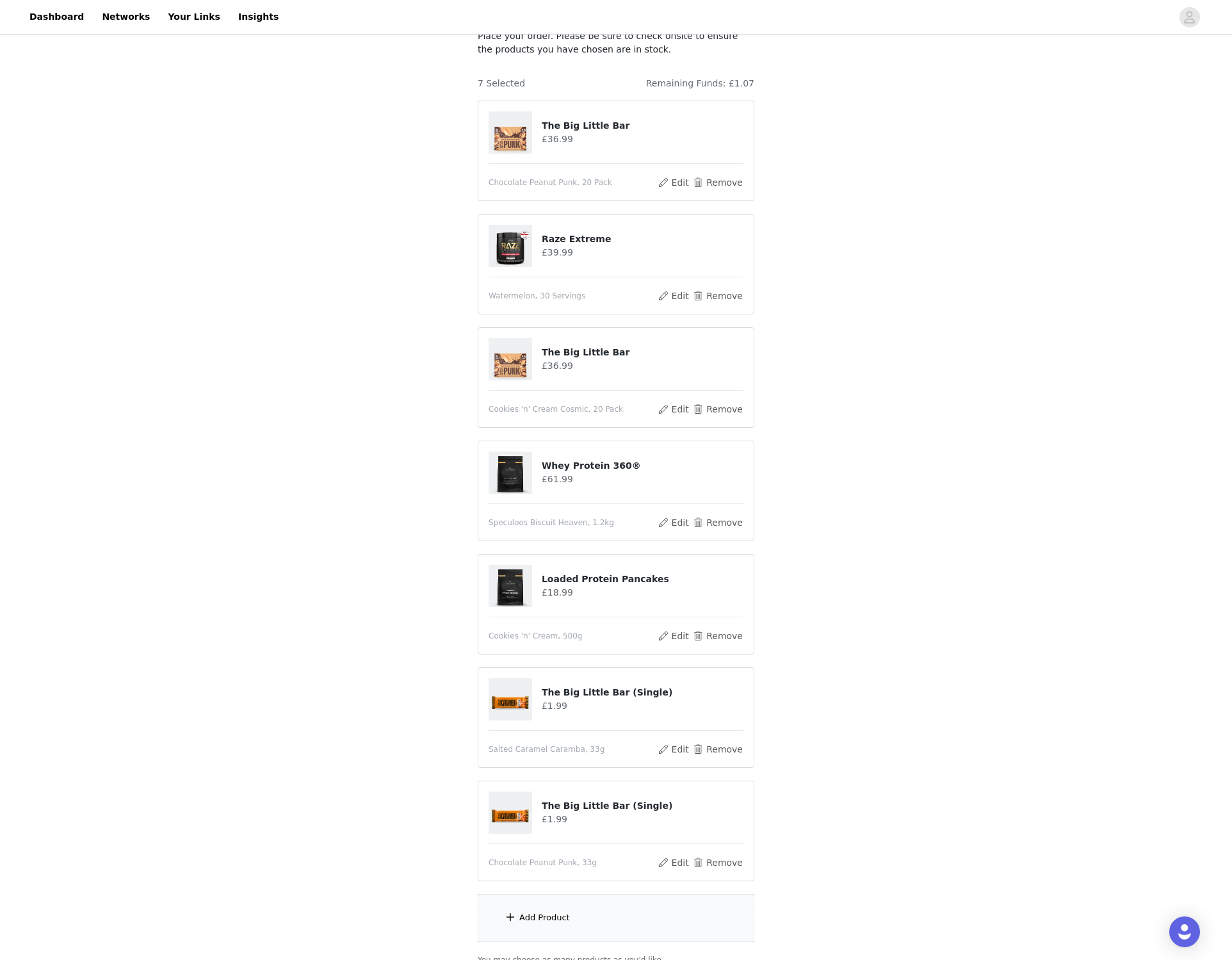
scroll to position [203, 0]
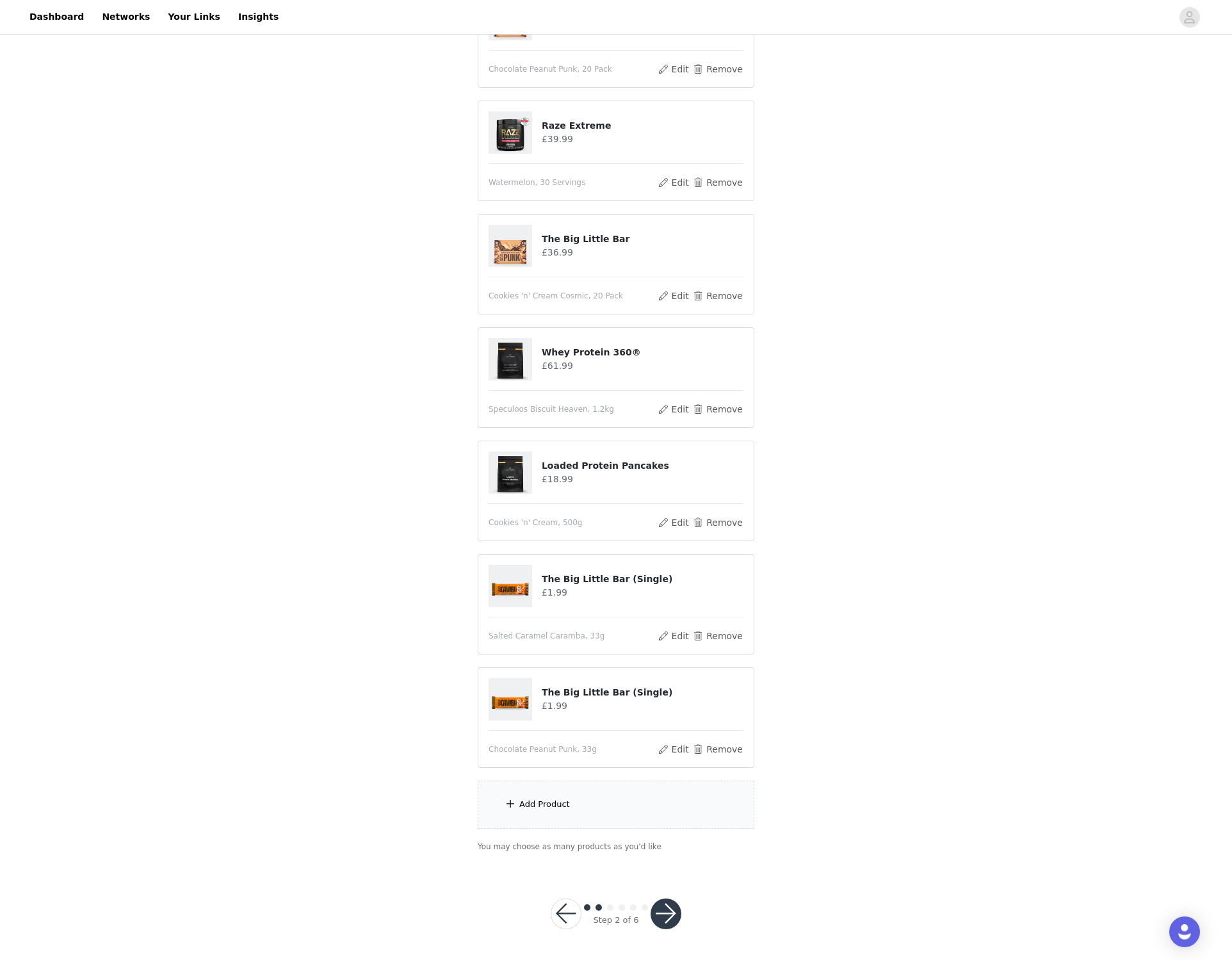
click at [660, 919] on button "button" at bounding box center [666, 914] width 31 height 31
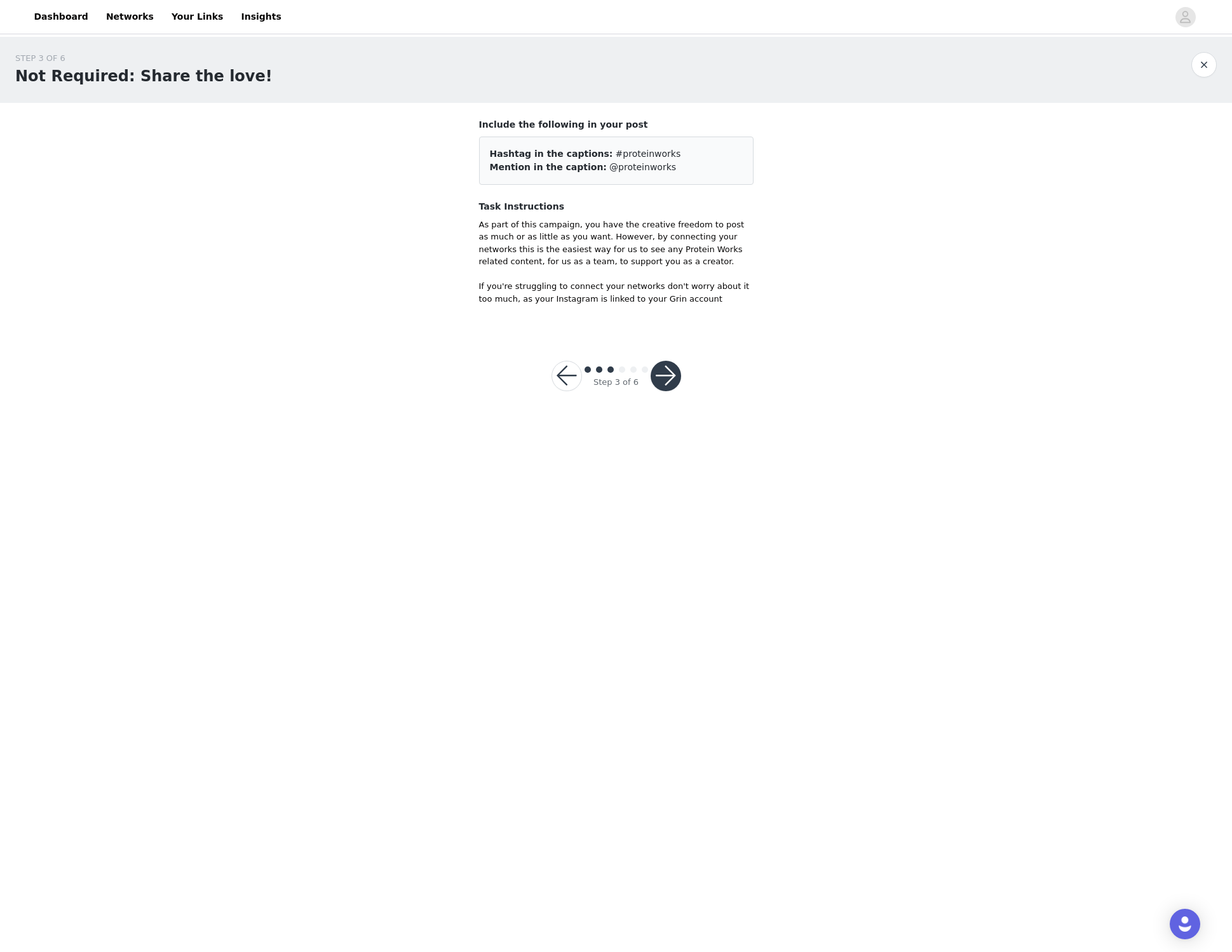
click at [666, 380] on button "button" at bounding box center [666, 376] width 31 height 31
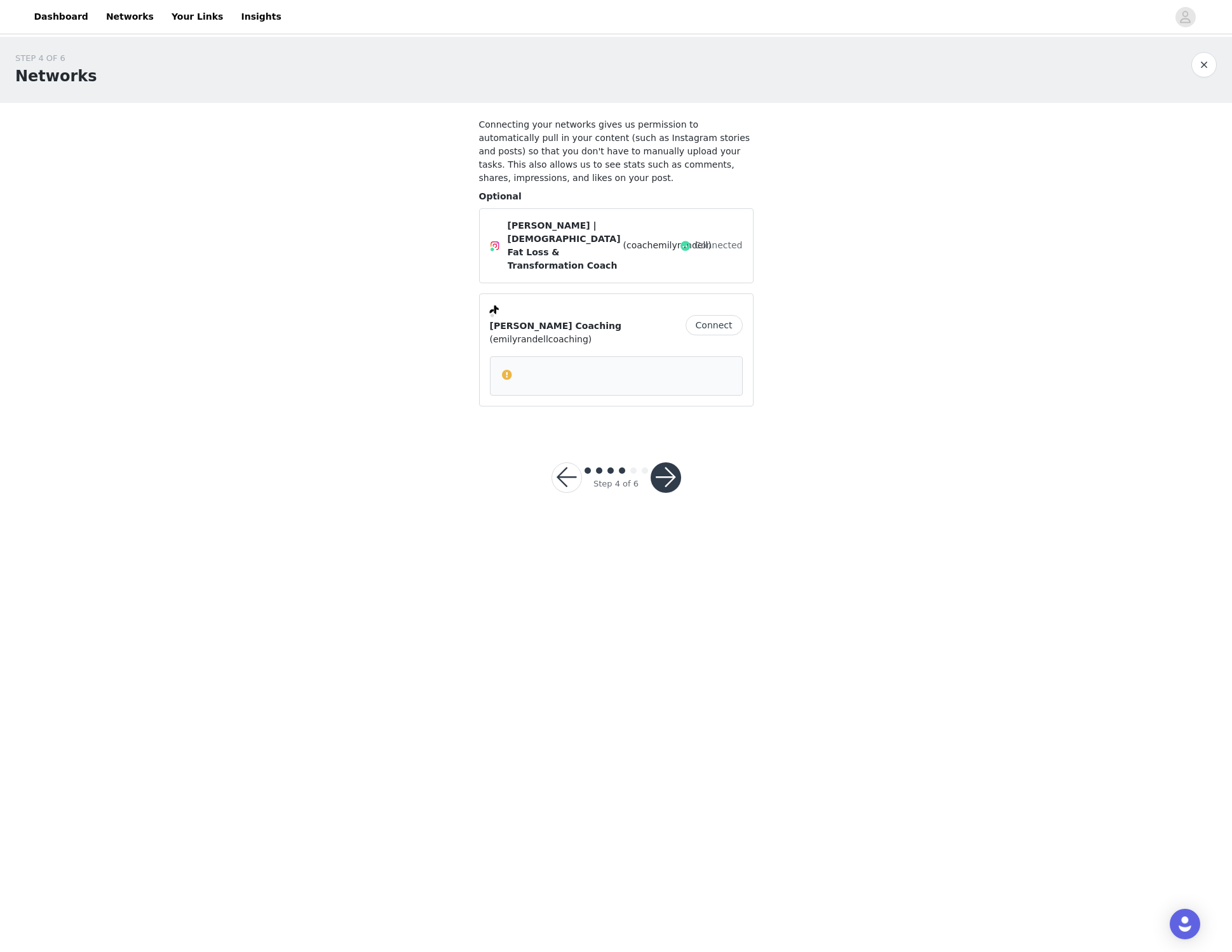
click at [662, 474] on button "button" at bounding box center [666, 477] width 31 height 31
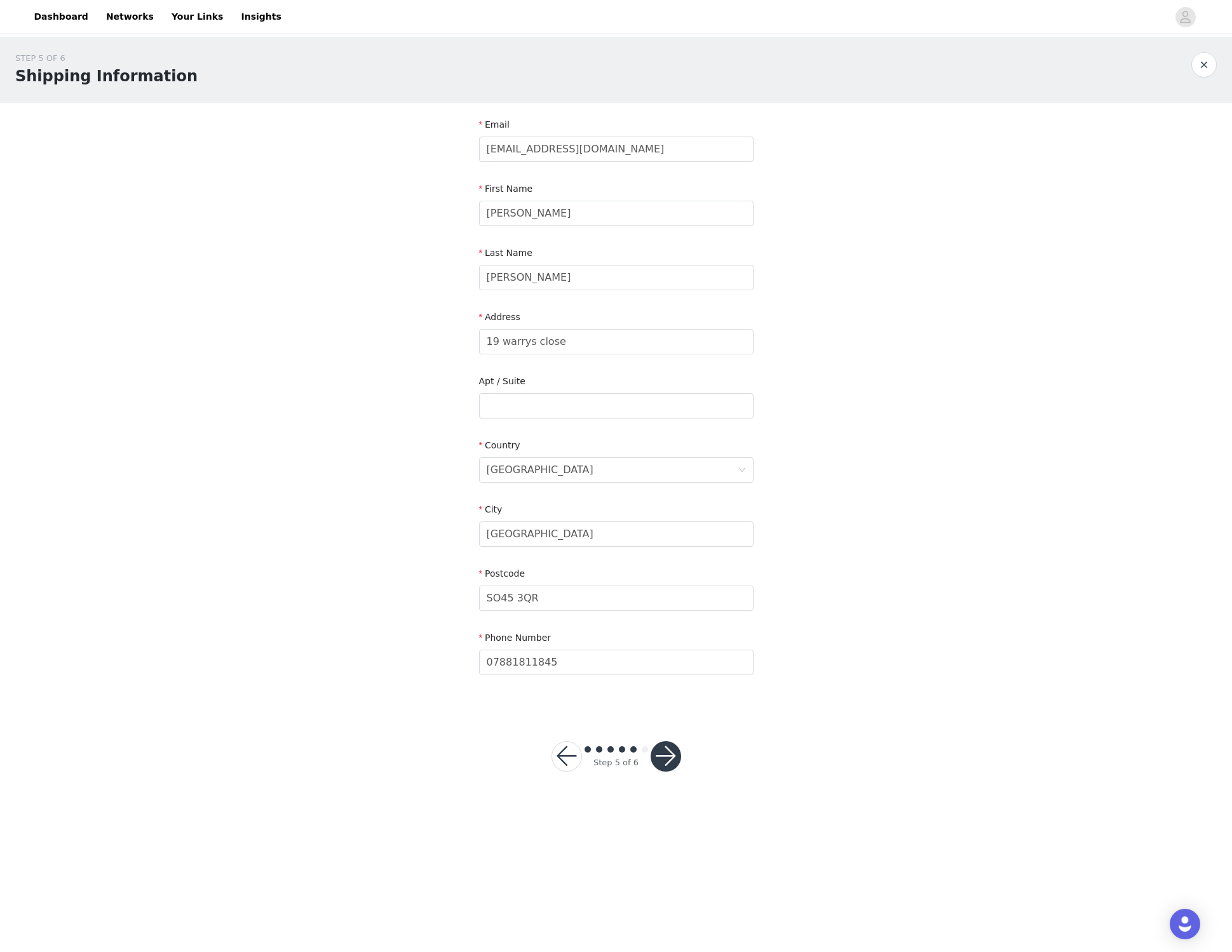
click at [662, 758] on button "button" at bounding box center [666, 757] width 31 height 31
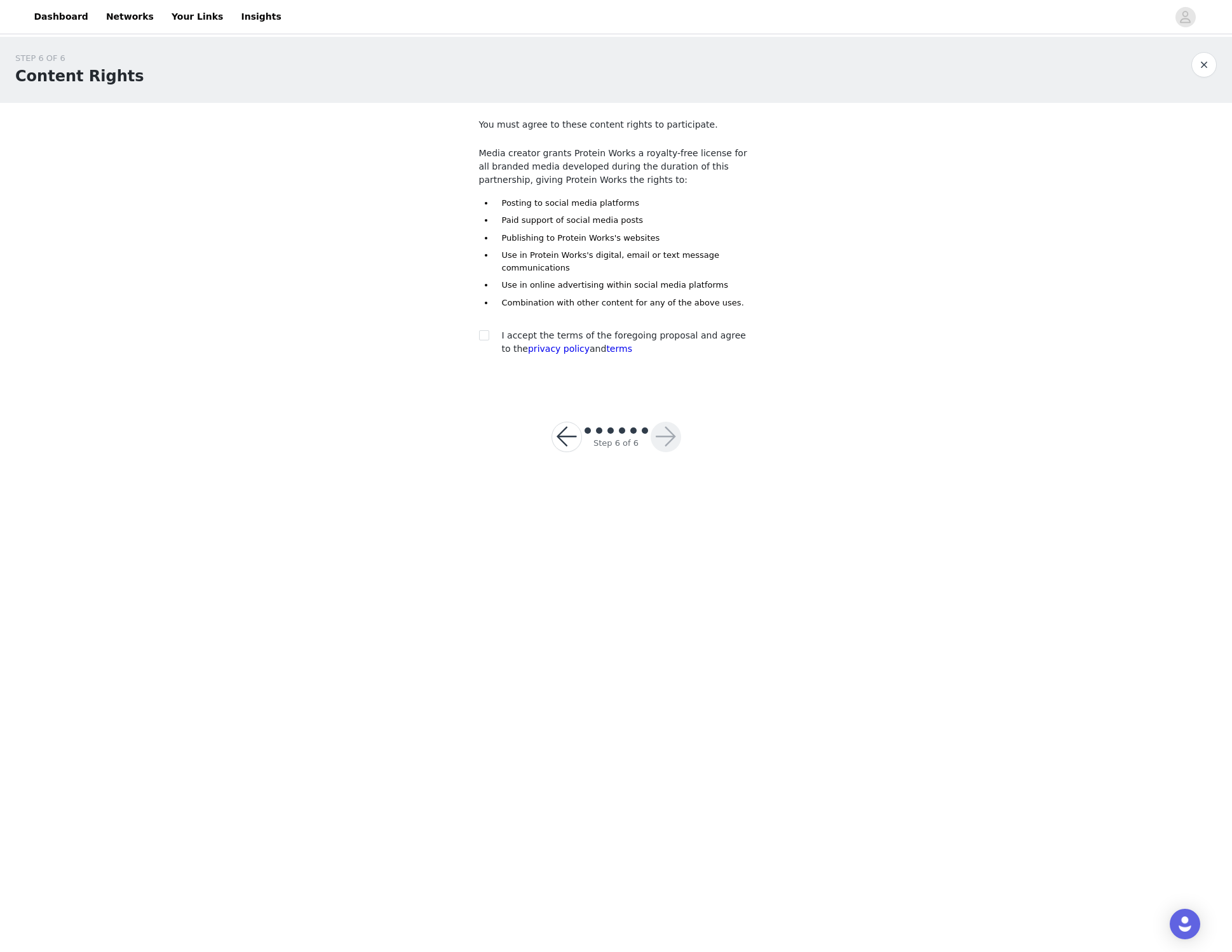
click at [492, 338] on div at bounding box center [488, 335] width 18 height 13
click at [487, 339] on input "checkbox" at bounding box center [483, 335] width 9 height 9
checkbox input "true"
click at [652, 441] on button "button" at bounding box center [666, 437] width 31 height 31
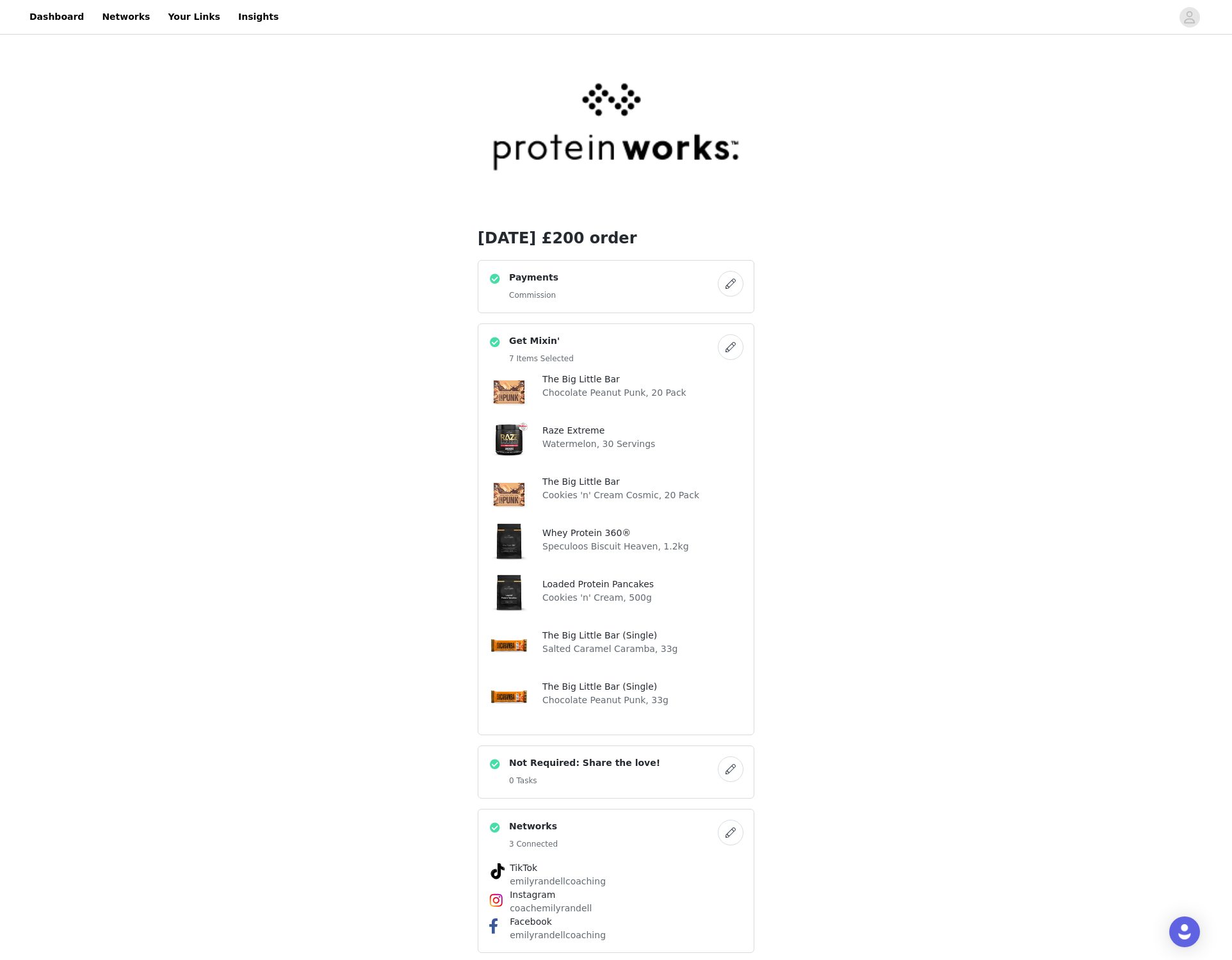
scroll to position [426, 0]
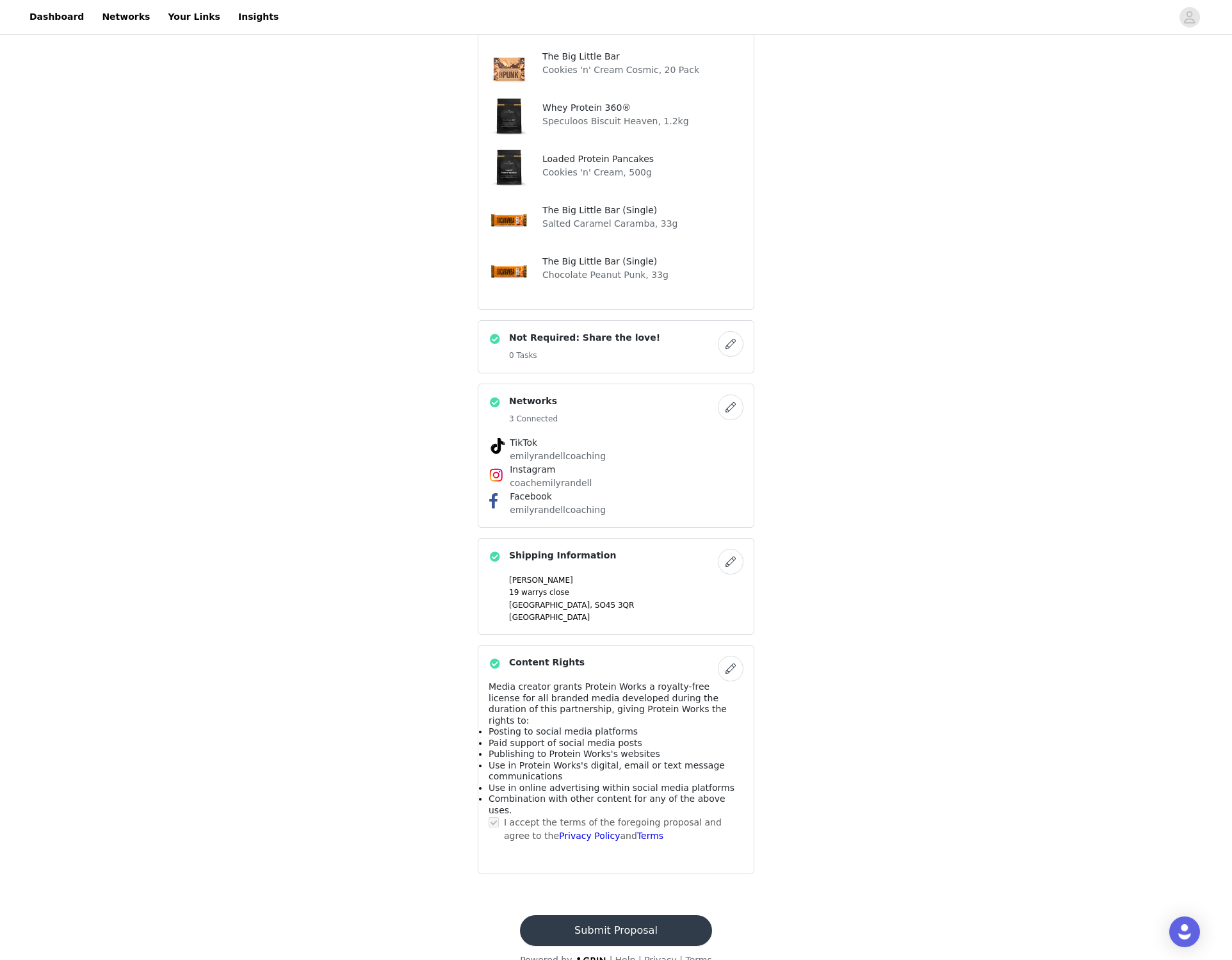
click at [650, 917] on button "Submit Proposal" at bounding box center [615, 931] width 191 height 31
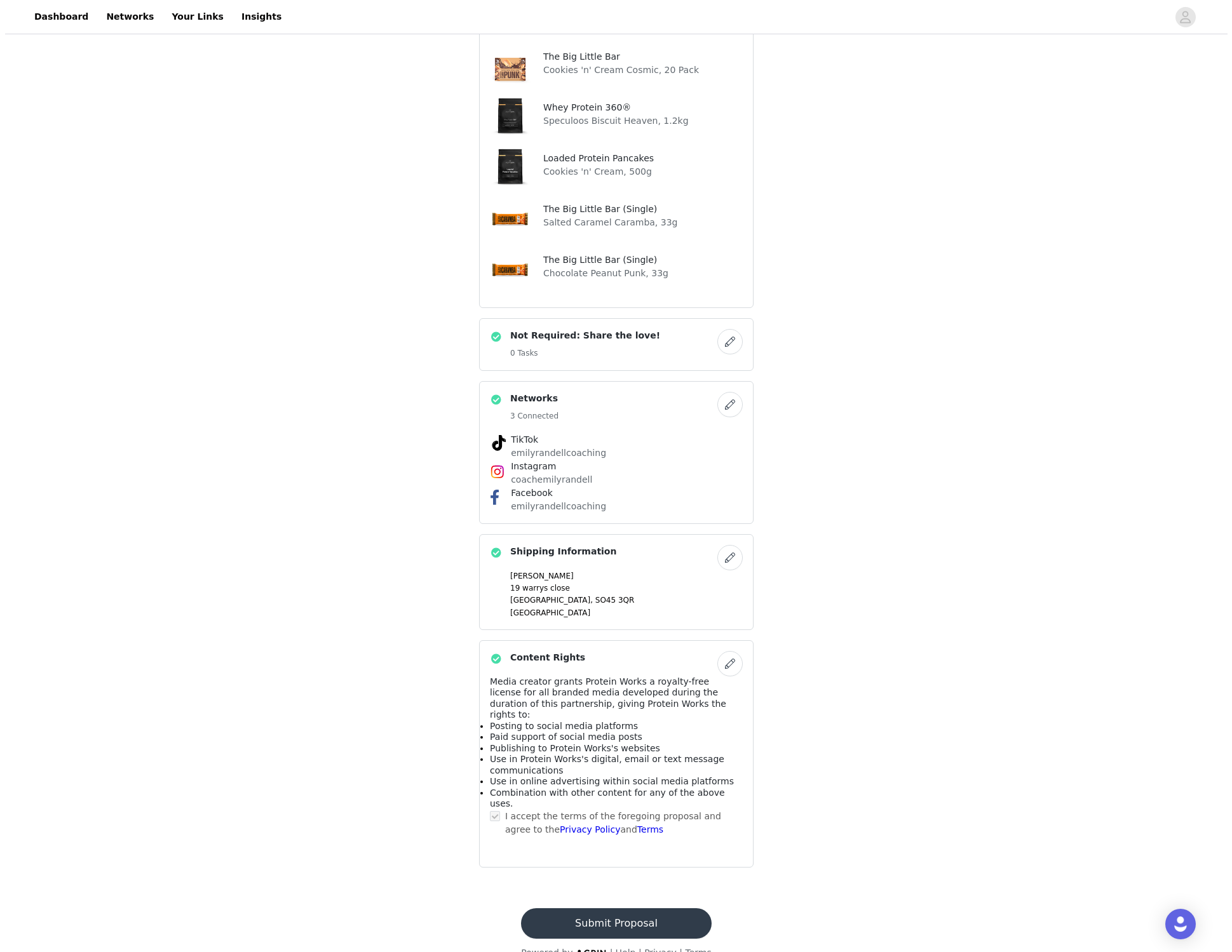
scroll to position [0, 0]
